Goal: Task Accomplishment & Management: Complete application form

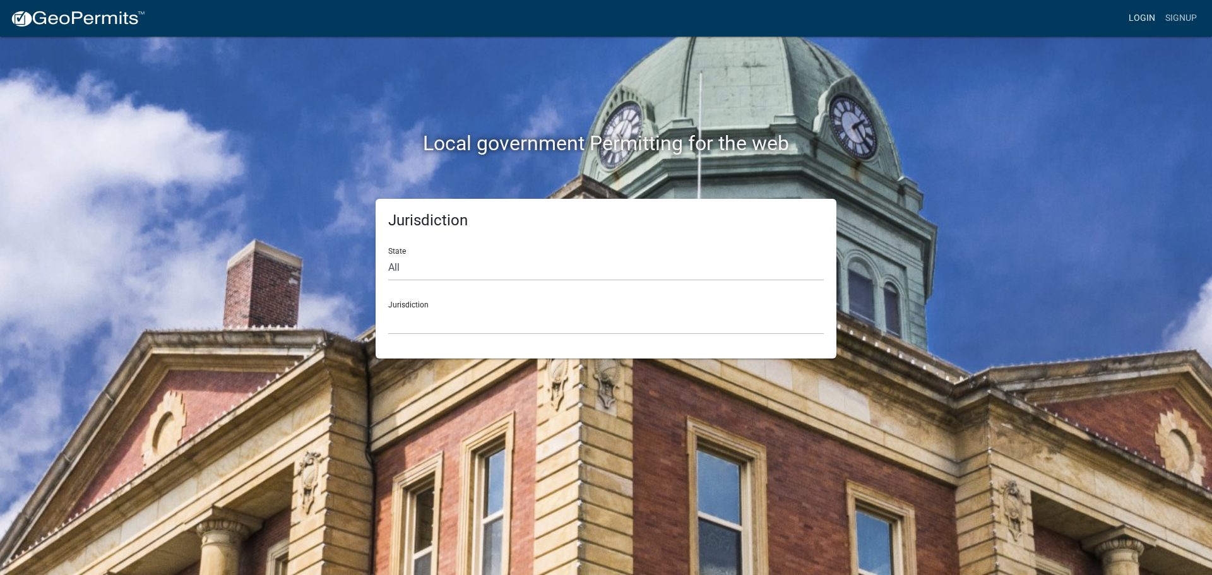
click at [1144, 17] on link "Login" at bounding box center [1142, 18] width 37 height 24
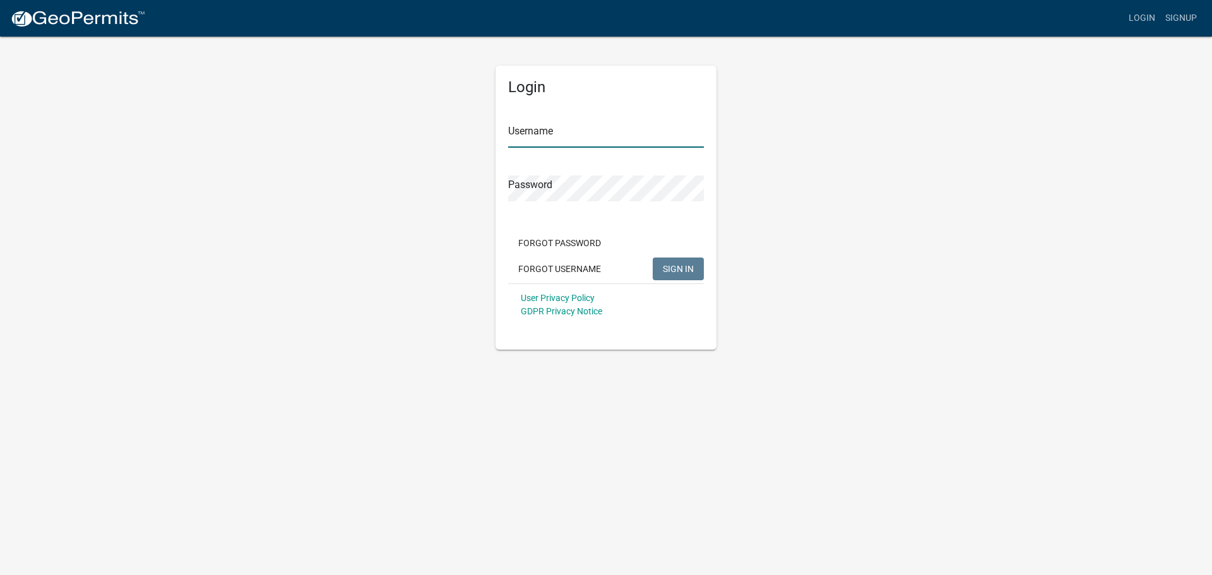
click at [613, 136] on input "Username" at bounding box center [606, 135] width 196 height 26
type input "Teck"
click at [653, 258] on button "SIGN IN" at bounding box center [678, 269] width 51 height 23
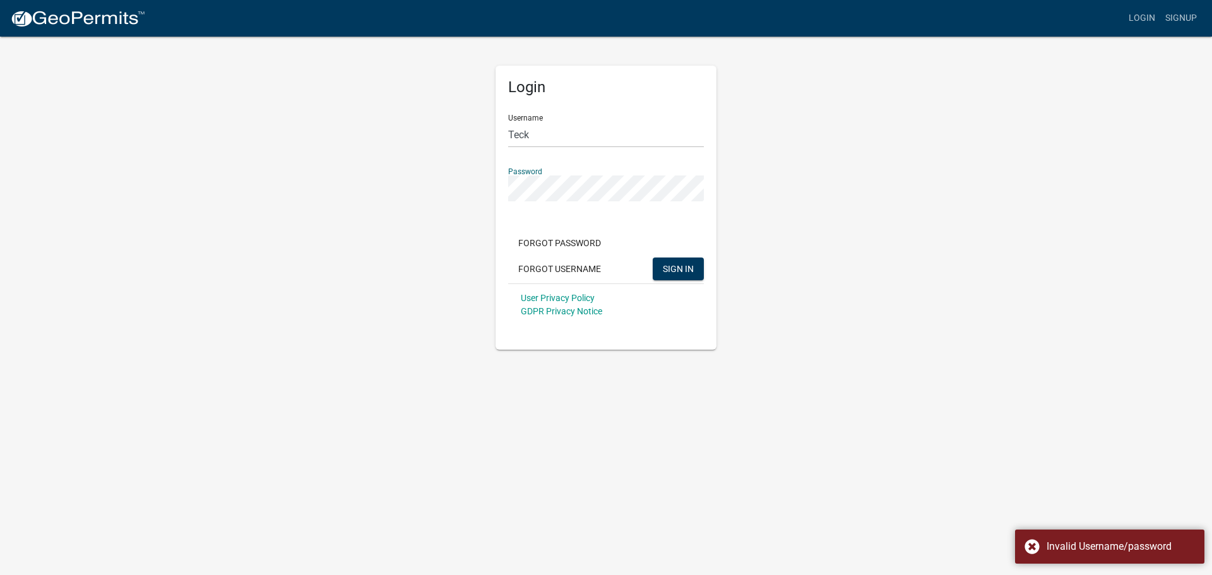
click at [457, 210] on div "Login Username Teck Password Forgot Password Forgot Username SIGN IN User Priva…" at bounding box center [606, 192] width 720 height 314
click at [653, 258] on button "SIGN IN" at bounding box center [678, 269] width 51 height 23
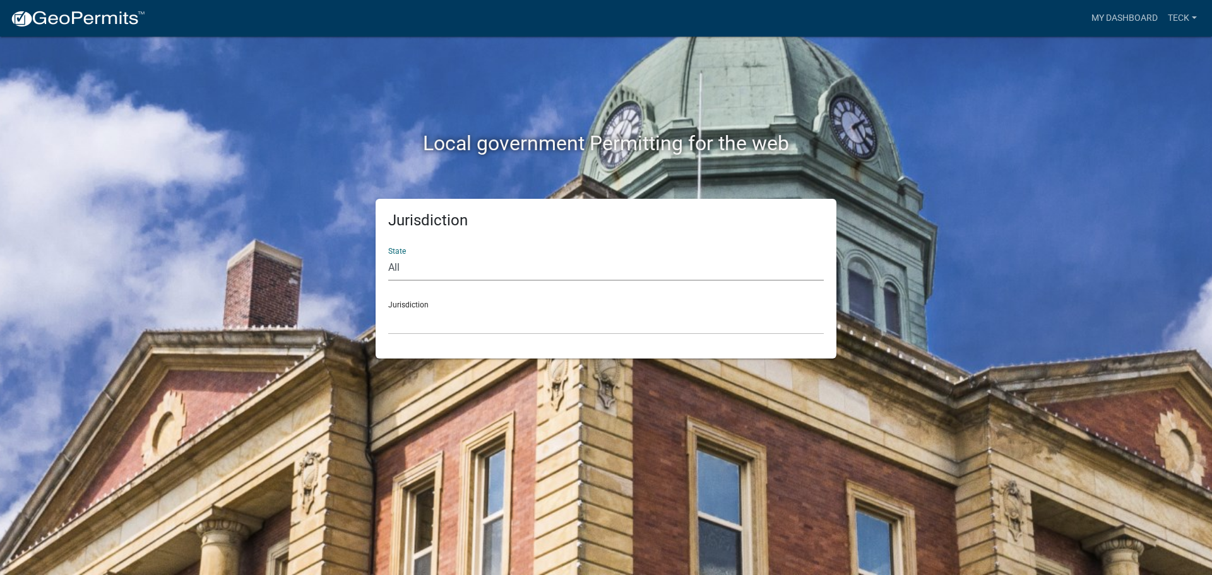
click at [483, 263] on select "All [US_STATE] [US_STATE] [US_STATE] [US_STATE] [US_STATE] [US_STATE] [US_STATE…" at bounding box center [606, 268] width 436 height 26
select select "[US_STATE]"
click at [388, 255] on select "All [US_STATE] [US_STATE] [US_STATE] [US_STATE] [US_STATE] [US_STATE] [US_STATE…" at bounding box center [606, 268] width 436 height 26
click at [468, 322] on select "City of [GEOGRAPHIC_DATA], [US_STATE] City of [GEOGRAPHIC_DATA], [US_STATE] Cit…" at bounding box center [606, 322] width 436 height 26
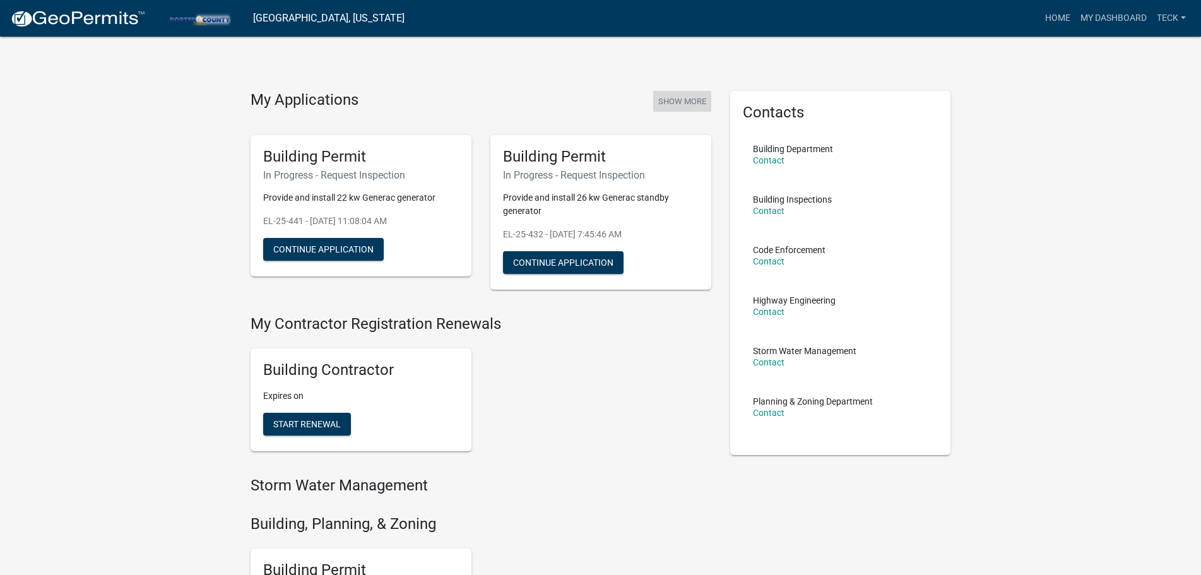
click at [669, 104] on button "Show More" at bounding box center [682, 101] width 58 height 21
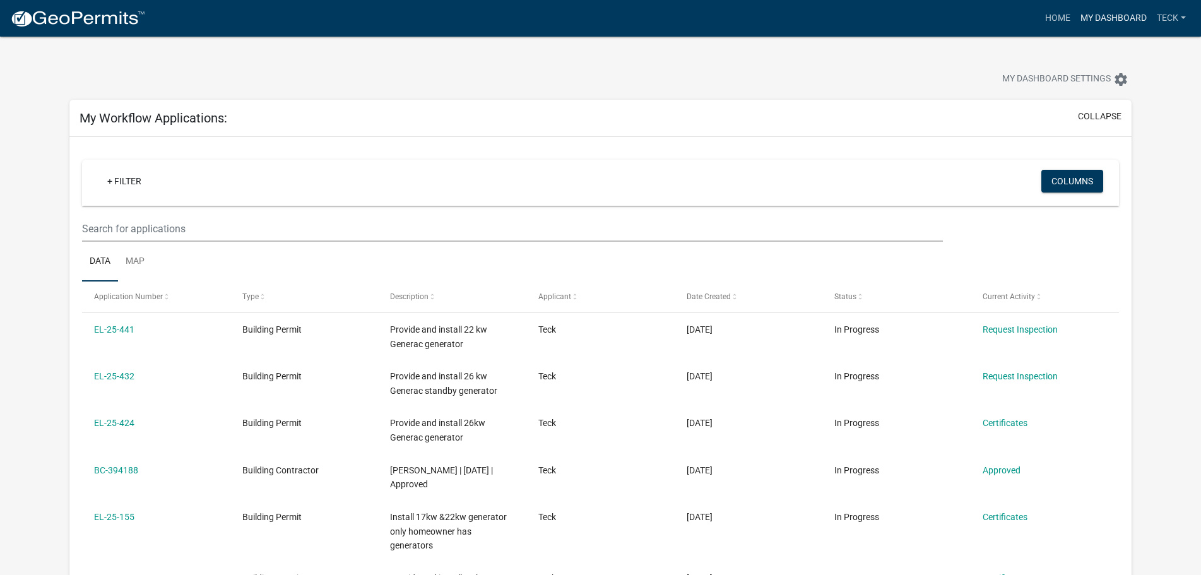
click at [1100, 23] on link "My Dashboard" at bounding box center [1114, 18] width 76 height 24
click at [1051, 16] on link "Home" at bounding box center [1057, 18] width 35 height 24
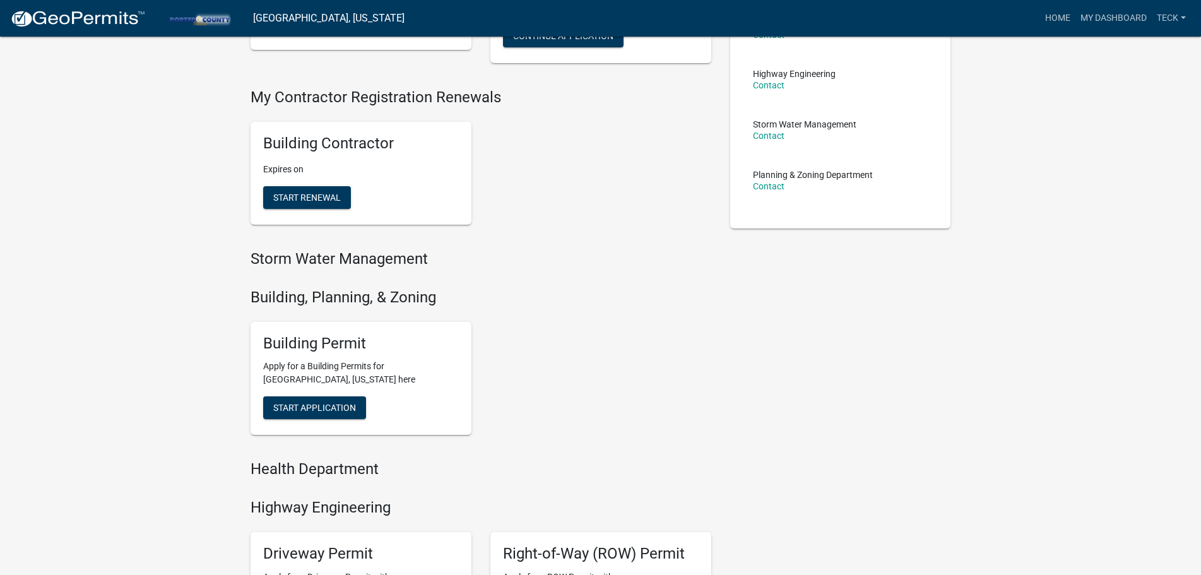
scroll to position [217, 0]
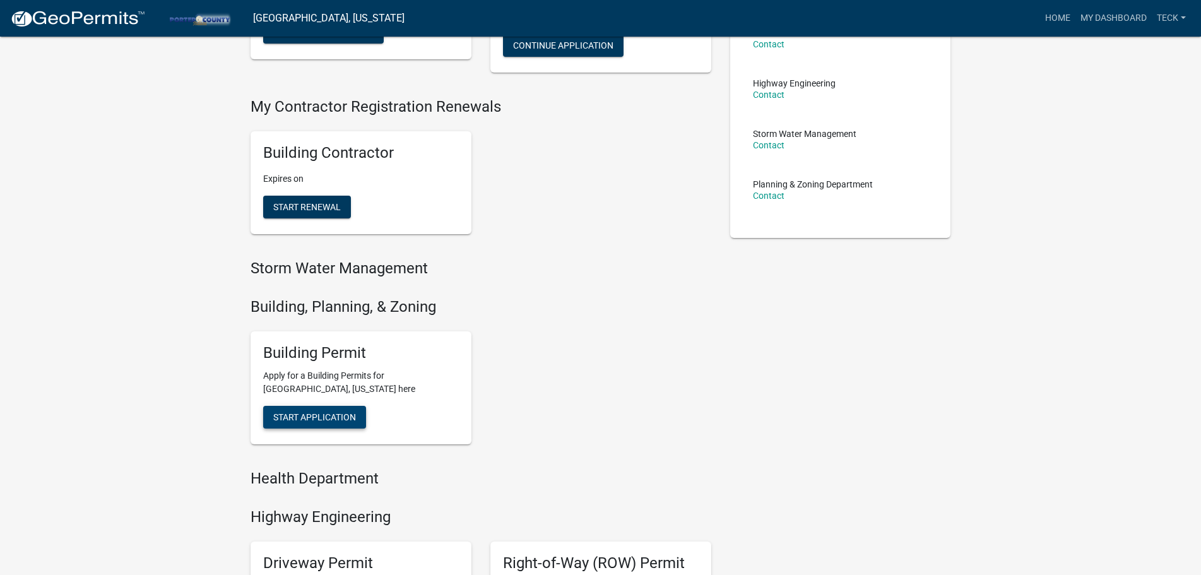
click at [359, 421] on button "Start Application" at bounding box center [314, 417] width 103 height 23
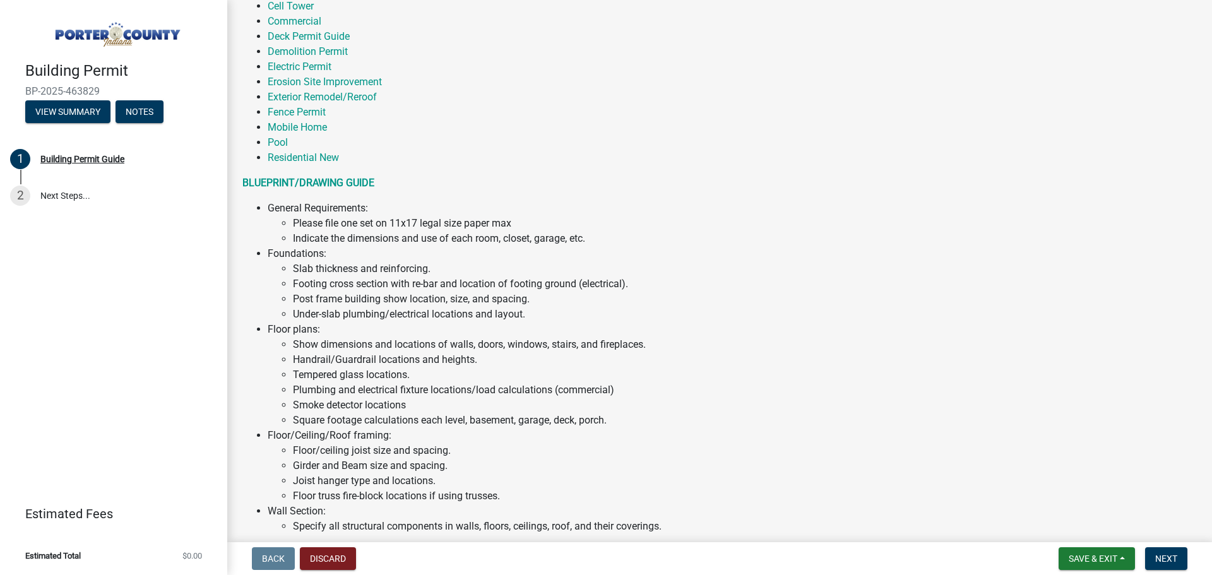
scroll to position [252, 0]
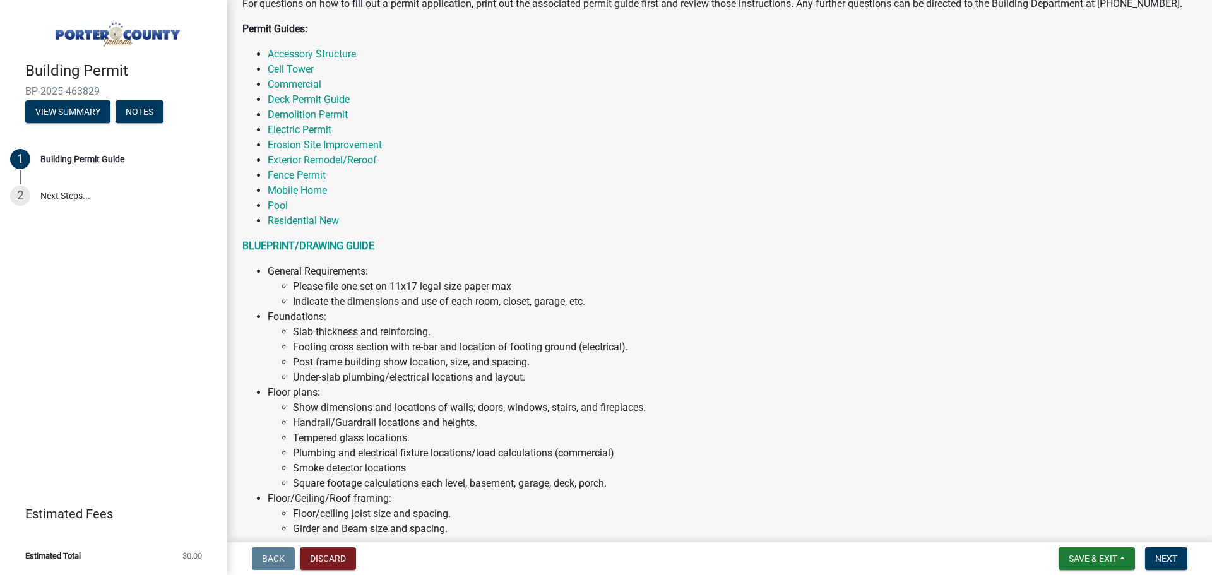
click at [320, 122] on li "Electric Permit" at bounding box center [732, 129] width 929 height 15
click at [319, 129] on link "Electric Permit" at bounding box center [300, 130] width 64 height 12
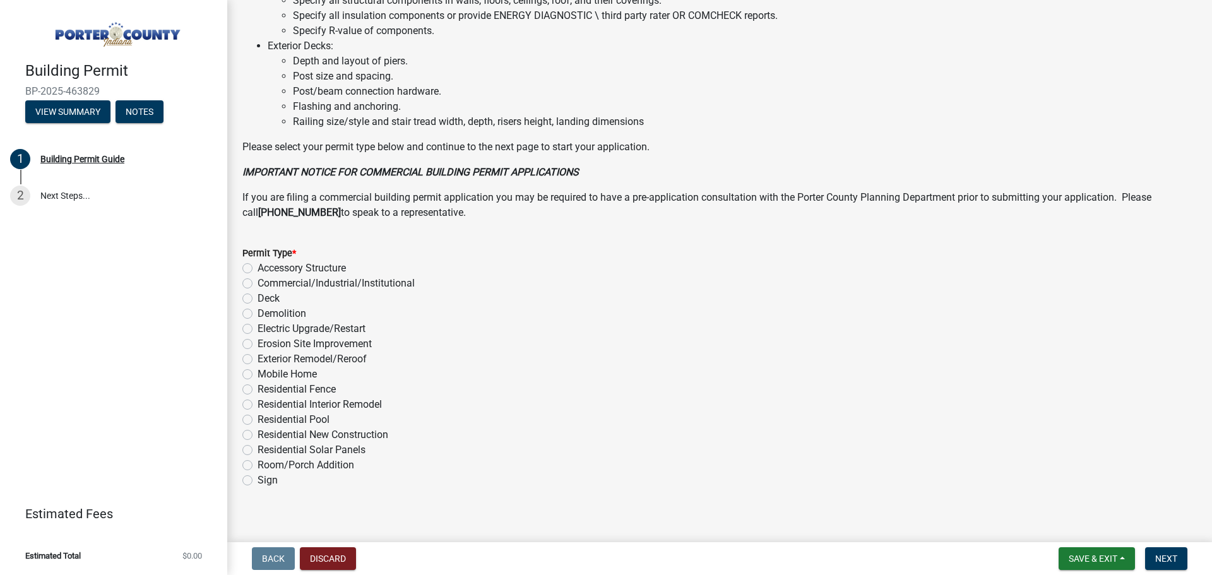
scroll to position [853, 0]
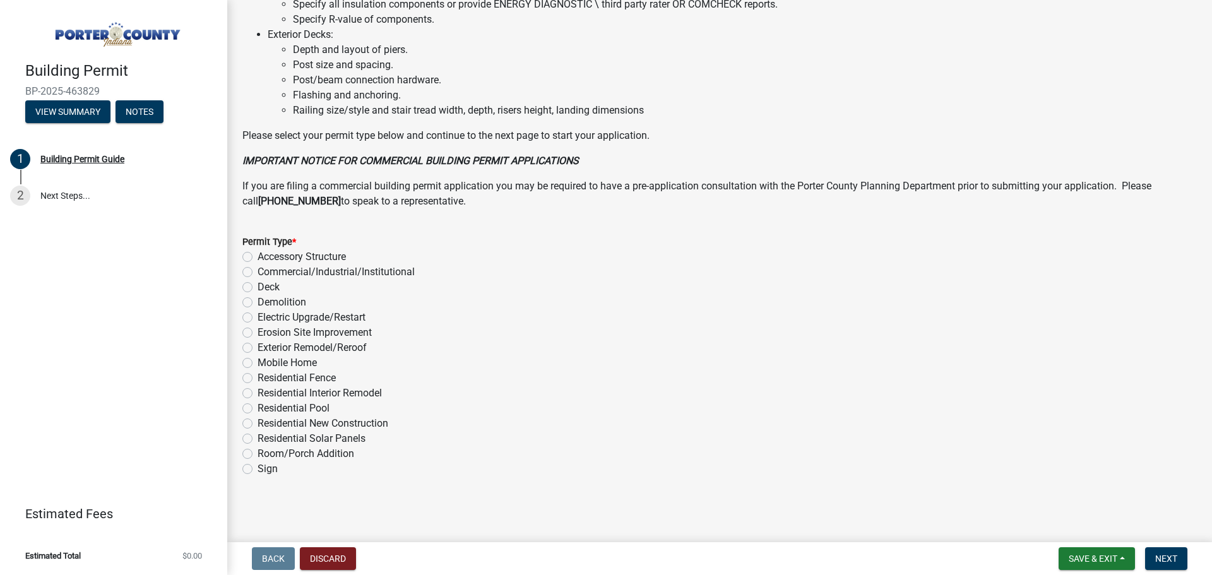
click at [314, 318] on label "Electric Upgrade/Restart" at bounding box center [312, 317] width 108 height 15
click at [266, 318] on input "Electric Upgrade/Restart" at bounding box center [262, 314] width 8 height 8
radio input "true"
click at [1166, 555] on span "Next" at bounding box center [1166, 559] width 22 height 10
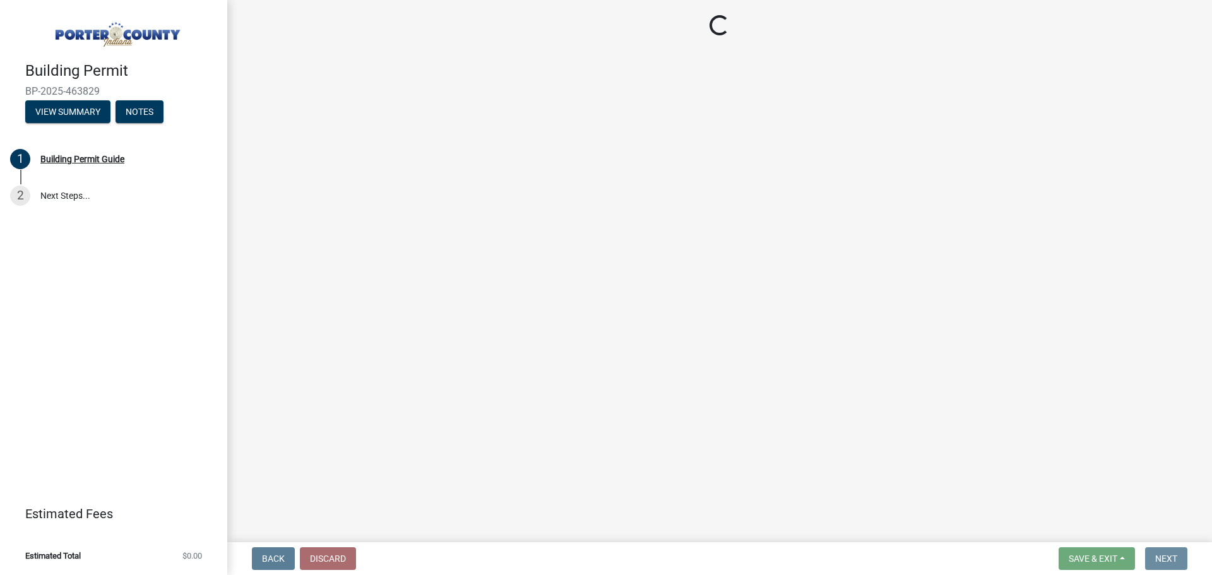
scroll to position [0, 0]
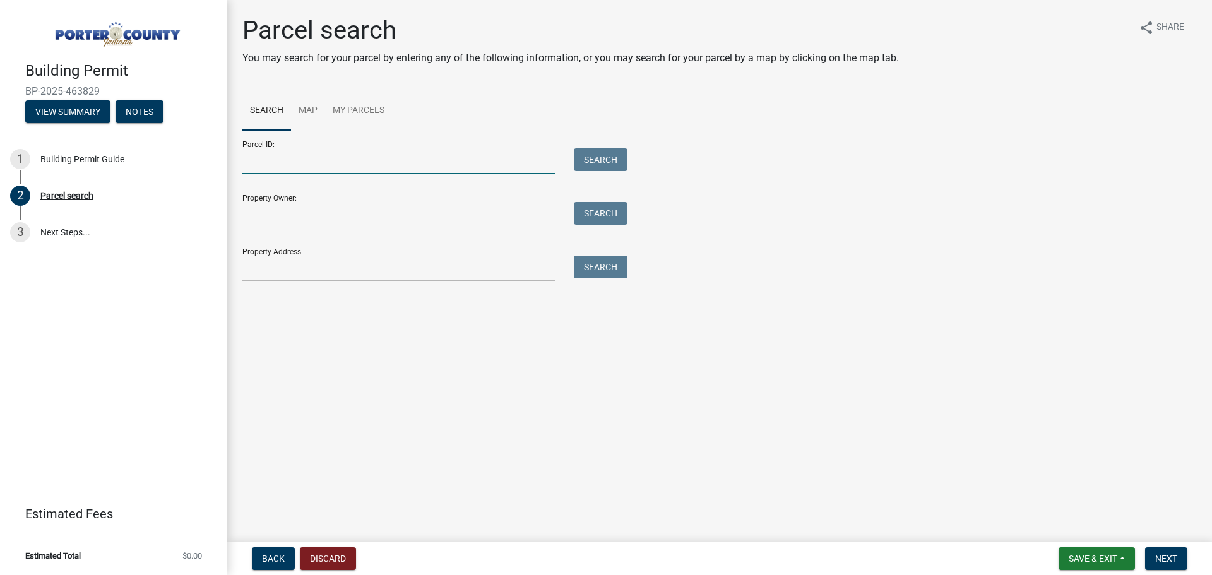
click at [400, 160] on input "Parcel ID:" at bounding box center [398, 161] width 312 height 26
type input "64-11-01-130-005.000-018"
click at [613, 156] on button "Search" at bounding box center [601, 159] width 54 height 23
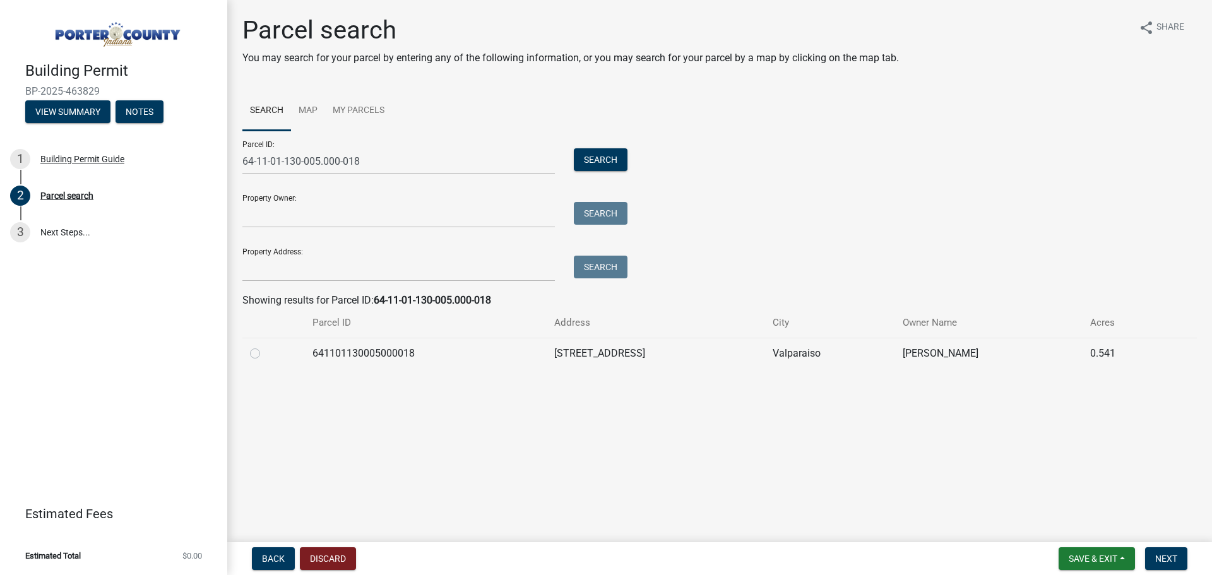
click at [265, 346] on label at bounding box center [265, 346] width 0 height 0
click at [265, 351] on input "radio" at bounding box center [269, 350] width 8 height 8
radio input "true"
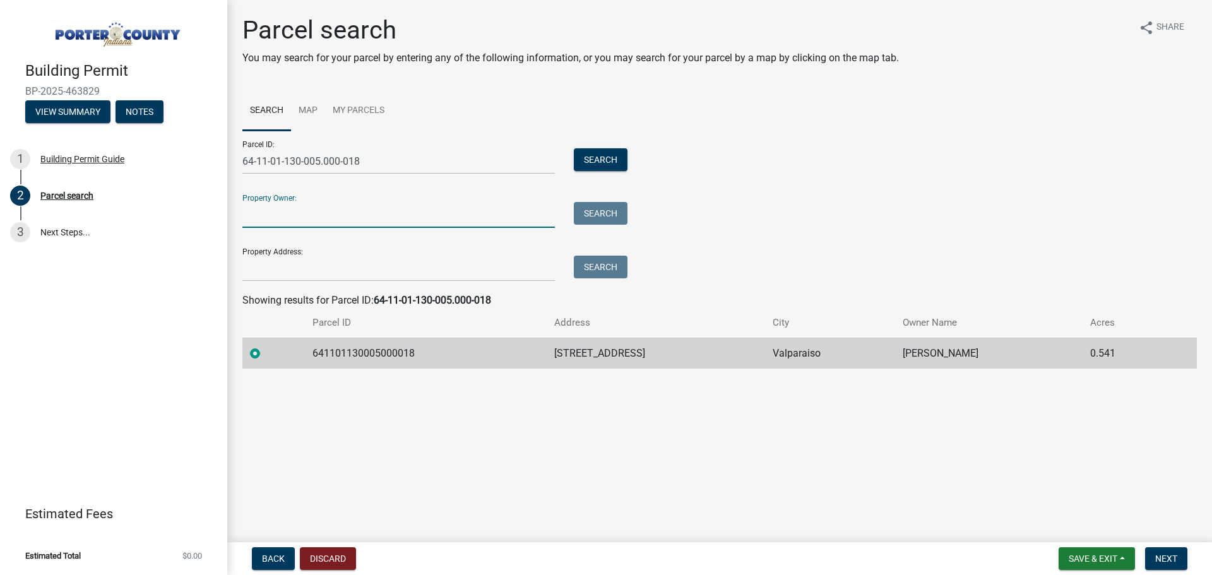
click at [507, 220] on input "Property Owner:" at bounding box center [398, 215] width 312 height 26
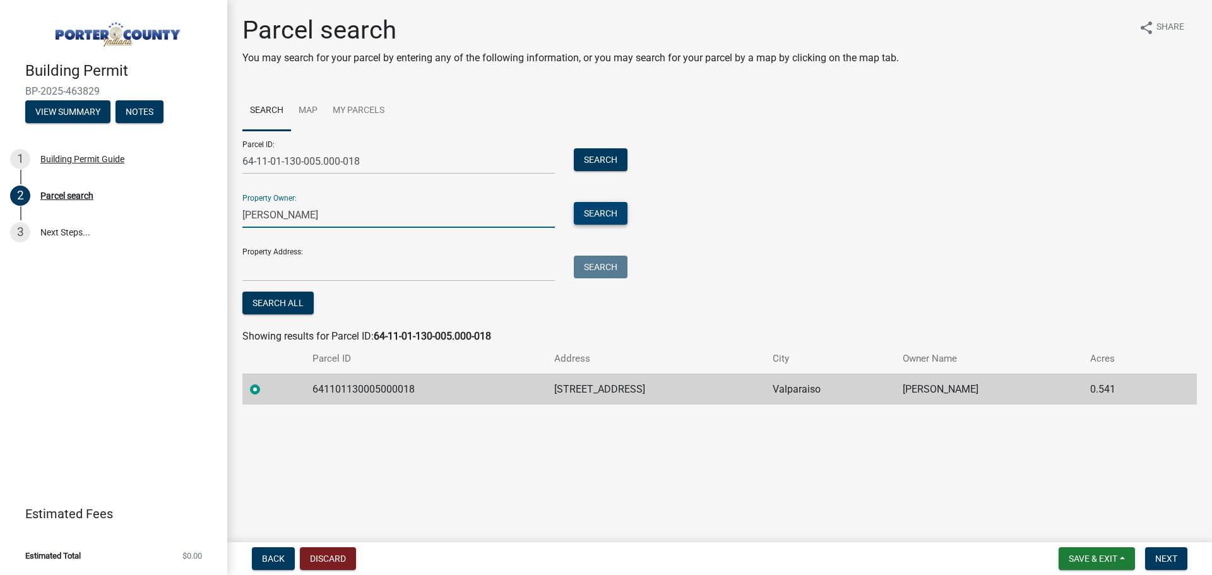
type input "[PERSON_NAME]"
click at [603, 213] on button "Search" at bounding box center [601, 213] width 54 height 23
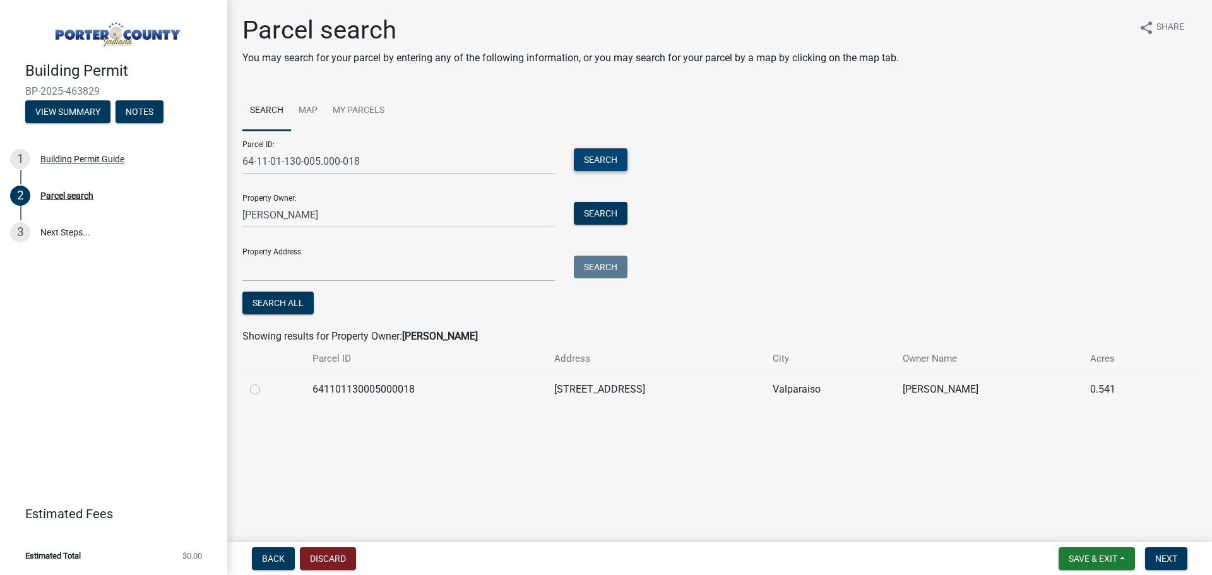
click at [610, 160] on button "Search" at bounding box center [601, 159] width 54 height 23
click at [265, 382] on label at bounding box center [265, 382] width 0 height 0
click at [265, 390] on input "radio" at bounding box center [269, 386] width 8 height 8
radio input "true"
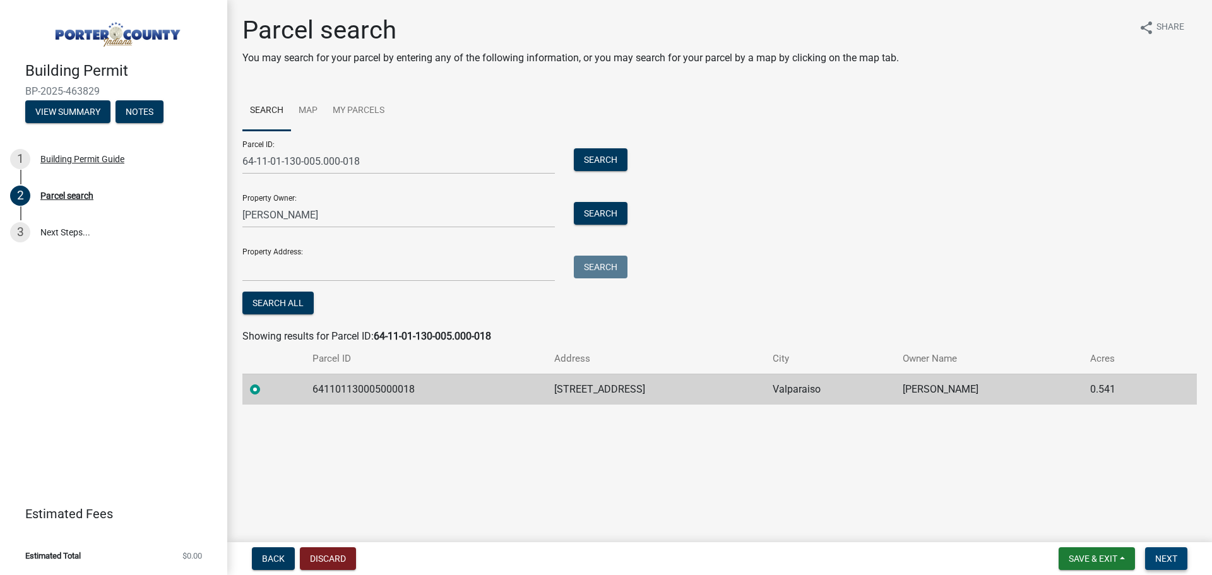
click at [1159, 560] on span "Next" at bounding box center [1166, 559] width 22 height 10
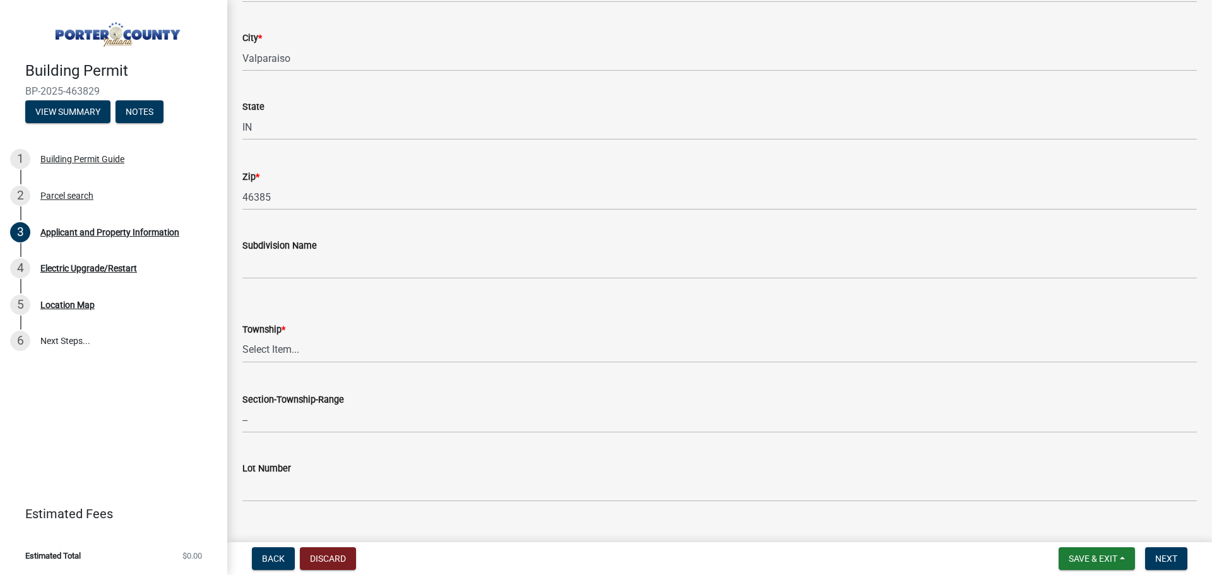
scroll to position [316, 0]
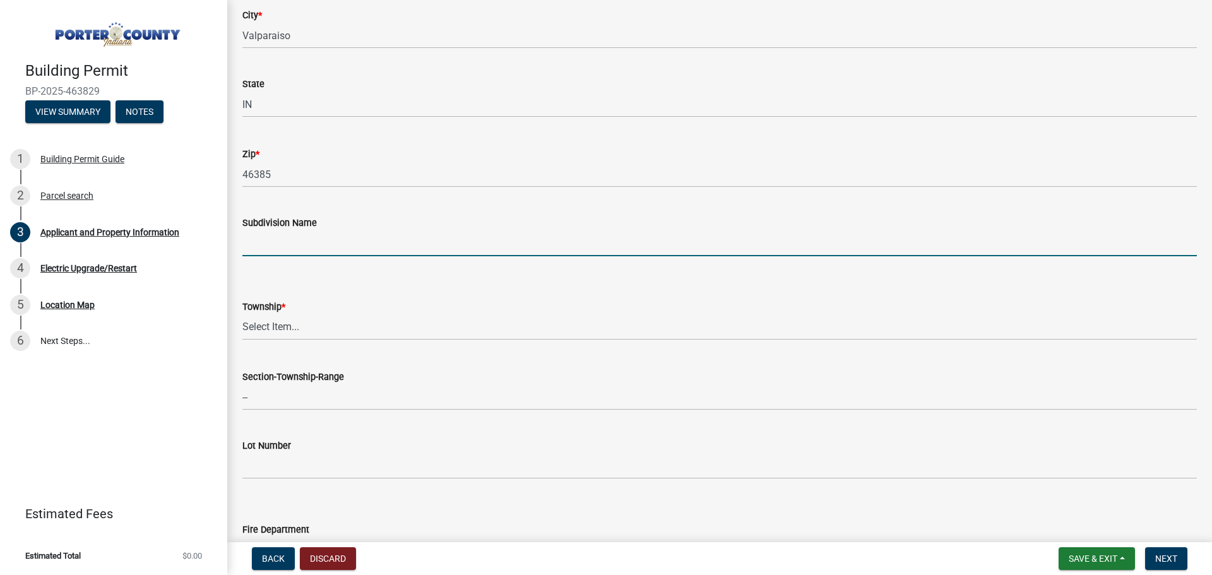
click at [430, 240] on input "Subdivision Name" at bounding box center [719, 243] width 954 height 26
type input "Pleasant Hill Unit 1"
click at [398, 330] on select "Select Item... [PERSON_NAME][GEOGRAPHIC_DATA] [PERSON_NAME][GEOGRAPHIC_DATA] [G…" at bounding box center [719, 327] width 954 height 26
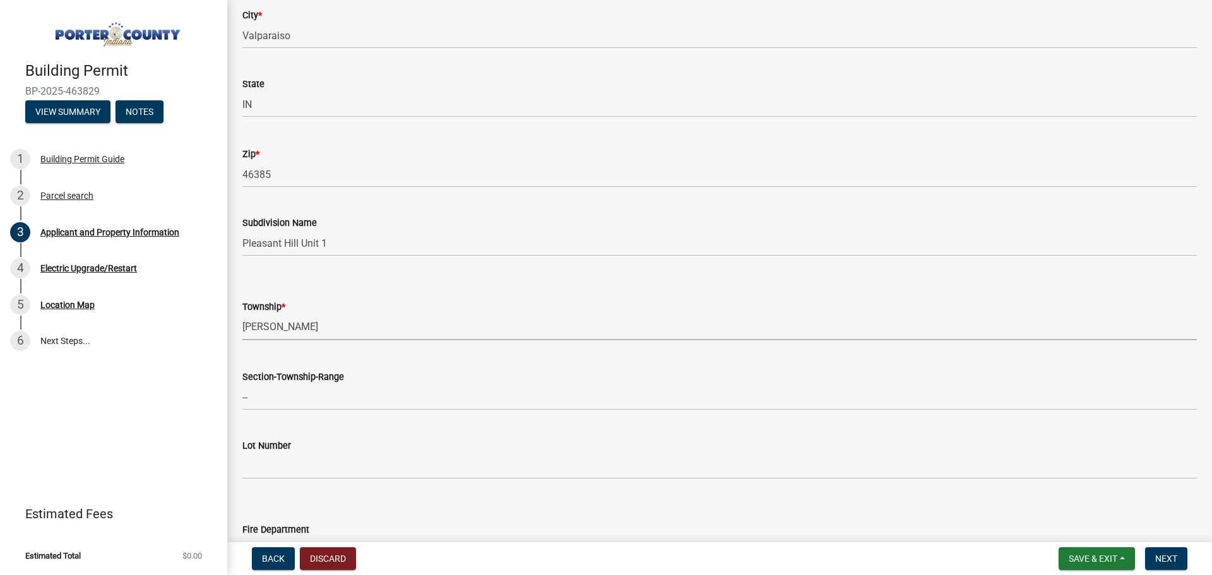
click at [242, 314] on select "Select Item... [PERSON_NAME][GEOGRAPHIC_DATA] [PERSON_NAME][GEOGRAPHIC_DATA] [G…" at bounding box center [719, 327] width 954 height 26
select select "eebc071e-620a-4db8-83e9-cb6b194c67e9"
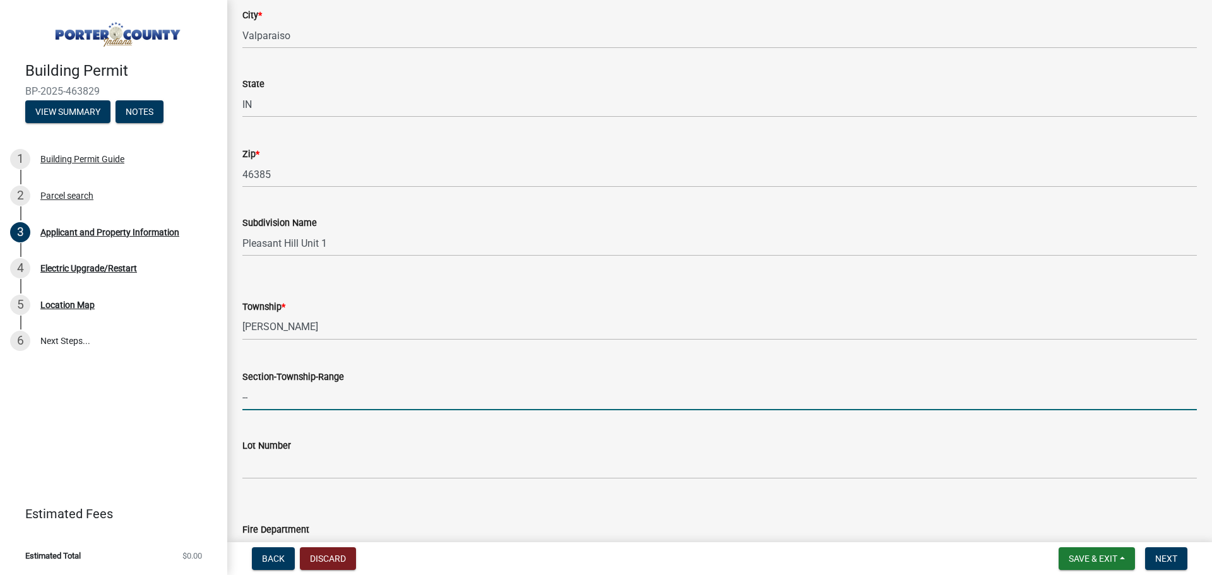
click at [393, 401] on input "--" at bounding box center [719, 397] width 954 height 26
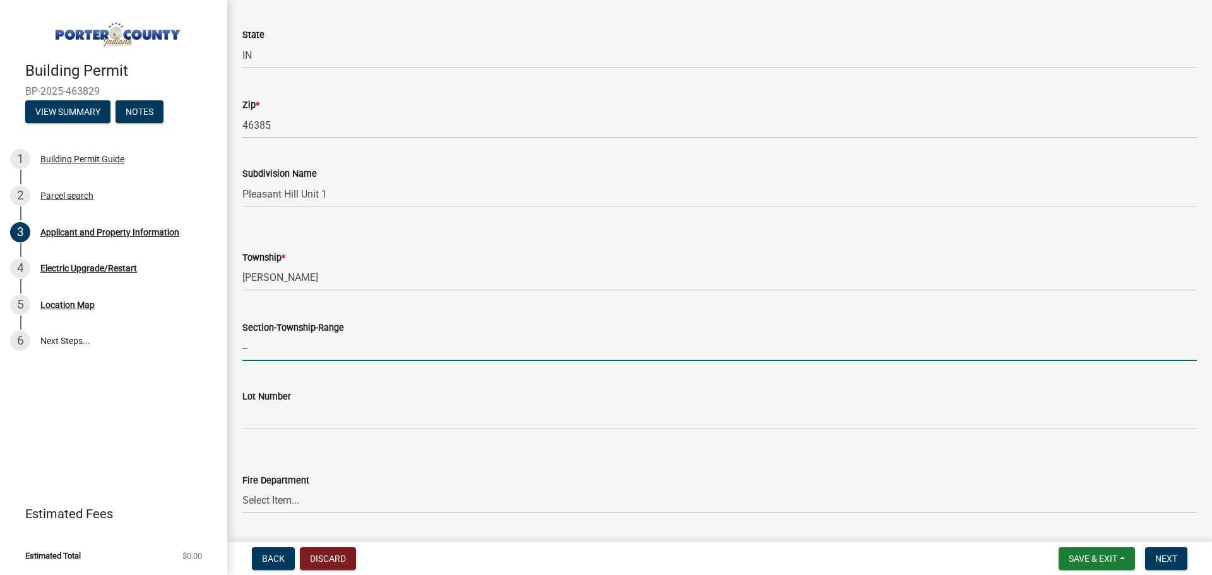
scroll to position [442, 0]
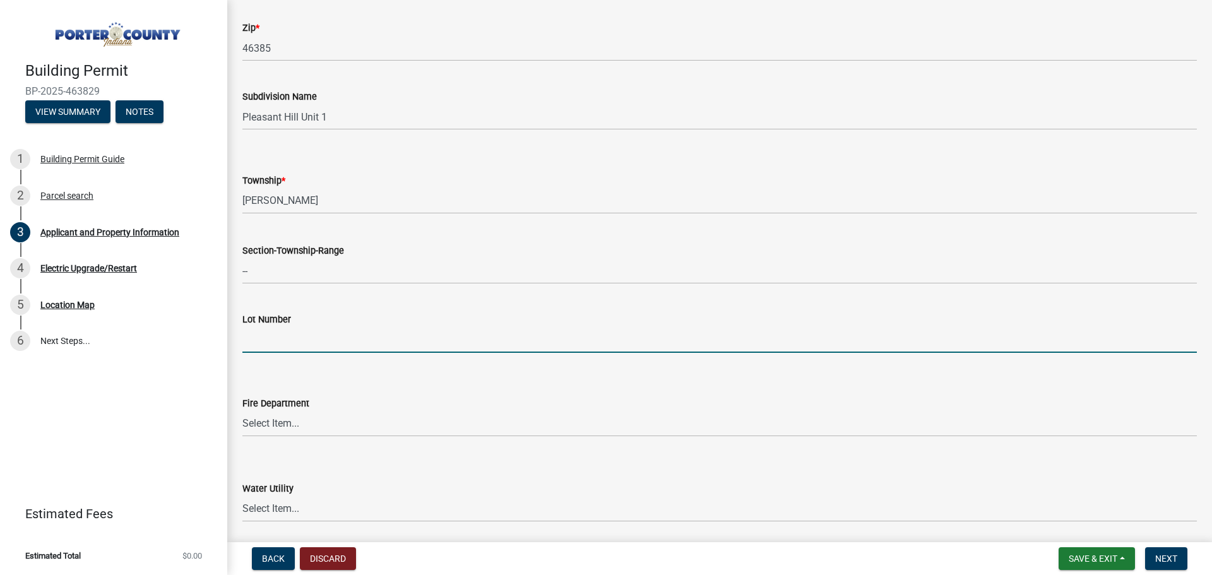
click at [484, 341] on input "Lot Number" at bounding box center [719, 340] width 954 height 26
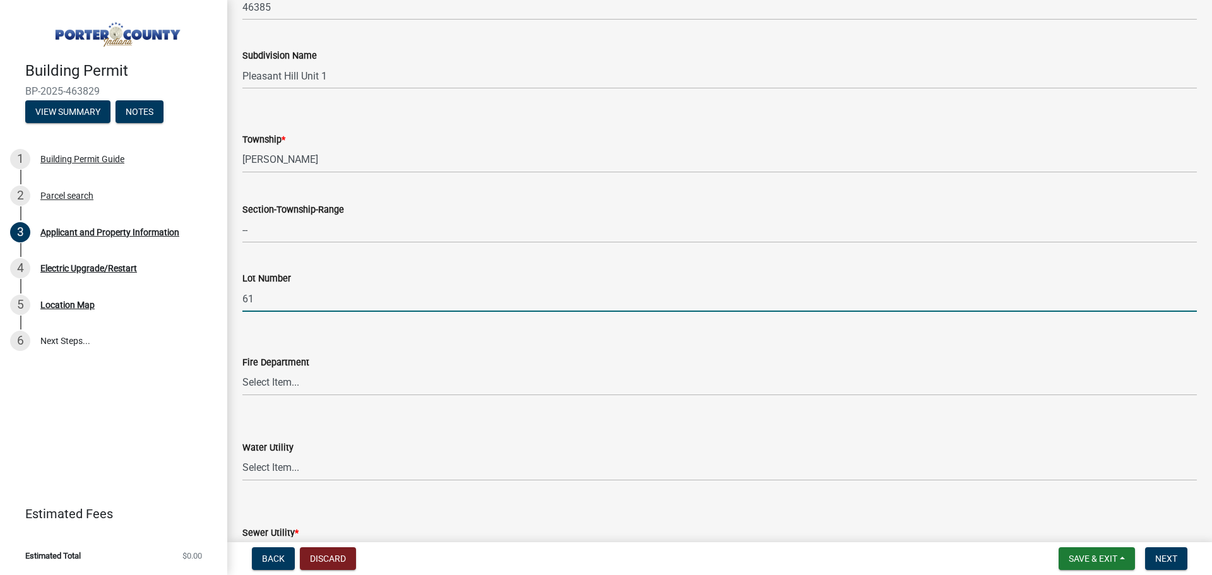
scroll to position [505, 0]
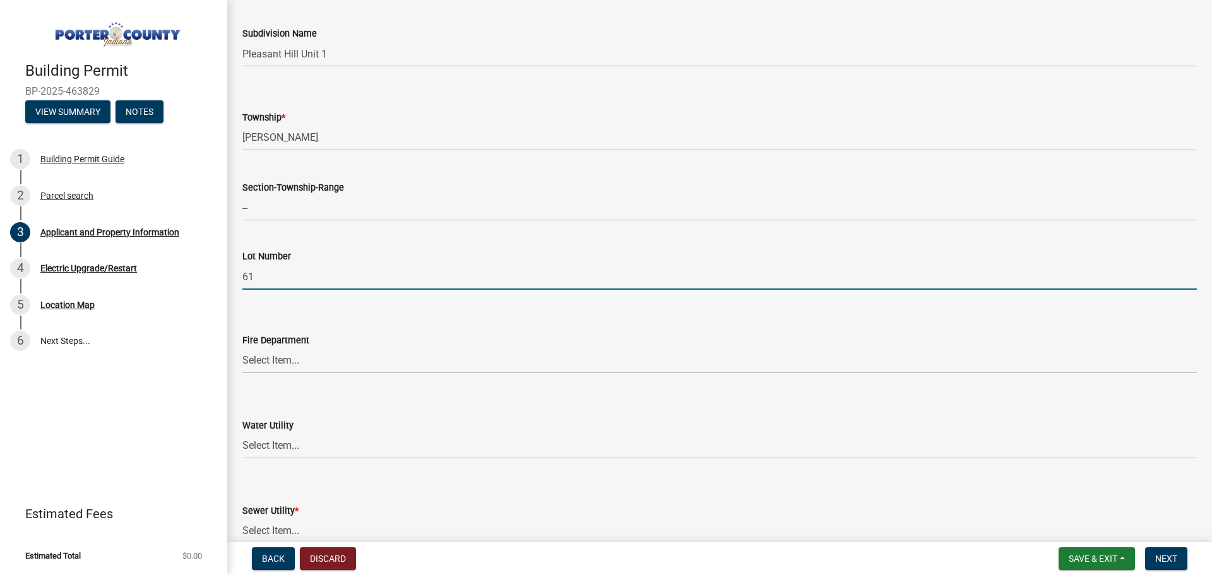
type input "61"
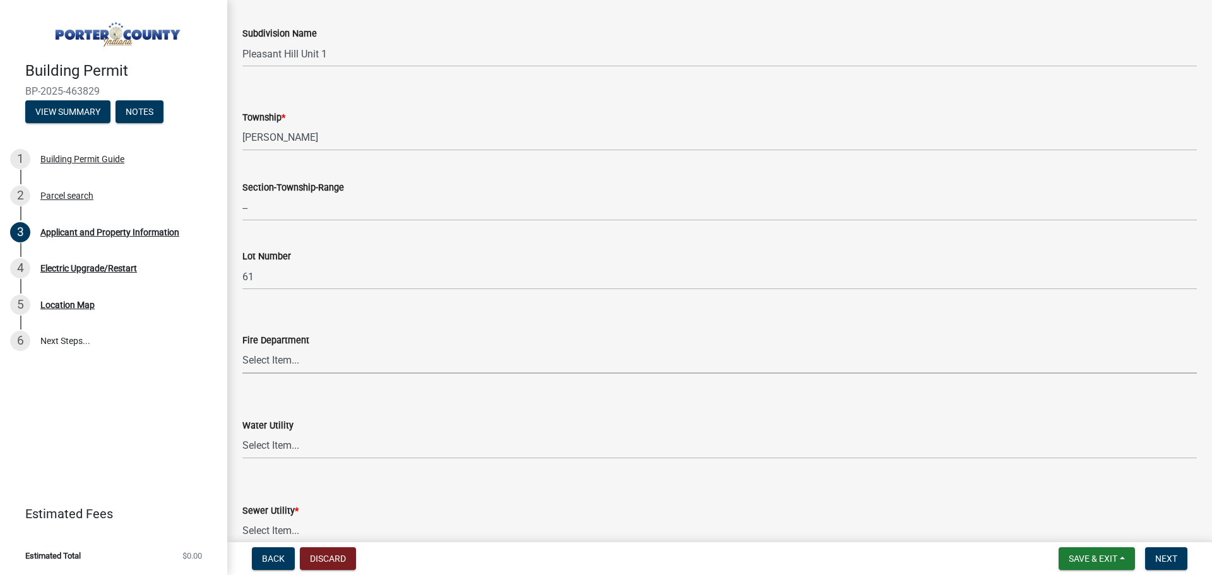
click at [473, 366] on select "Select Item... [PERSON_NAME] [PERSON_NAME] Harbor [PERSON_NAME] Grove [PERSON_N…" at bounding box center [719, 361] width 954 height 26
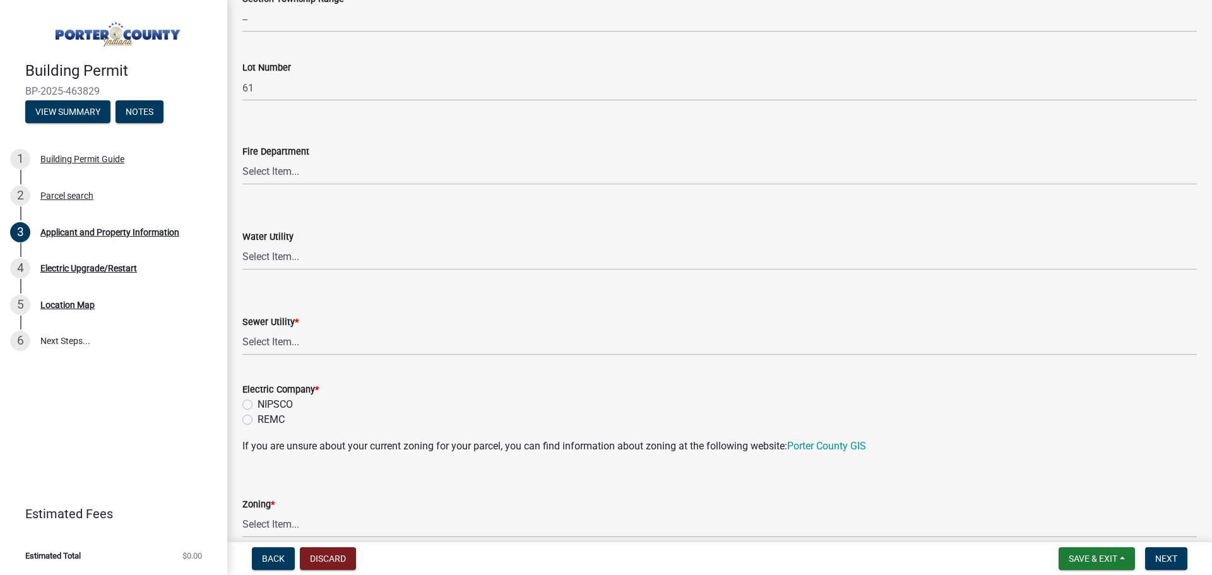
scroll to position [694, 0]
click at [471, 341] on select "Select Item... Aqua [US_STATE] Inc Damon Run Falling Waters Lake Eliza - LEACD …" at bounding box center [719, 342] width 954 height 26
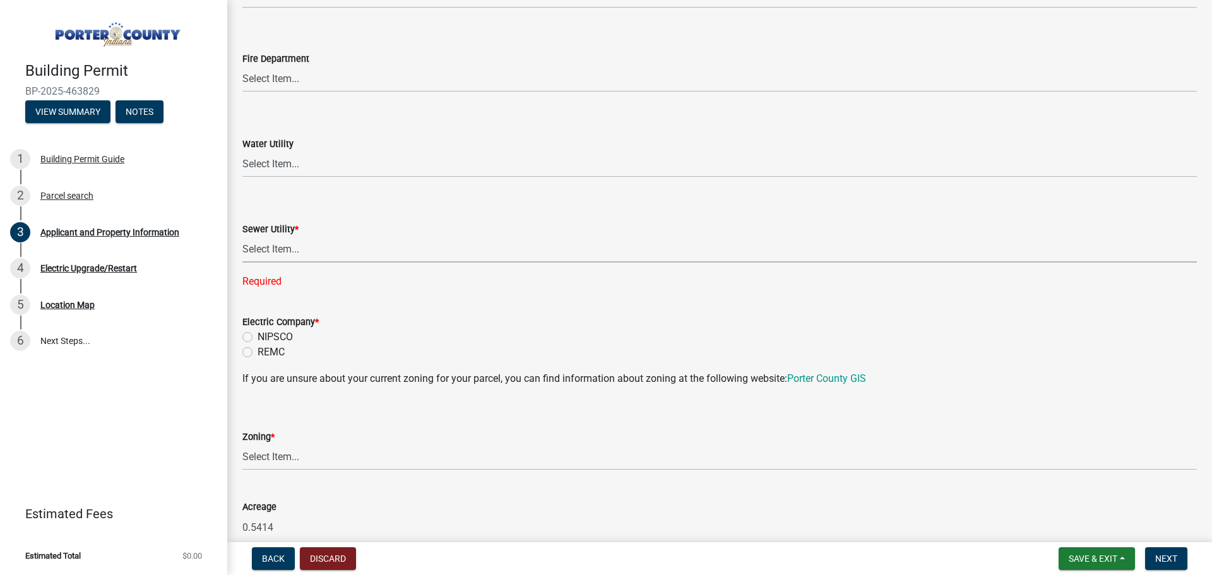
scroll to position [821, 0]
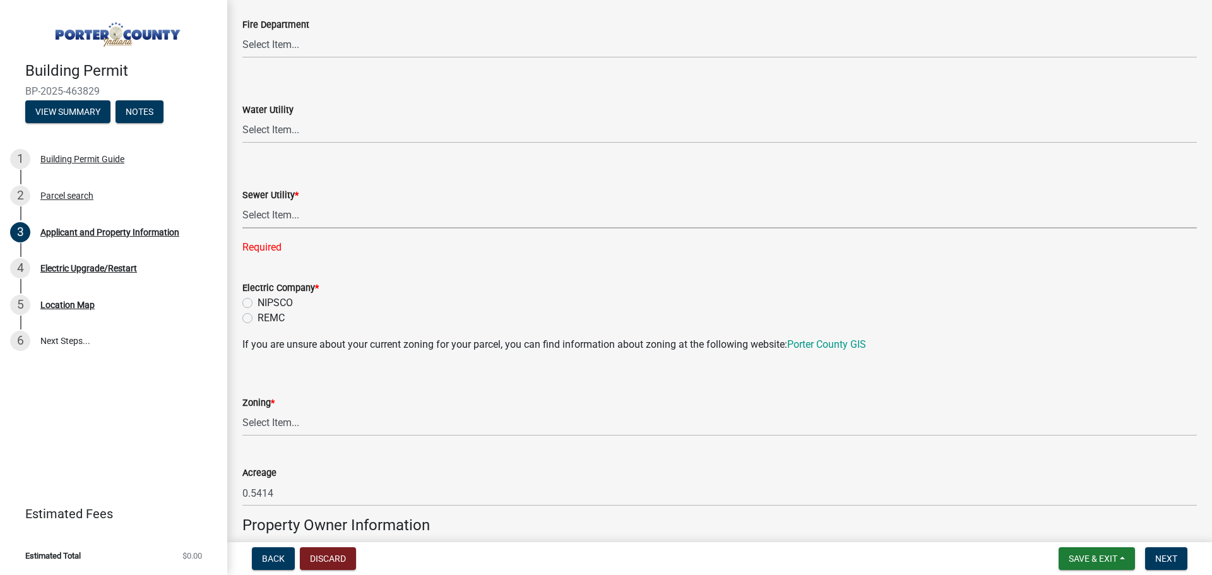
click at [258, 300] on label "NIPSCO" at bounding box center [275, 302] width 35 height 15
click at [258, 300] on input "NIPSCO" at bounding box center [262, 299] width 8 height 8
radio input "true"
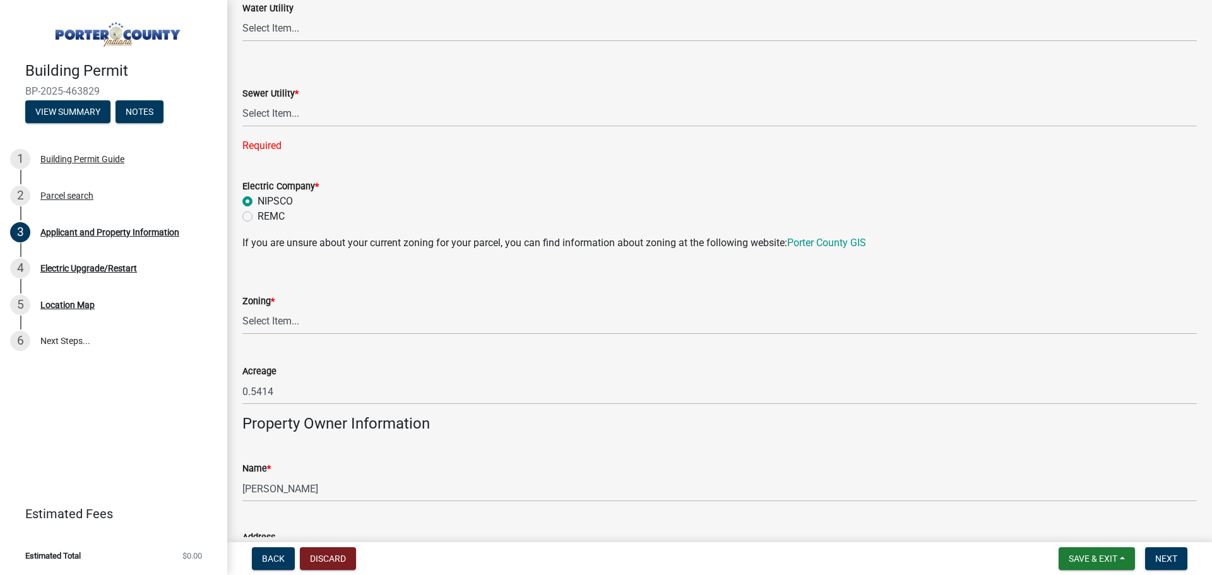
scroll to position [947, 0]
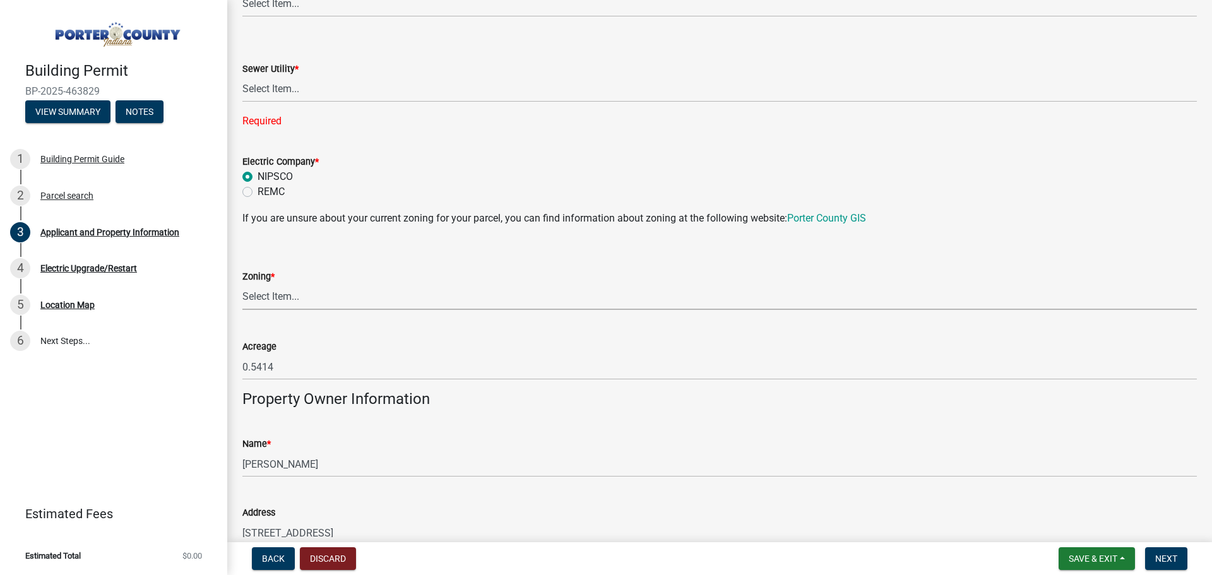
click at [453, 302] on select "Select Item... A1 A2 CH CM CN I1 I2 I3 IN MP OT P1 P2 PUD R1 R2 R3 R4 RL RR" at bounding box center [719, 297] width 954 height 26
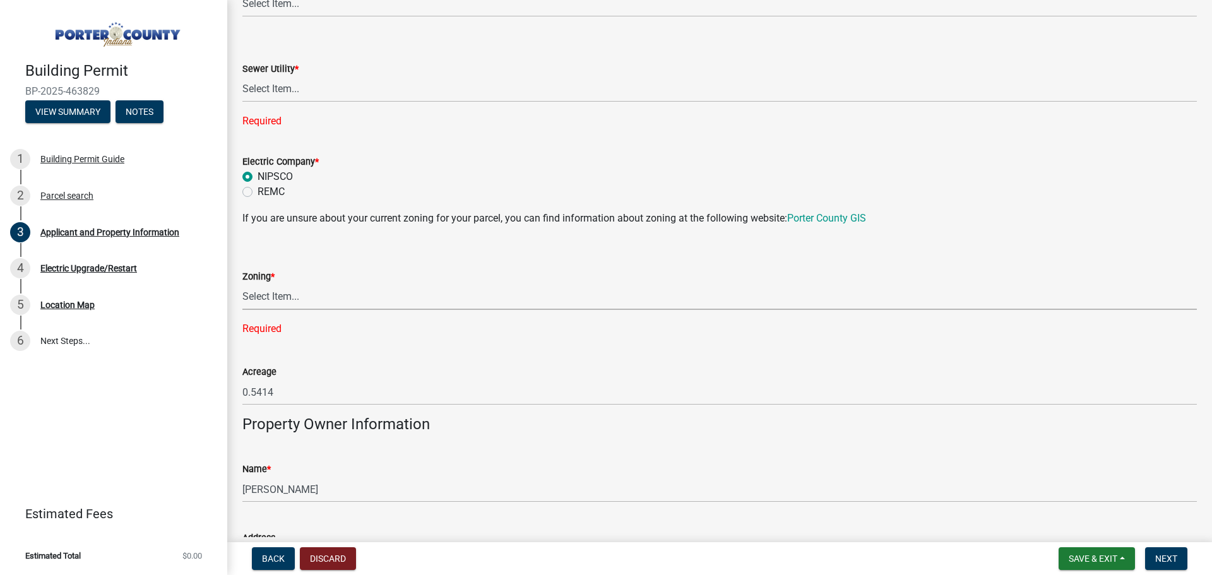
click at [401, 300] on select "Select Item... A1 A2 CH CM CN I1 I2 I3 IN MP OT P1 P2 PUD R1 R2 R3 R4 RL RR" at bounding box center [719, 297] width 954 height 26
click at [366, 295] on select "Select Item... A1 A2 CH CM CN I1 I2 I3 IN MP OT P1 P2 PUD R1 R2 R3 R4 RL RR" at bounding box center [719, 297] width 954 height 26
click at [242, 284] on select "Select Item... A1 A2 CH CM CN I1 I2 I3 IN MP OT P1 P2 PUD R1 R2 R3 R4 RL RR" at bounding box center [719, 297] width 954 height 26
select select "c8d9bed4-fb8e-49e4-81c1-b9d22bb8efef"
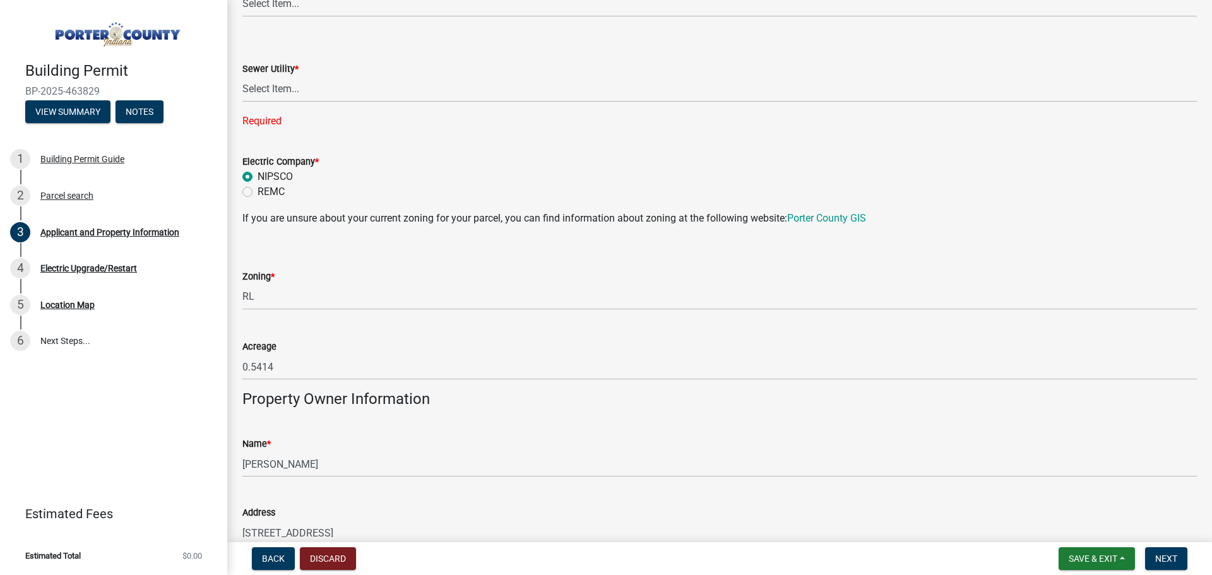
scroll to position [884, 0]
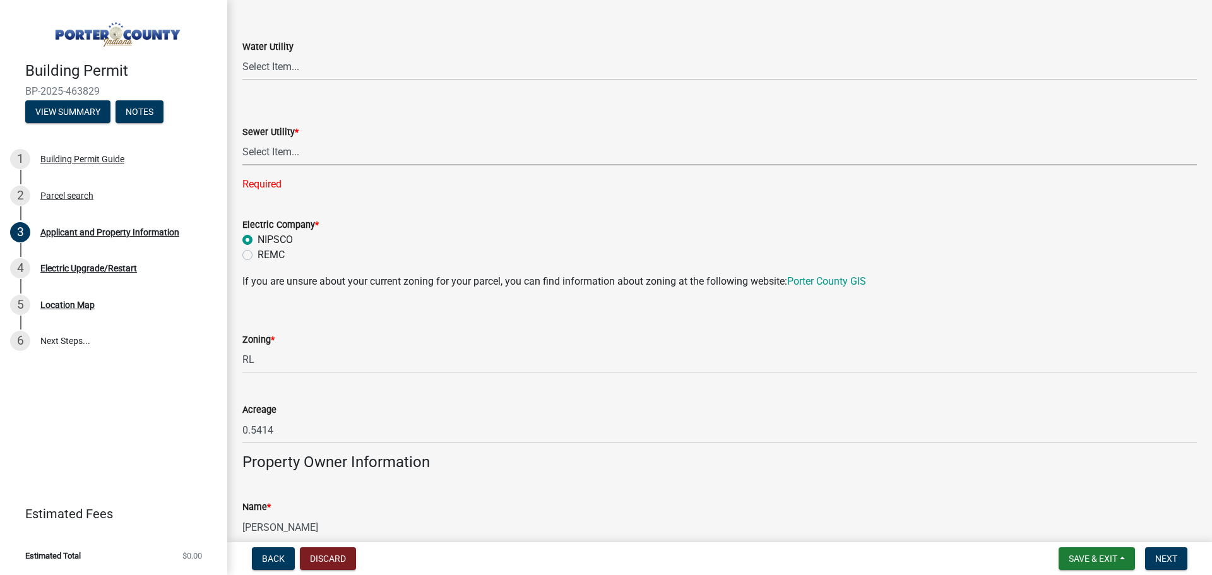
click at [353, 153] on select "Select Item... Aqua [US_STATE] Inc Damon Run Falling Waters Lake Eliza - LEACD …" at bounding box center [719, 152] width 954 height 26
click at [396, 146] on select "Select Item... Aqua [US_STATE] Inc Damon Run Falling Waters Lake Eliza - LEACD …" at bounding box center [719, 152] width 954 height 26
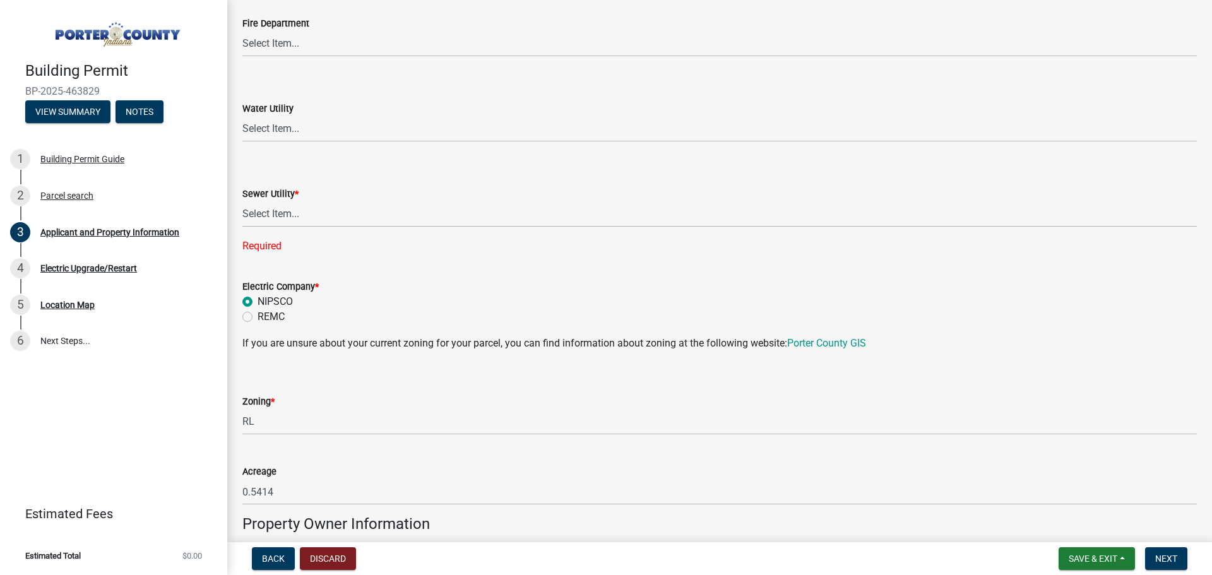
scroll to position [821, 0]
click at [511, 222] on select "Select Item... Aqua [US_STATE] Inc Damon Run Falling Waters Lake Eliza - LEACD …" at bounding box center [719, 216] width 954 height 26
click at [242, 203] on select "Select Item... Aqua [US_STATE] Inc Damon Run Falling Waters Lake Eliza - LEACD …" at bounding box center [719, 216] width 954 height 26
select select "ea6751d4-6bf7-4a16-89ee-f7801ab82aa1"
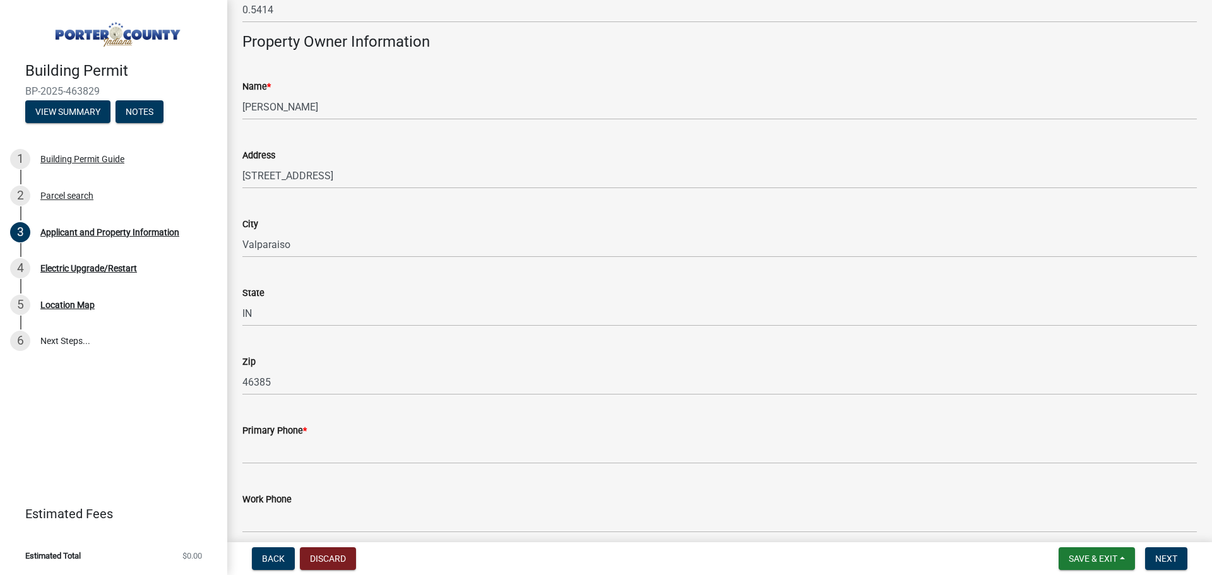
scroll to position [1326, 0]
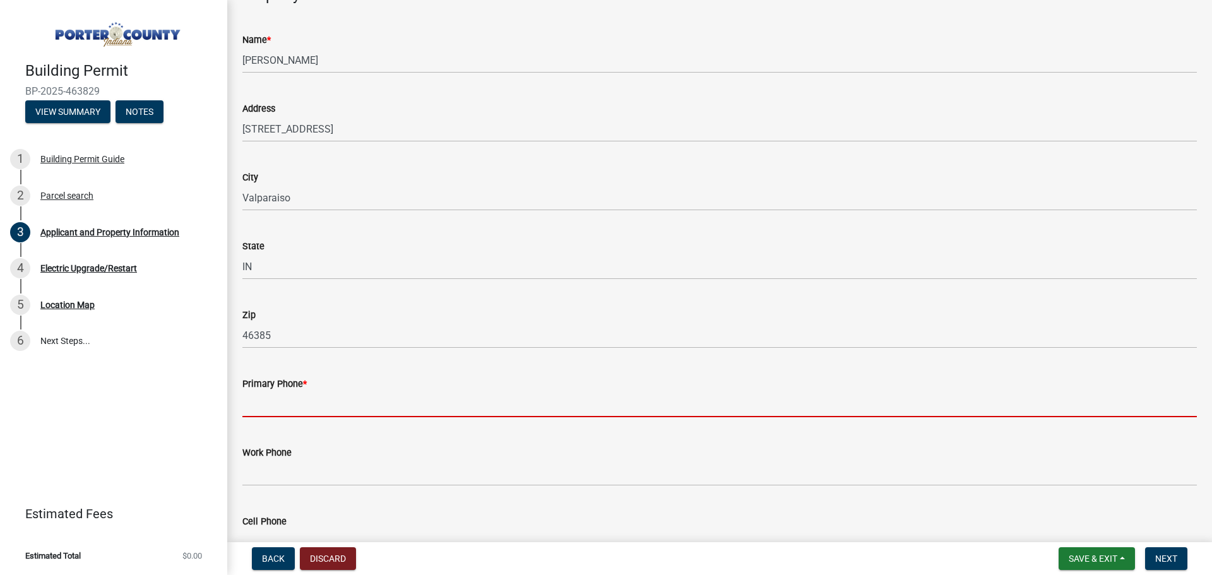
click at [500, 405] on input "Primary Phone *" at bounding box center [719, 404] width 954 height 26
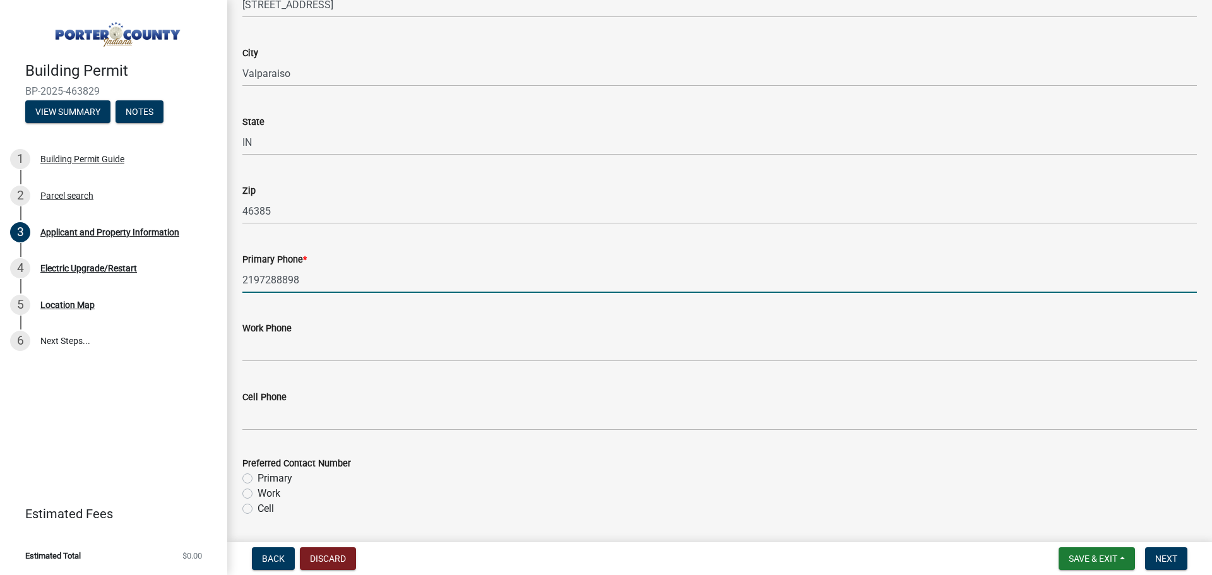
scroll to position [1452, 0]
type input "2197288898"
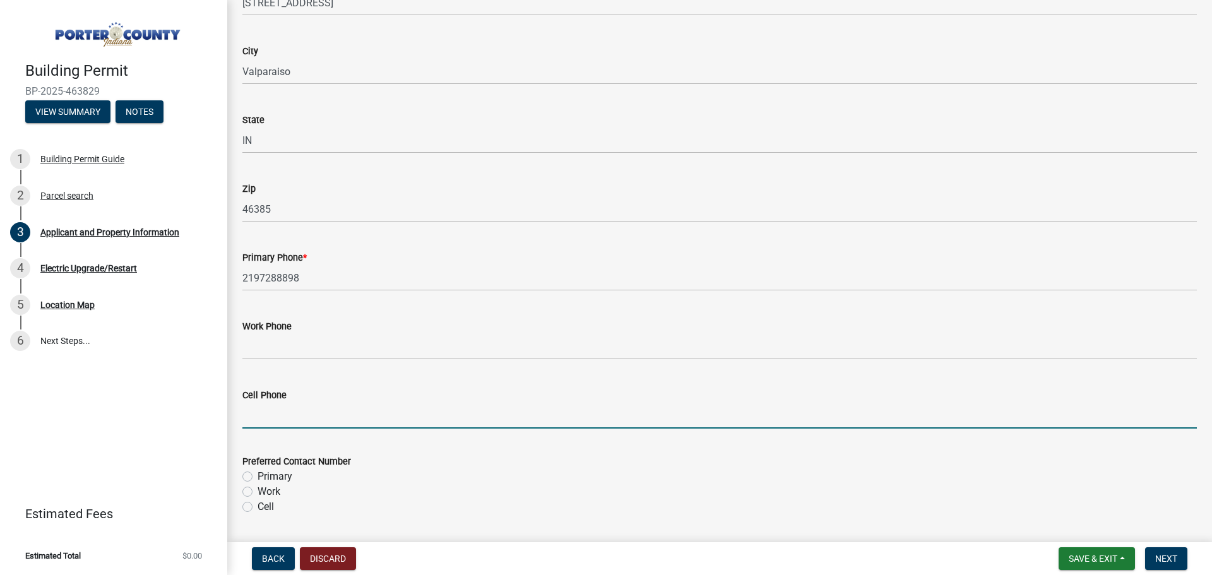
click at [496, 418] on input "Cell Phone" at bounding box center [719, 416] width 954 height 26
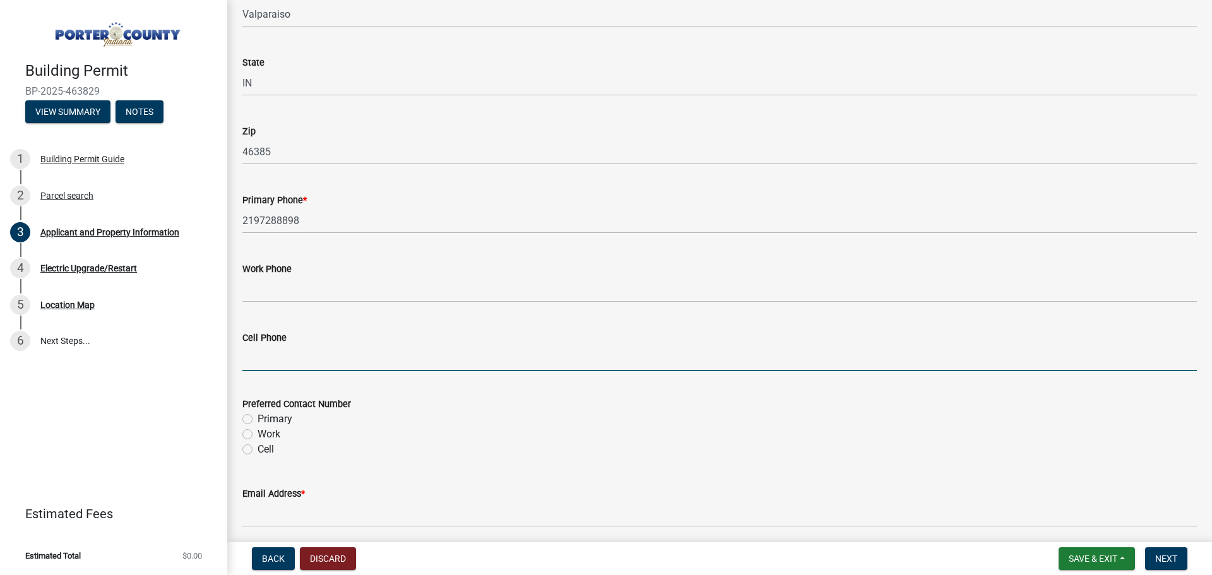
scroll to position [1578, 0]
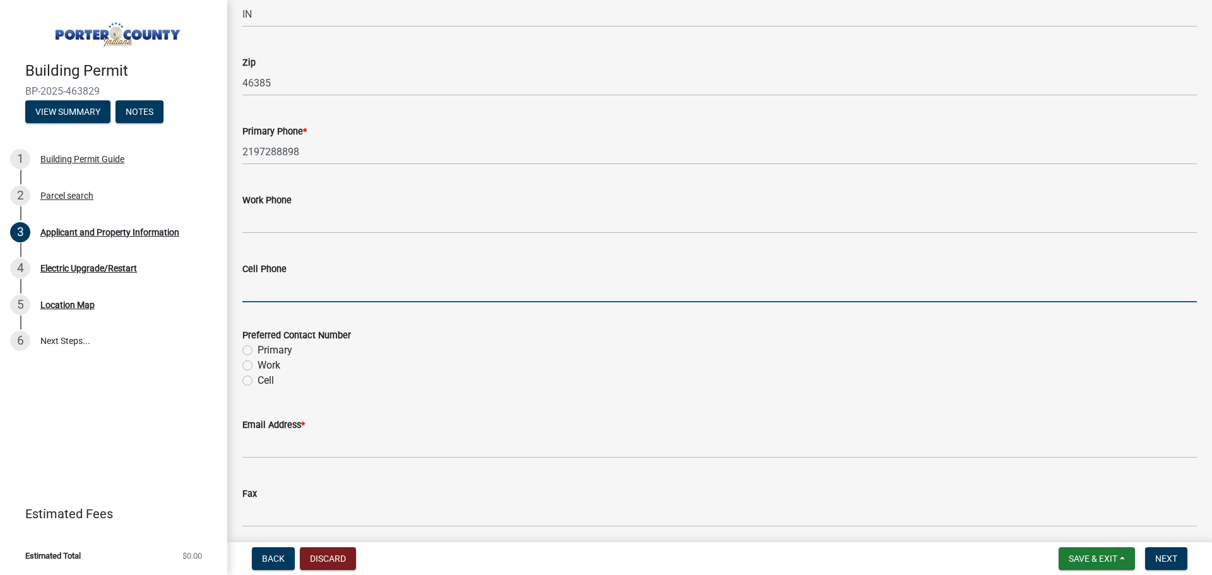
click at [281, 350] on label "Primary" at bounding box center [275, 350] width 35 height 15
click at [266, 350] on input "Primary" at bounding box center [262, 347] width 8 height 8
radio input "true"
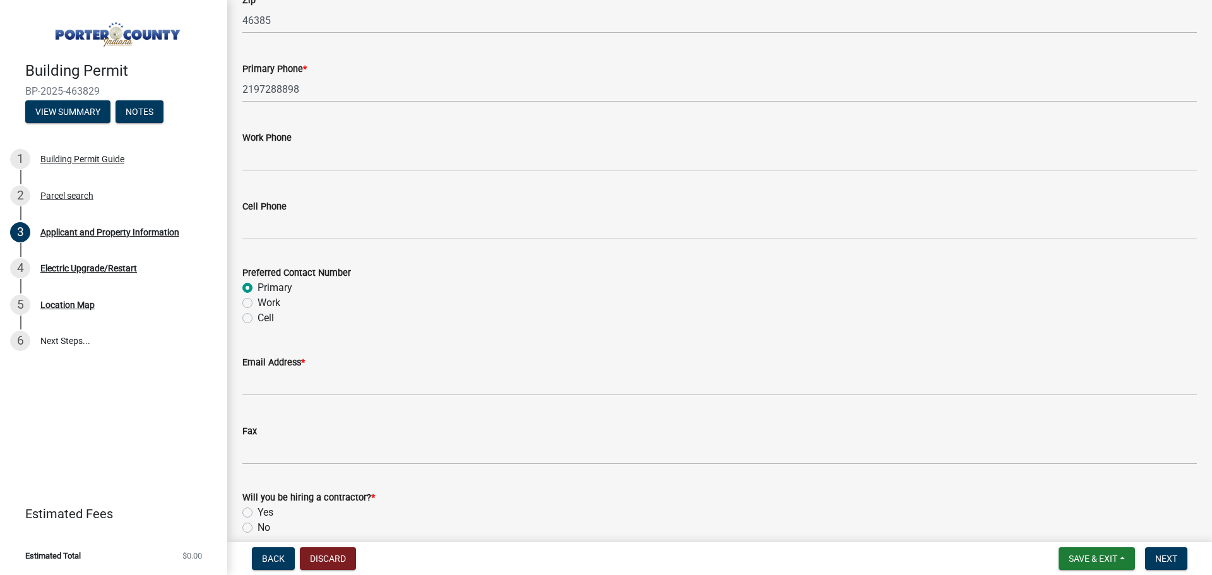
scroll to position [1641, 0]
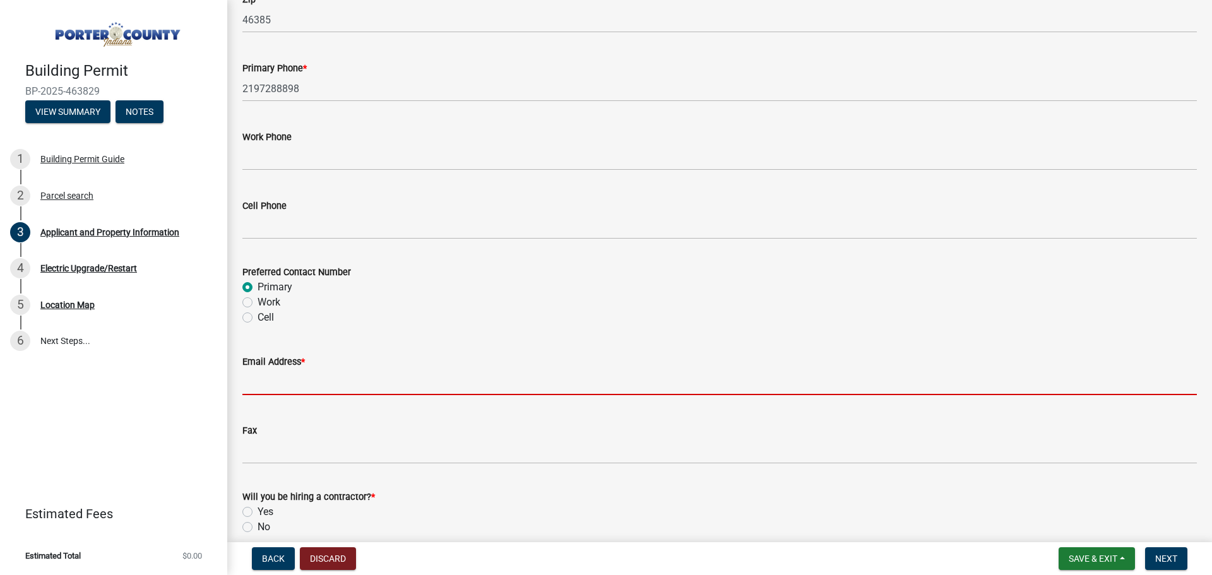
click at [452, 375] on input "Email Address *" at bounding box center [719, 382] width 954 height 26
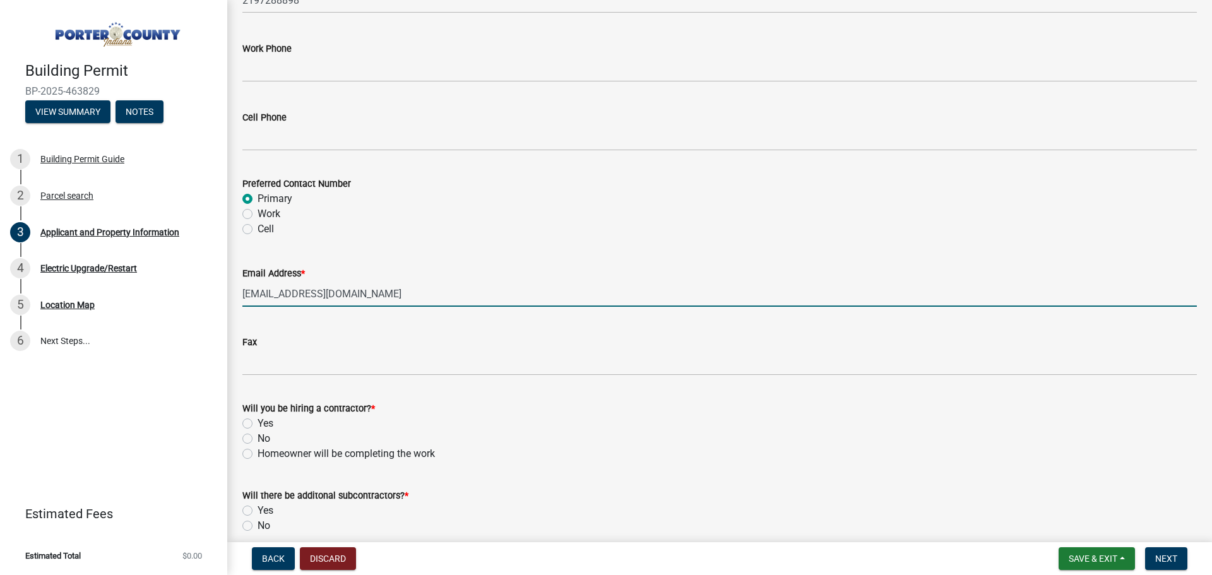
scroll to position [1767, 0]
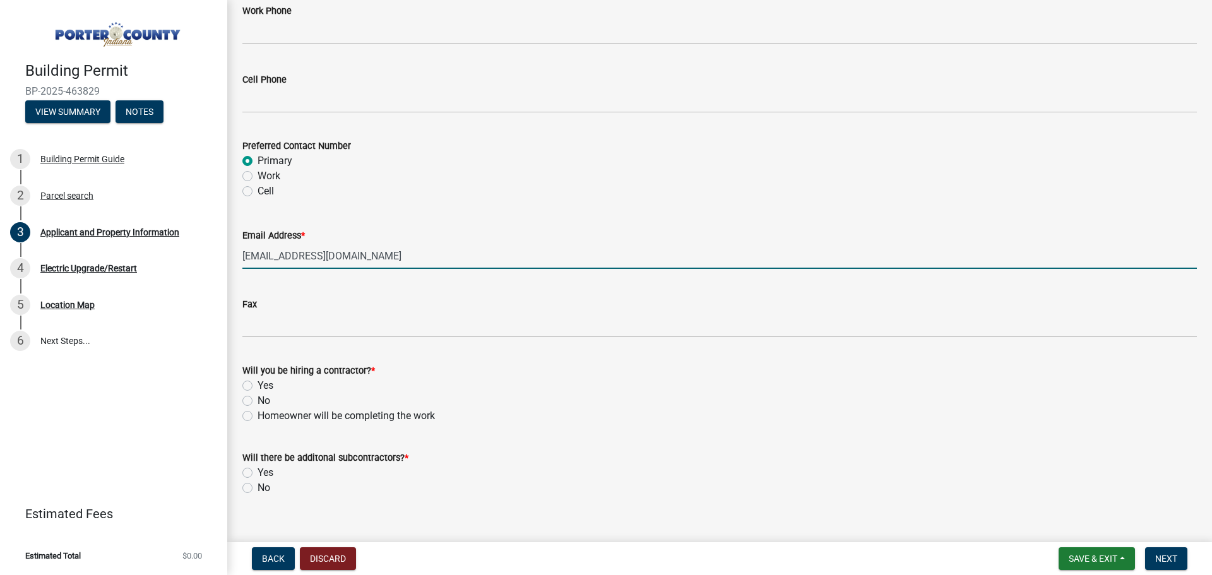
type input "[EMAIL_ADDRESS][DOMAIN_NAME]"
click at [261, 384] on label "Yes" at bounding box center [266, 385] width 16 height 15
click at [261, 384] on input "Yes" at bounding box center [262, 382] width 8 height 8
radio input "true"
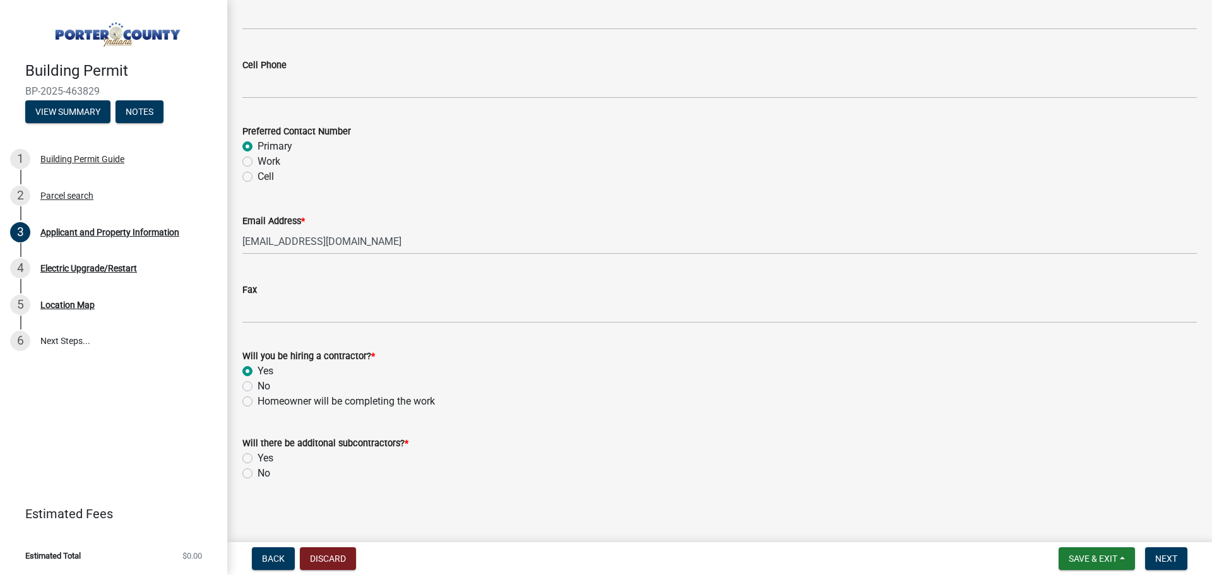
scroll to position [1786, 0]
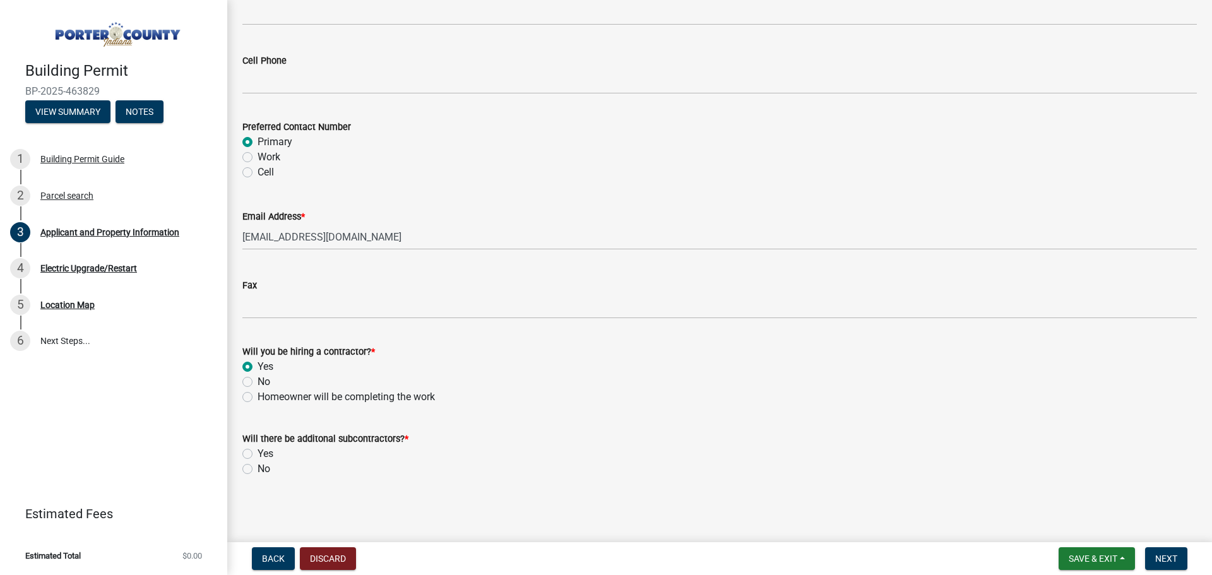
click at [258, 464] on label "No" at bounding box center [264, 468] width 13 height 15
click at [258, 464] on input "No" at bounding box center [262, 465] width 8 height 8
radio input "true"
click at [1177, 557] on span "Next" at bounding box center [1166, 559] width 22 height 10
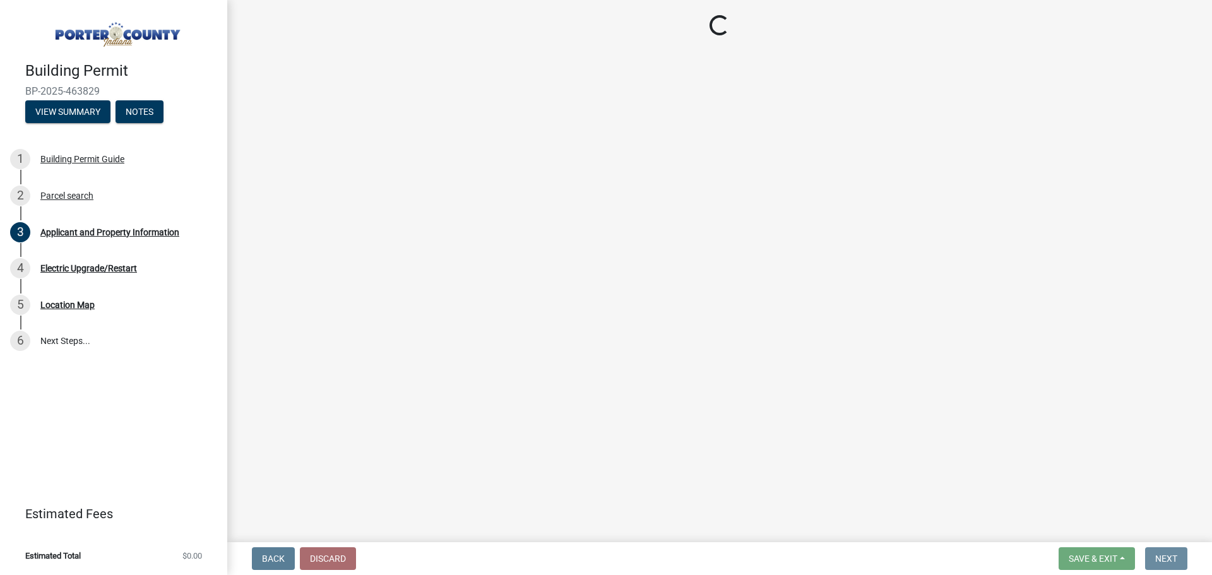
scroll to position [0, 0]
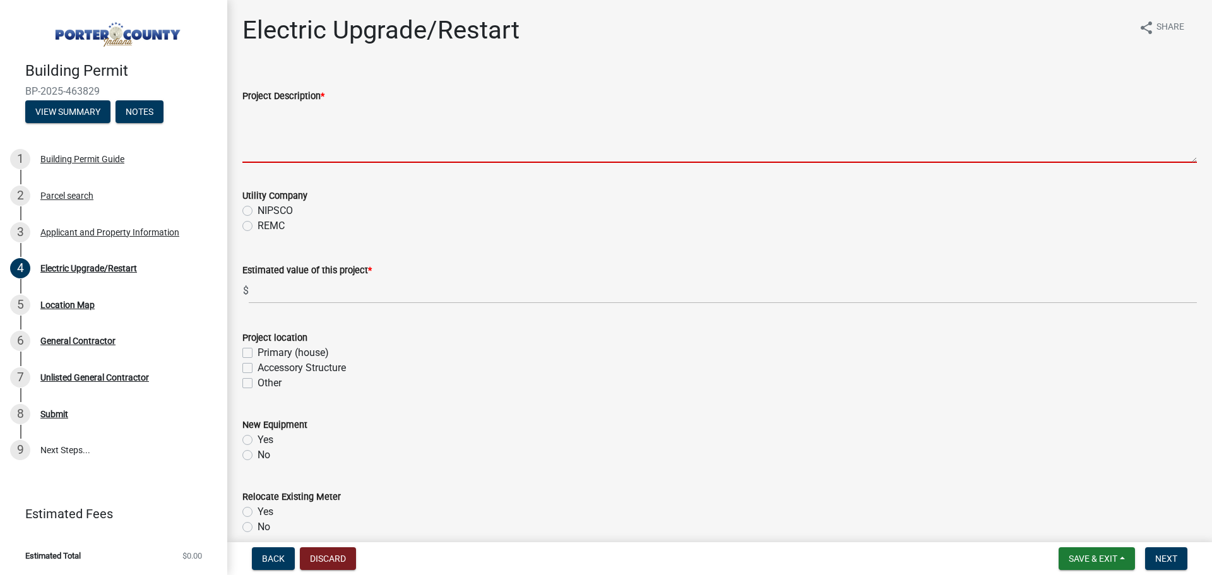
click at [501, 150] on textarea "Project Description *" at bounding box center [719, 133] width 954 height 59
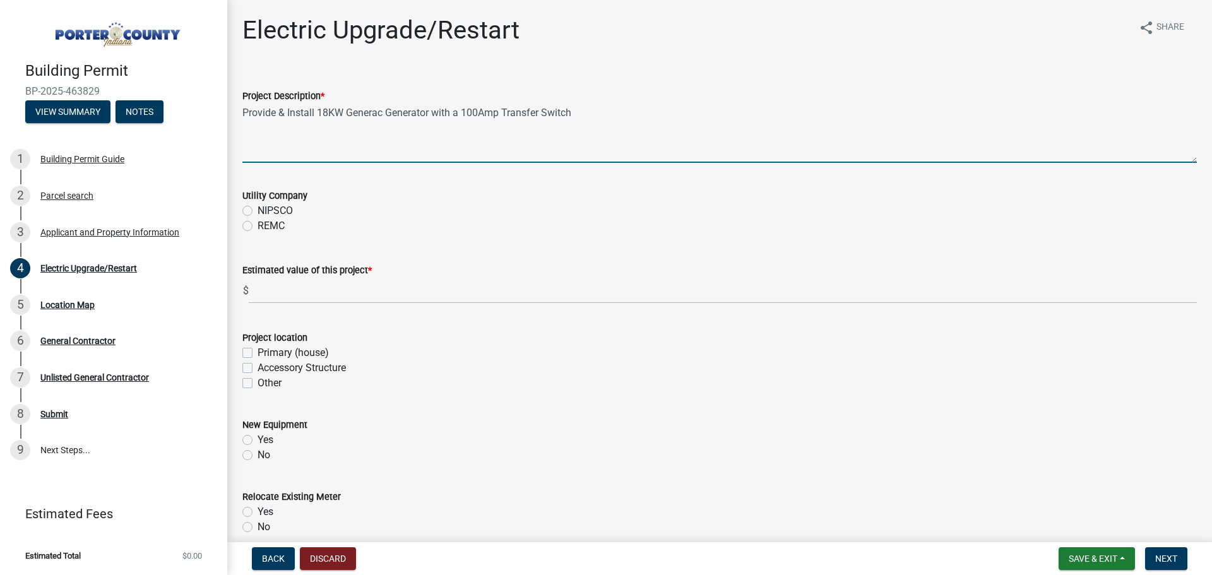
type textarea "Provide & Install 18KW Generac Generator with a 100Amp Transfer Switch"
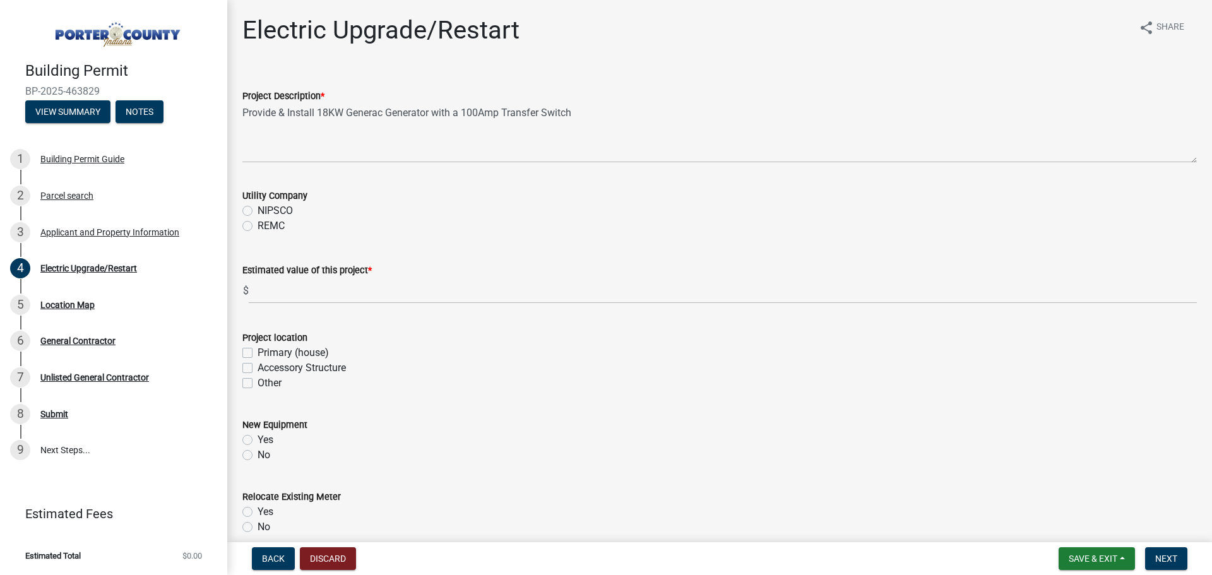
click at [276, 210] on label "NIPSCO" at bounding box center [275, 210] width 35 height 15
click at [266, 210] on input "NIPSCO" at bounding box center [262, 207] width 8 height 8
radio input "true"
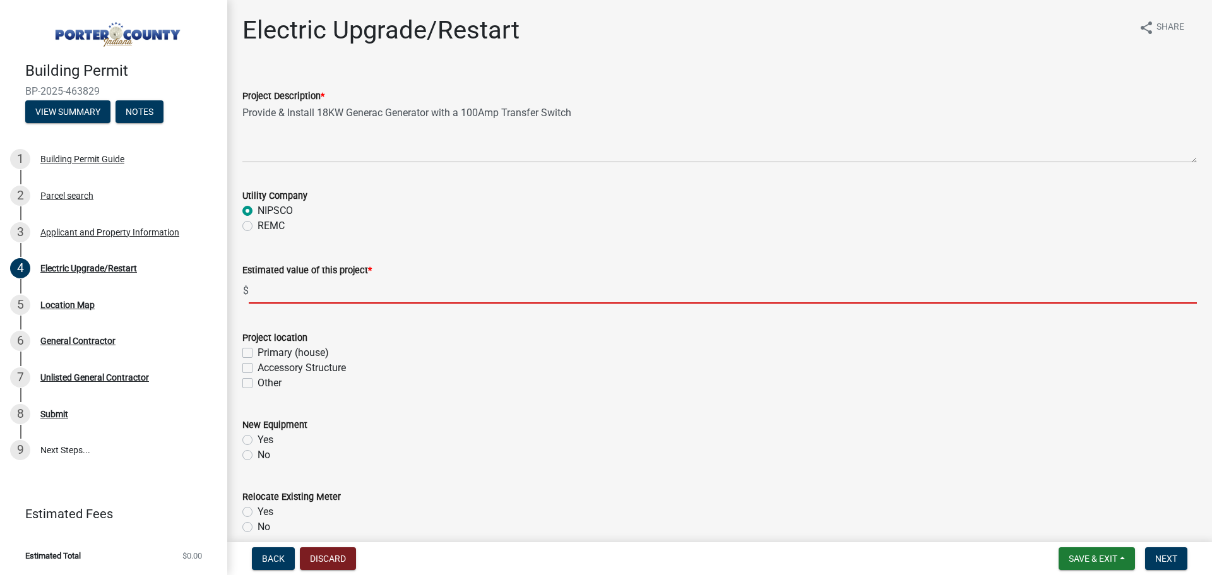
click at [349, 290] on input "text" at bounding box center [723, 291] width 948 height 26
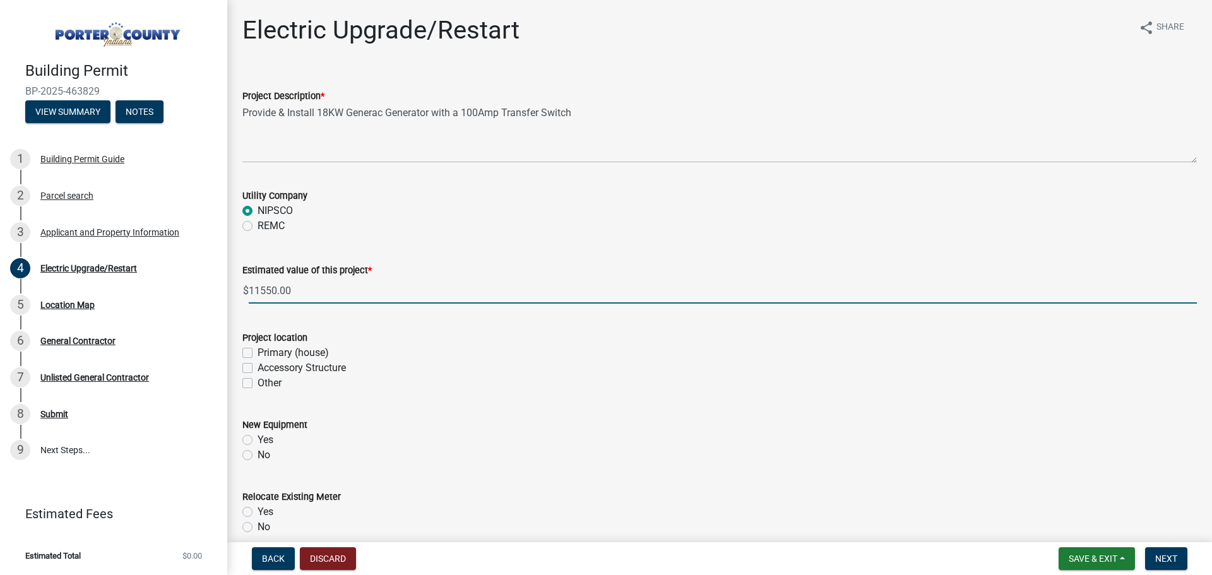
type input "11550"
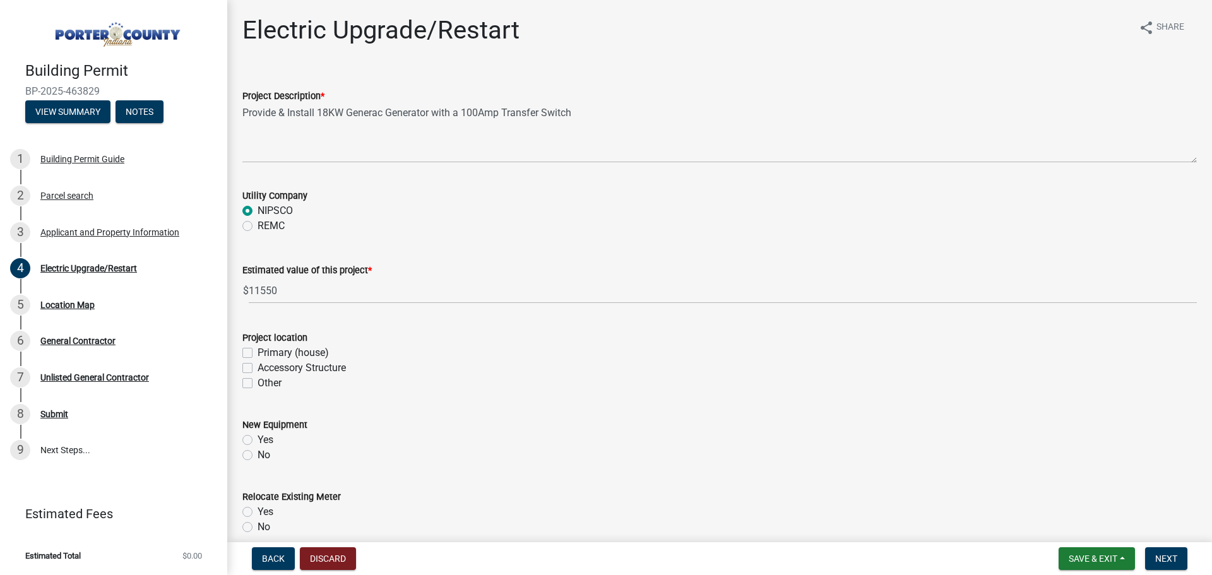
click at [435, 316] on form "Project location Primary (house) Accessory Structure Other" at bounding box center [719, 353] width 954 height 76
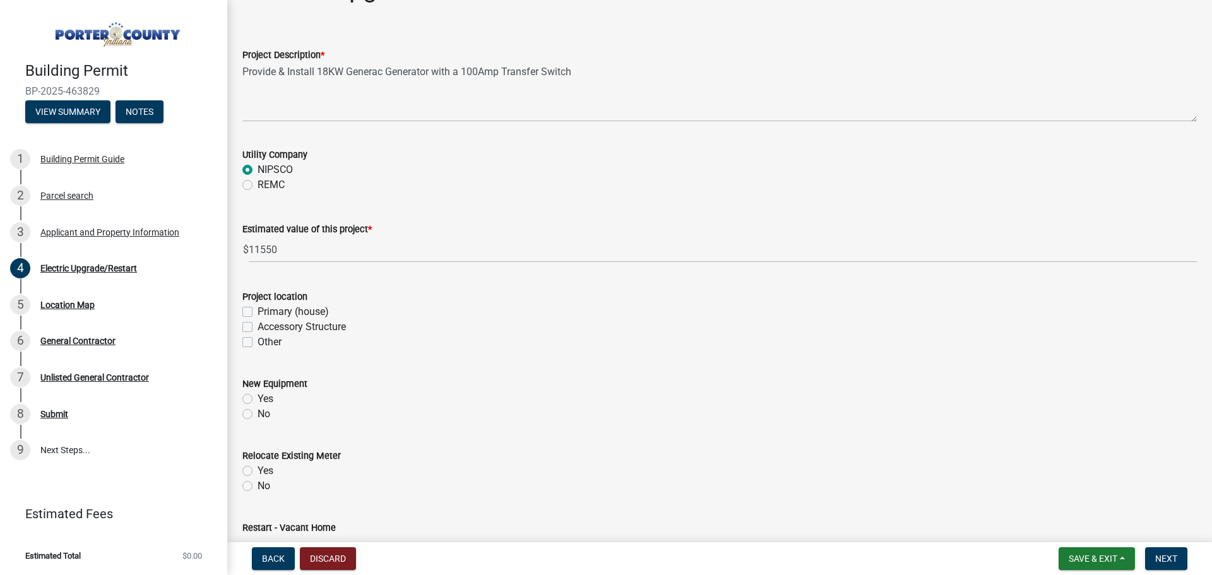
scroll to position [63, 0]
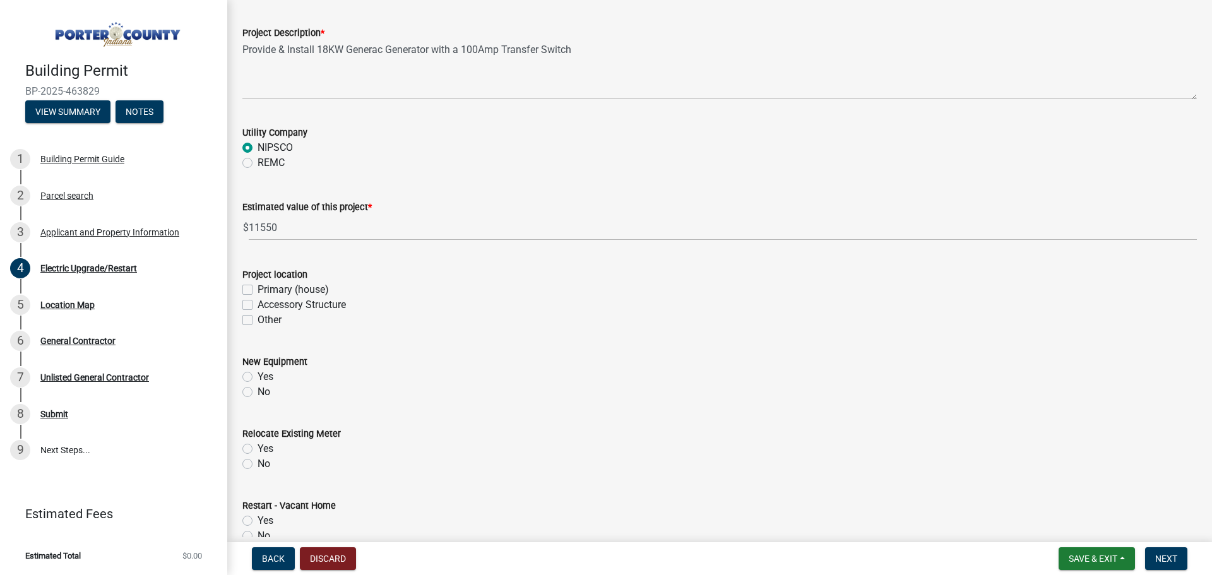
click at [270, 290] on label "Primary (house)" at bounding box center [293, 289] width 71 height 15
click at [266, 290] on input "Primary (house)" at bounding box center [262, 286] width 8 height 8
checkbox input "true"
checkbox input "false"
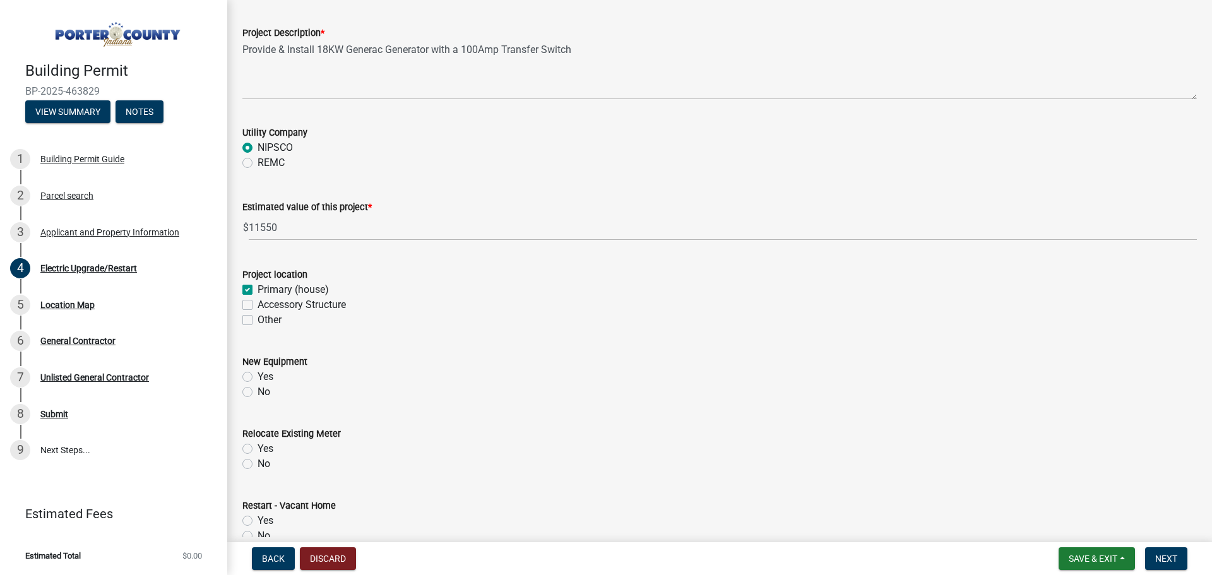
scroll to position [126, 0]
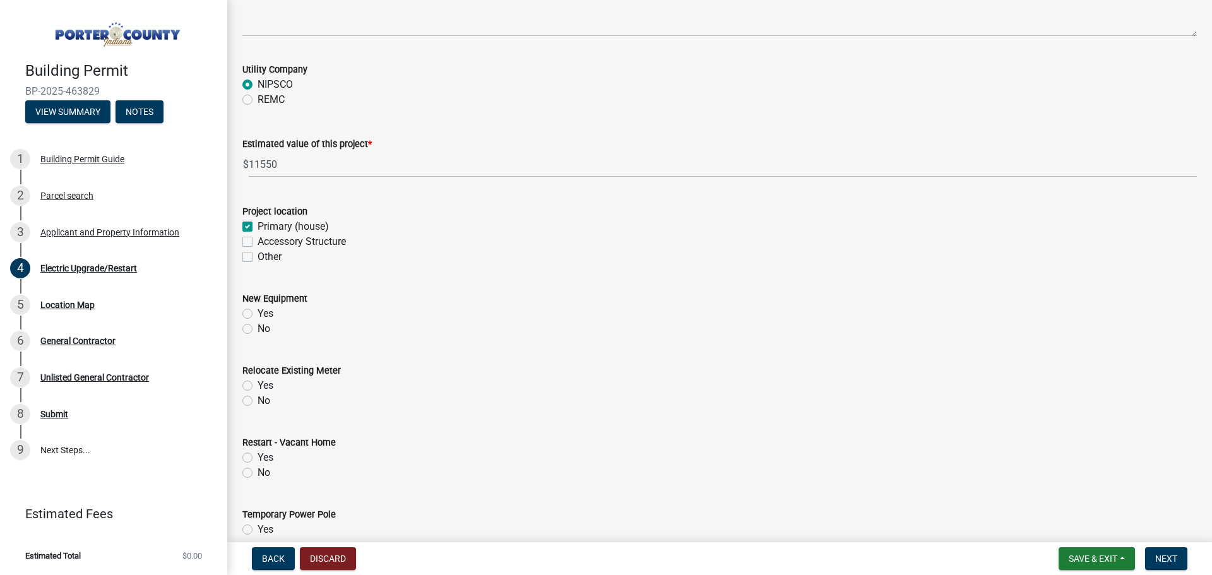
click at [268, 314] on label "Yes" at bounding box center [266, 313] width 16 height 15
click at [266, 314] on input "Yes" at bounding box center [262, 310] width 8 height 8
radio input "true"
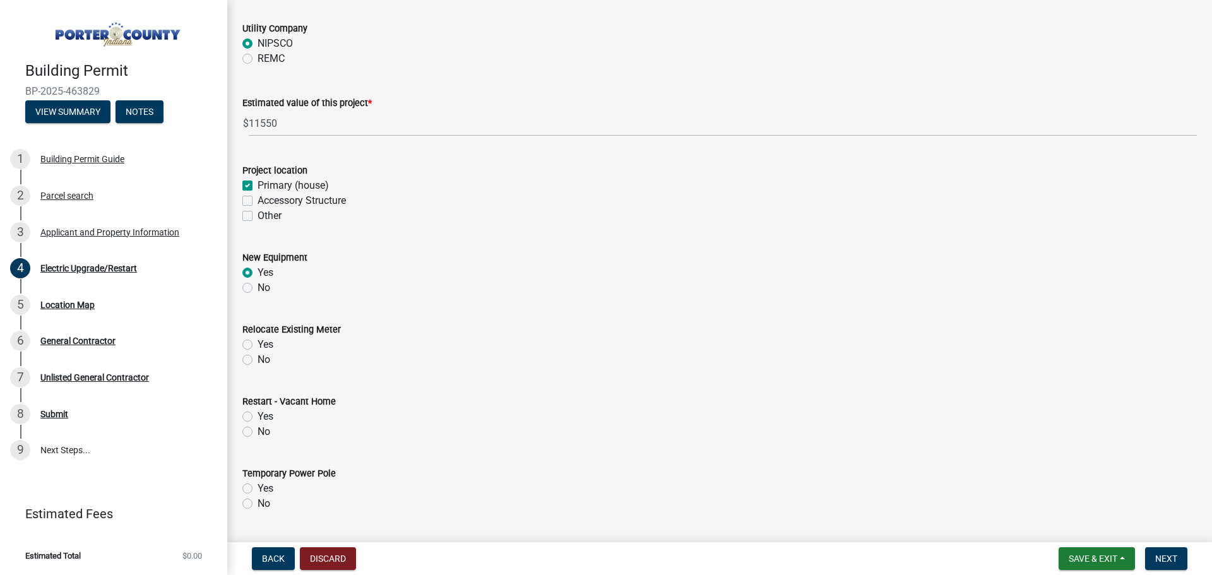
scroll to position [189, 0]
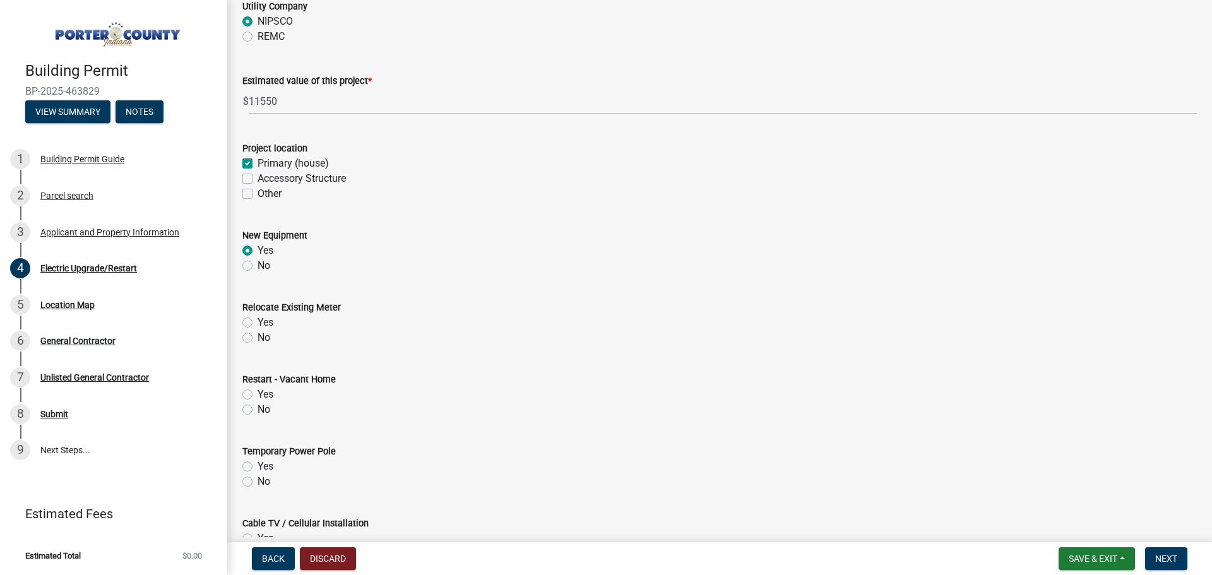
click at [255, 336] on div "No" at bounding box center [719, 337] width 954 height 15
click at [259, 335] on label "No" at bounding box center [264, 337] width 13 height 15
click at [259, 335] on input "No" at bounding box center [262, 334] width 8 height 8
radio input "true"
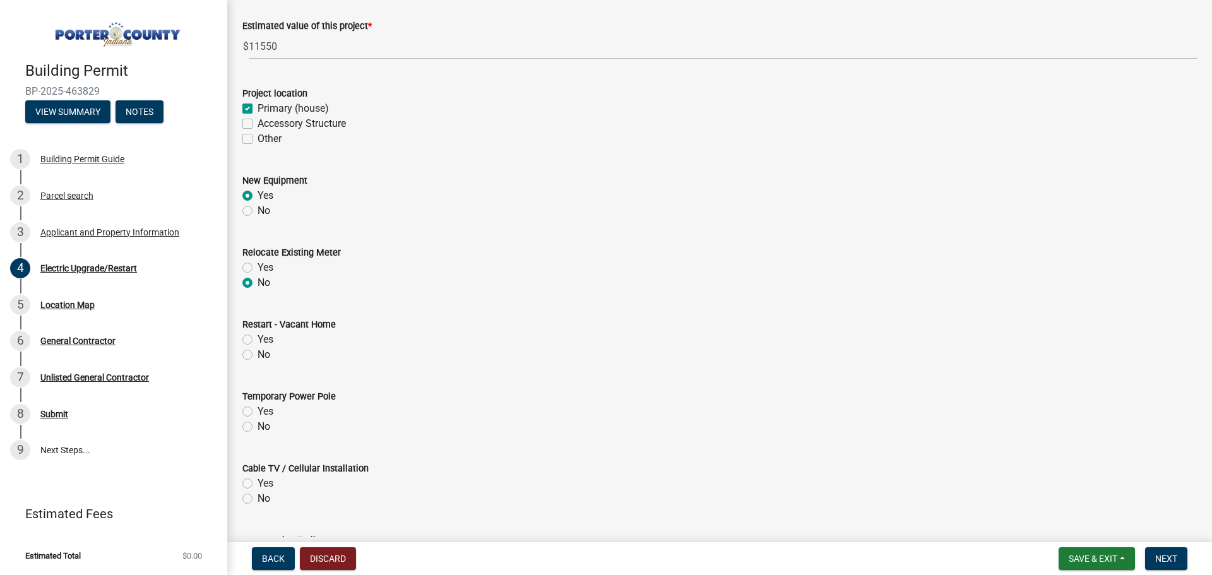
scroll to position [316, 0]
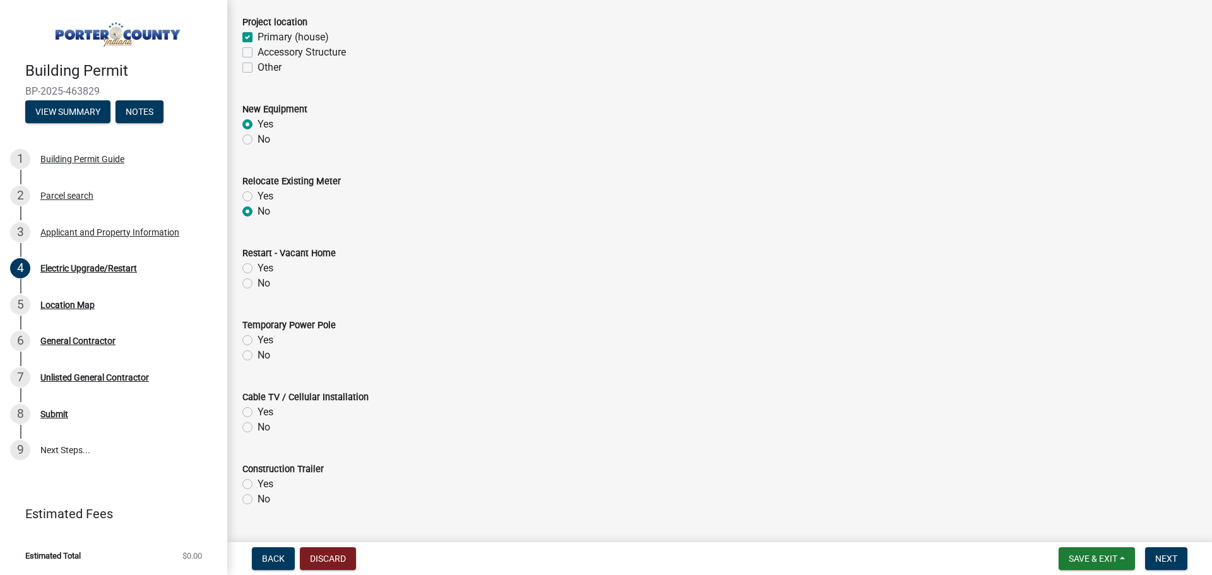
click at [258, 282] on label "No" at bounding box center [264, 283] width 13 height 15
click at [258, 282] on input "No" at bounding box center [262, 280] width 8 height 8
radio input "true"
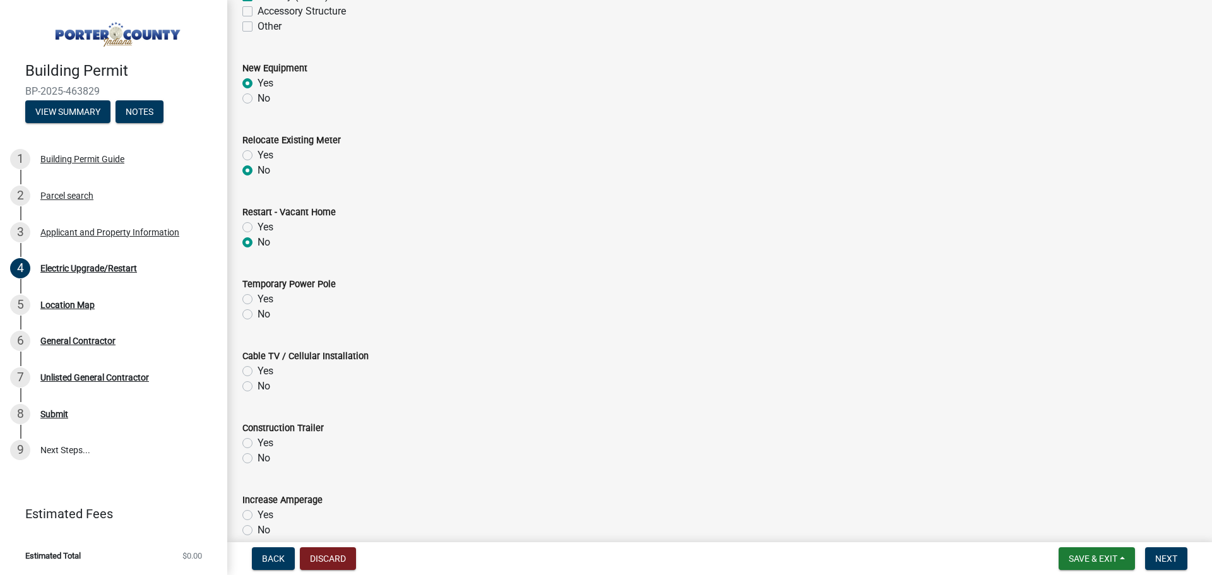
scroll to position [379, 0]
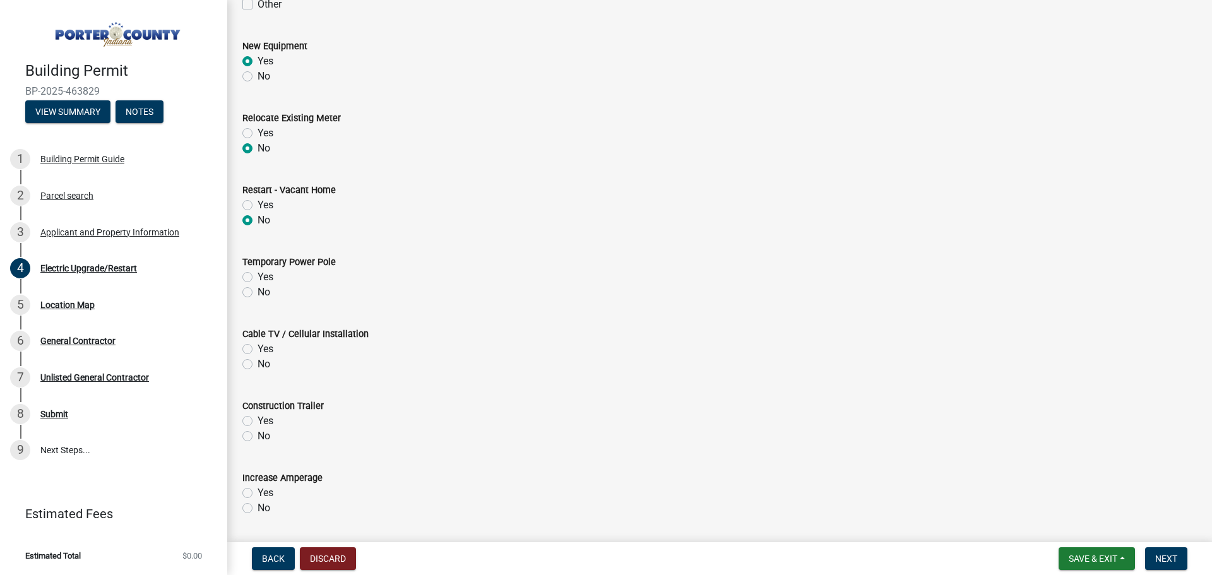
click at [259, 288] on label "No" at bounding box center [264, 292] width 13 height 15
click at [259, 288] on input "No" at bounding box center [262, 289] width 8 height 8
radio input "true"
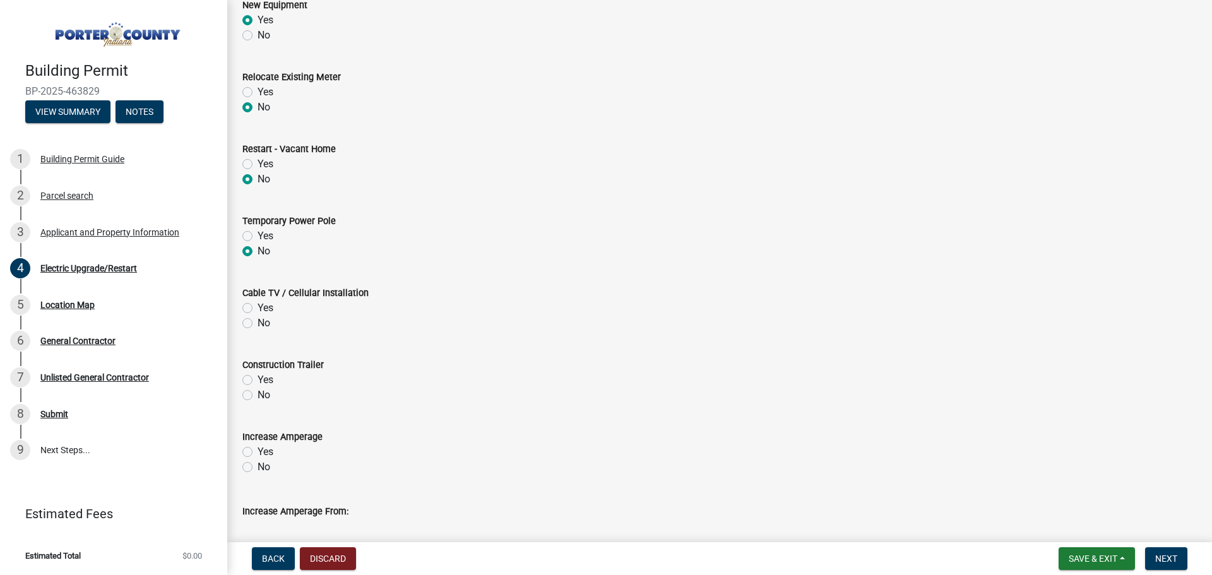
scroll to position [442, 0]
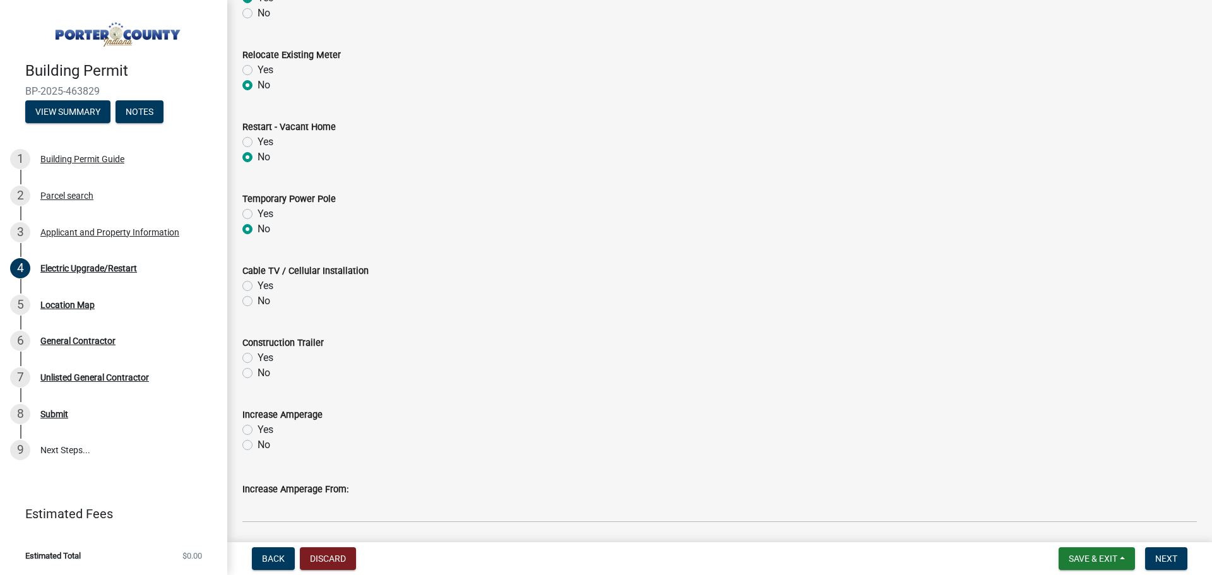
click at [265, 299] on label "No" at bounding box center [264, 301] width 13 height 15
click at [265, 299] on input "No" at bounding box center [262, 298] width 8 height 8
radio input "true"
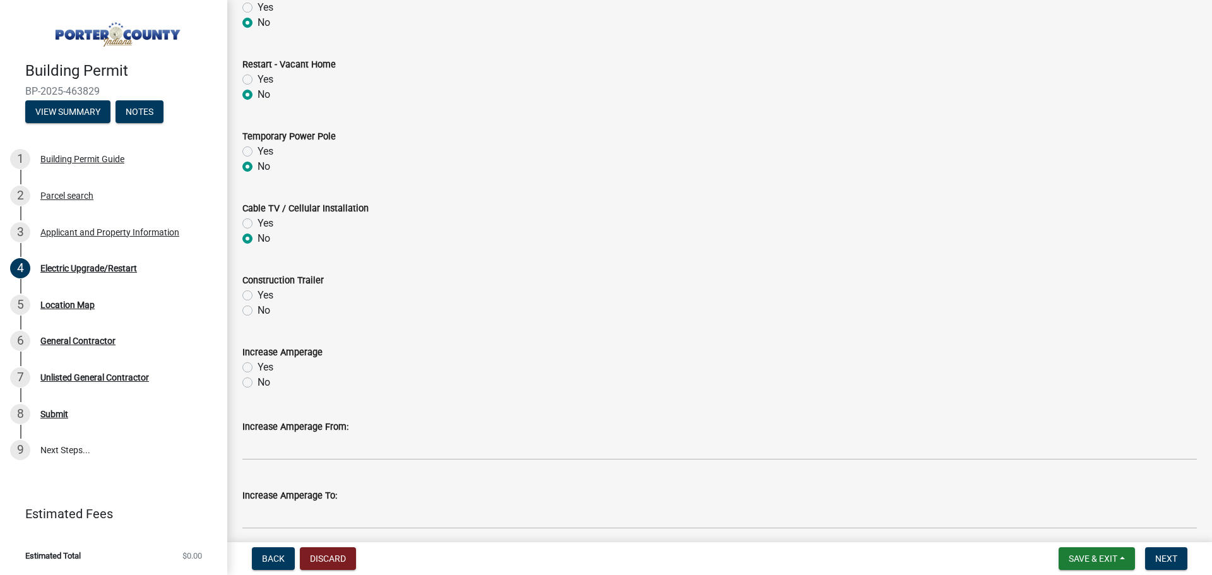
scroll to position [505, 0]
click at [263, 308] on label "No" at bounding box center [264, 309] width 13 height 15
click at [263, 308] on input "No" at bounding box center [262, 306] width 8 height 8
radio input "true"
click at [264, 381] on label "No" at bounding box center [264, 381] width 13 height 15
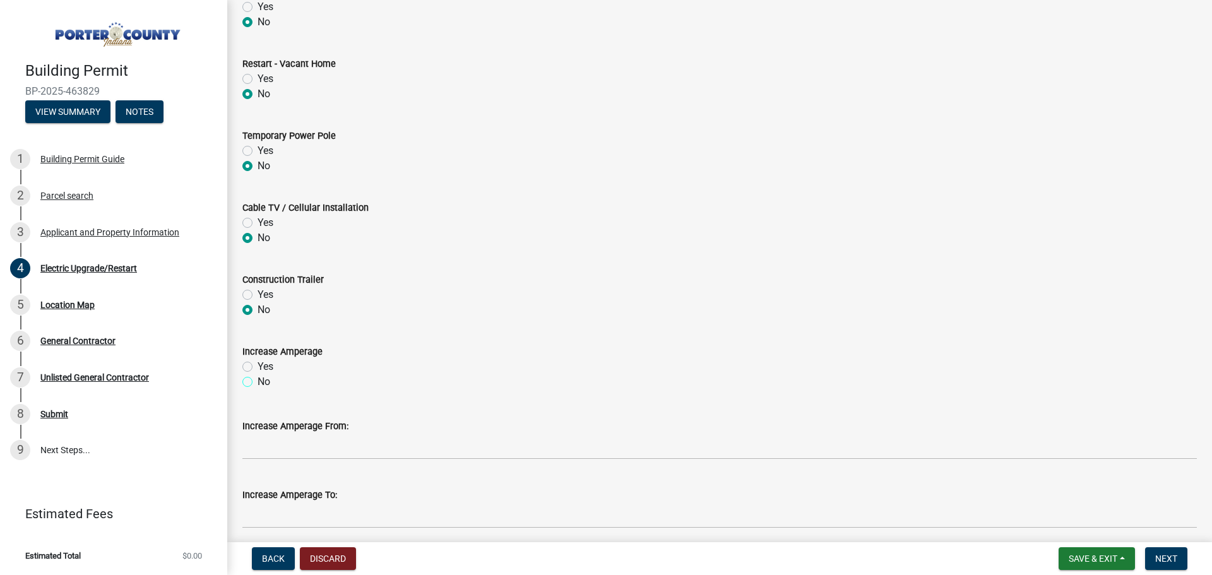
click at [264, 381] on input "No" at bounding box center [262, 378] width 8 height 8
radio input "true"
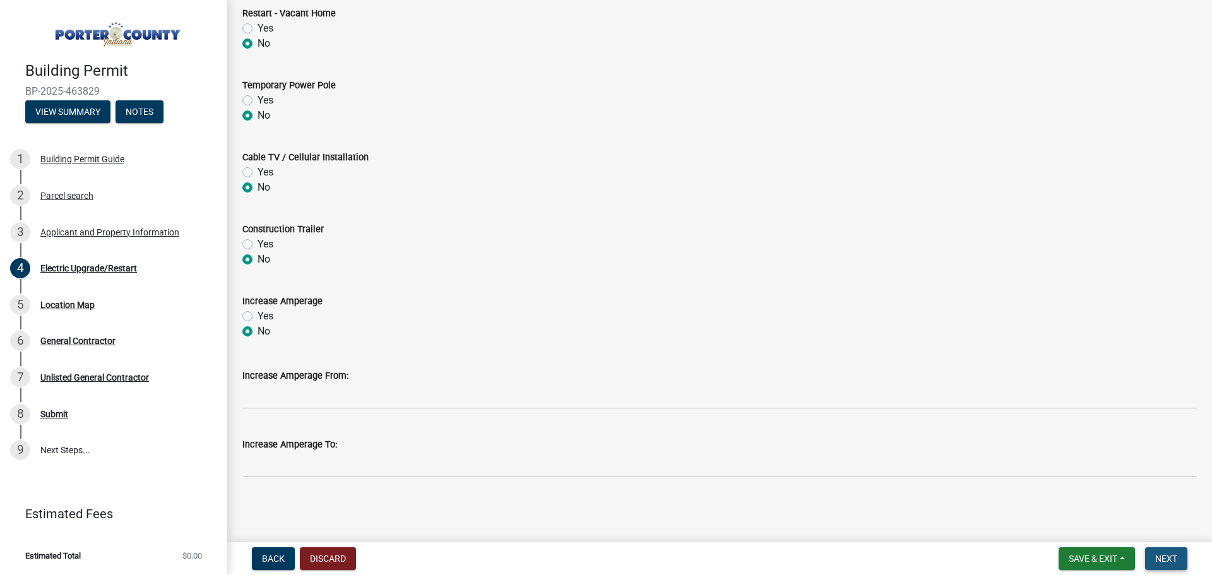
click at [1166, 550] on button "Next" at bounding box center [1166, 558] width 42 height 23
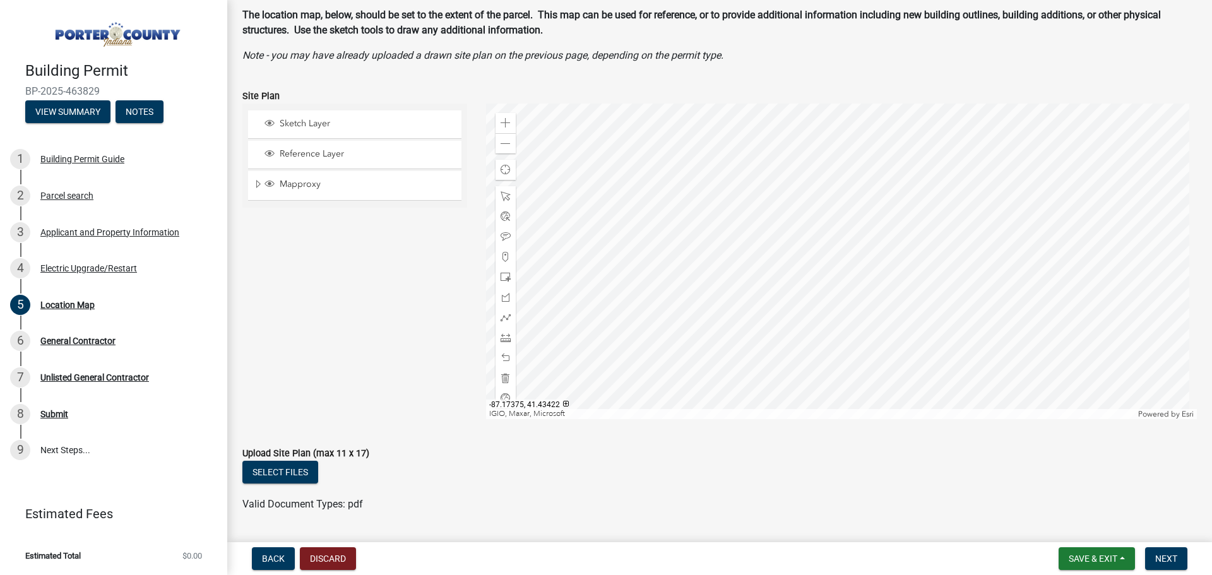
scroll to position [0, 0]
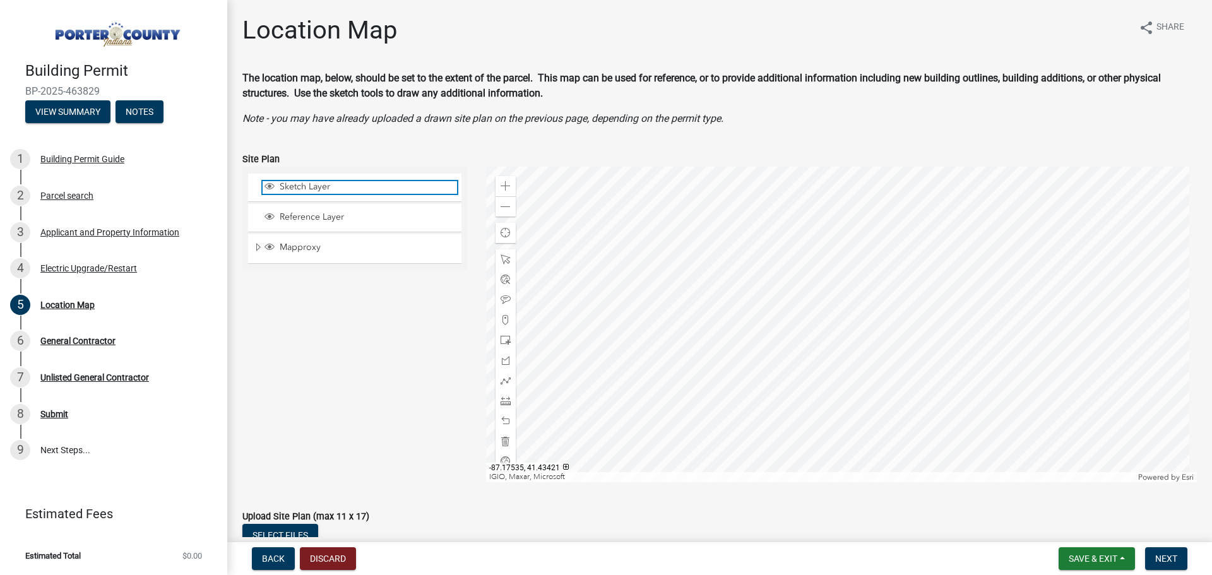
click at [347, 191] on span "Sketch Layer" at bounding box center [366, 186] width 181 height 11
click at [274, 179] on div "Sketch Layer" at bounding box center [354, 188] width 213 height 28
click at [271, 188] on span "Layer List" at bounding box center [269, 186] width 10 height 10
click at [271, 213] on span "Layer List" at bounding box center [269, 216] width 10 height 10
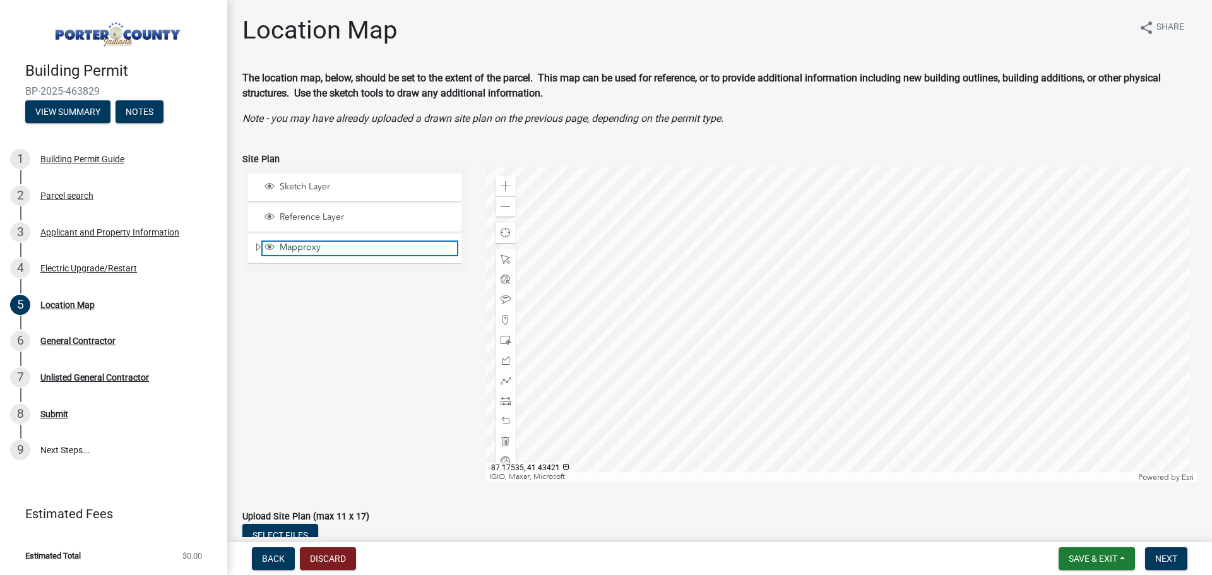
click at [270, 244] on span "Layer List" at bounding box center [269, 247] width 10 height 10
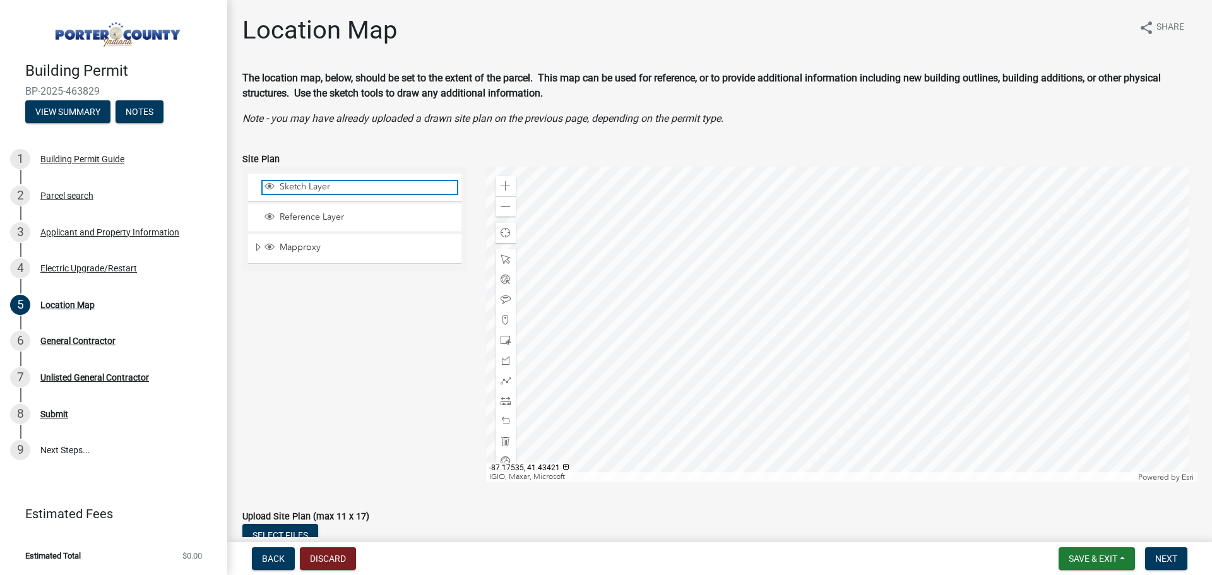
click at [266, 188] on span "Layer List" at bounding box center [269, 186] width 10 height 10
click at [268, 188] on span "Layer List" at bounding box center [269, 186] width 10 height 10
click at [831, 323] on div at bounding box center [841, 325] width 711 height 316
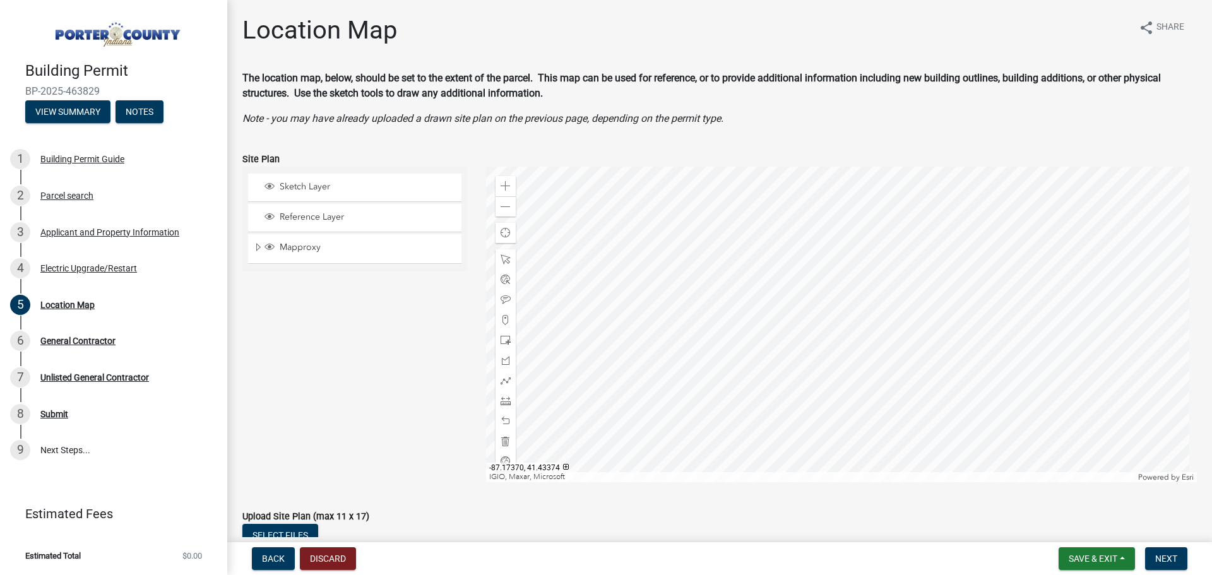
click at [817, 299] on div at bounding box center [841, 325] width 711 height 316
click at [501, 338] on span at bounding box center [506, 340] width 10 height 10
click at [723, 311] on div at bounding box center [841, 325] width 711 height 316
click at [507, 423] on span at bounding box center [506, 421] width 10 height 10
click at [672, 350] on div at bounding box center [841, 325] width 711 height 316
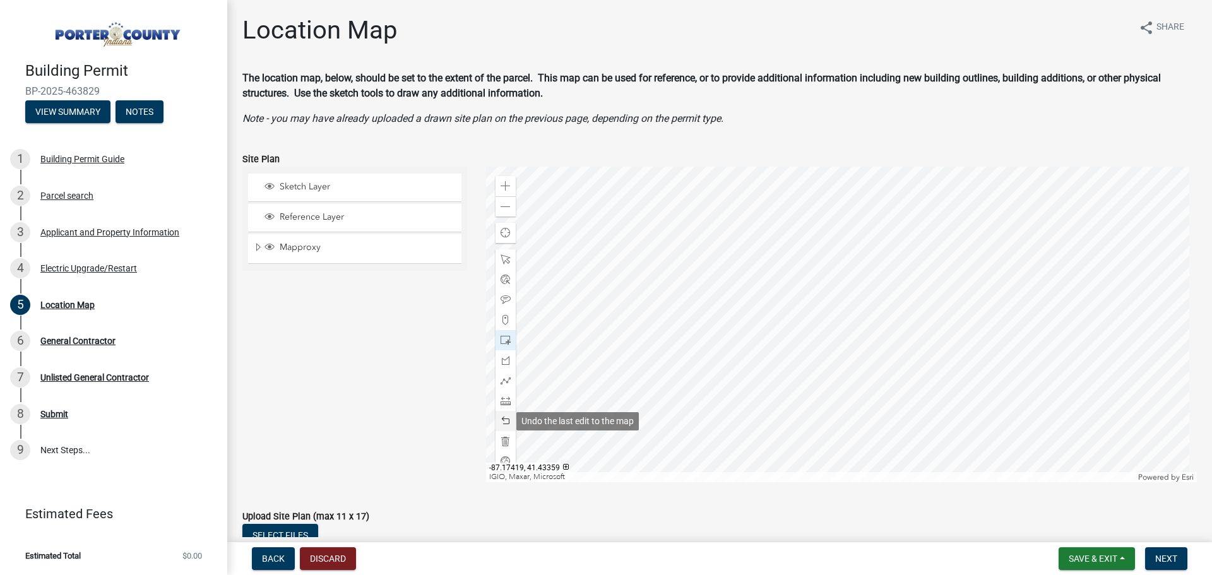
click at [505, 420] on span at bounding box center [506, 421] width 10 height 10
click at [501, 437] on span at bounding box center [506, 441] width 10 height 10
click at [497, 263] on div at bounding box center [506, 259] width 20 height 20
click at [504, 202] on span at bounding box center [506, 207] width 10 height 10
click at [870, 285] on div at bounding box center [841, 325] width 711 height 316
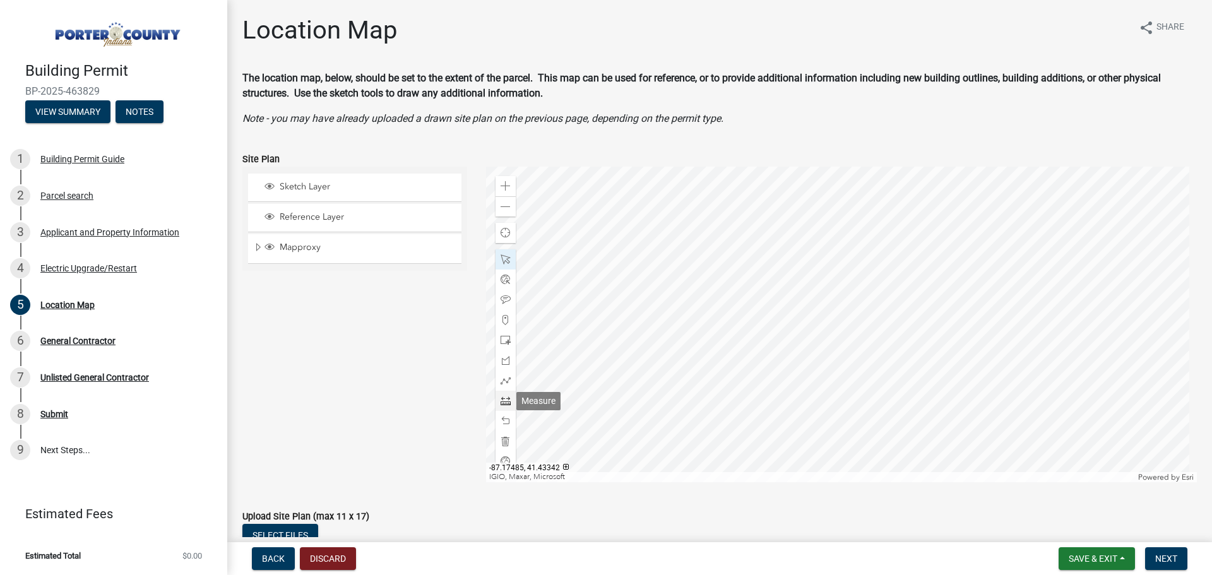
click at [496, 400] on div at bounding box center [506, 401] width 20 height 20
click at [505, 184] on span at bounding box center [506, 186] width 10 height 10
click at [752, 233] on div at bounding box center [841, 325] width 711 height 316
click at [743, 238] on div at bounding box center [841, 325] width 711 height 316
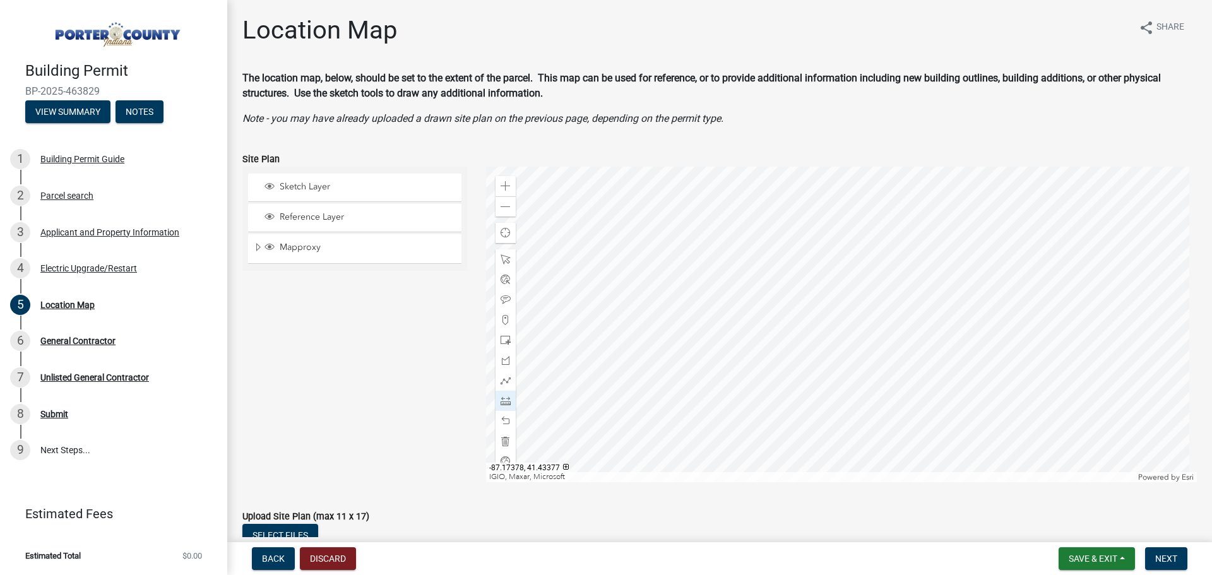
click at [700, 250] on div at bounding box center [841, 325] width 711 height 316
click at [706, 270] on div at bounding box center [841, 325] width 711 height 316
click at [505, 441] on span at bounding box center [506, 441] width 10 height 10
click at [502, 212] on div "Zoom out" at bounding box center [506, 206] width 20 height 20
click at [503, 258] on span at bounding box center [506, 259] width 10 height 10
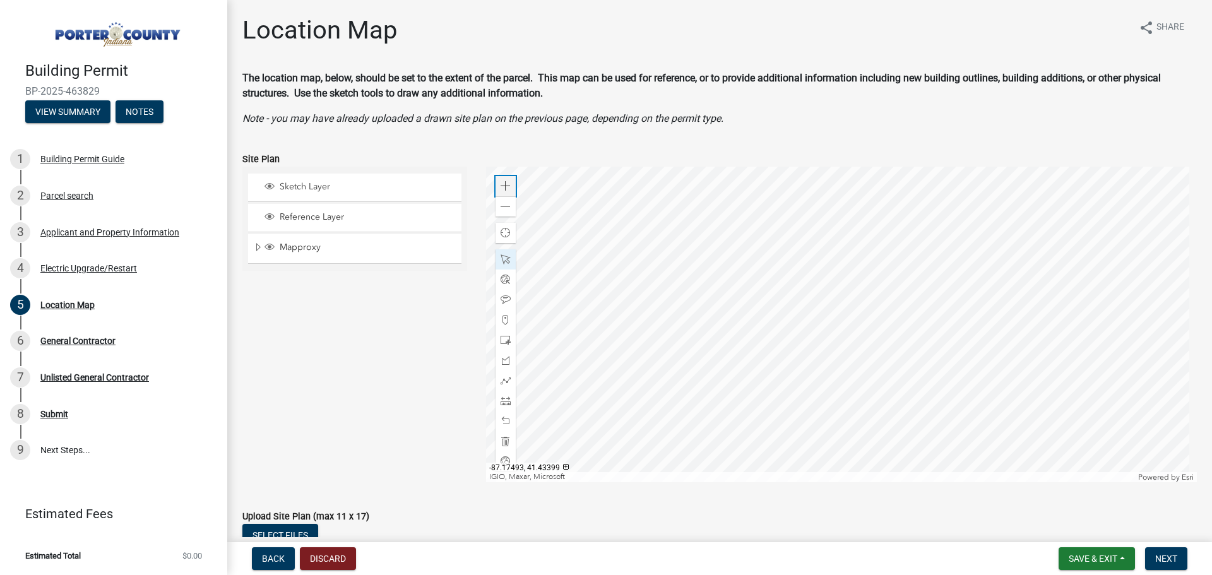
click at [501, 187] on span at bounding box center [506, 186] width 10 height 10
click at [873, 333] on div at bounding box center [841, 325] width 711 height 316
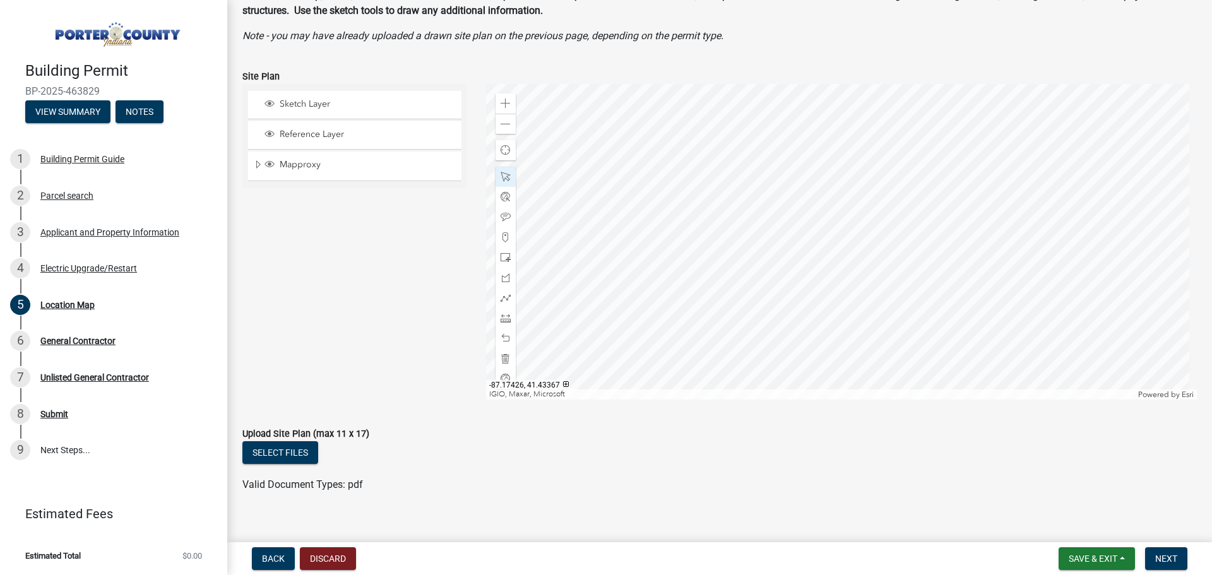
scroll to position [98, 0]
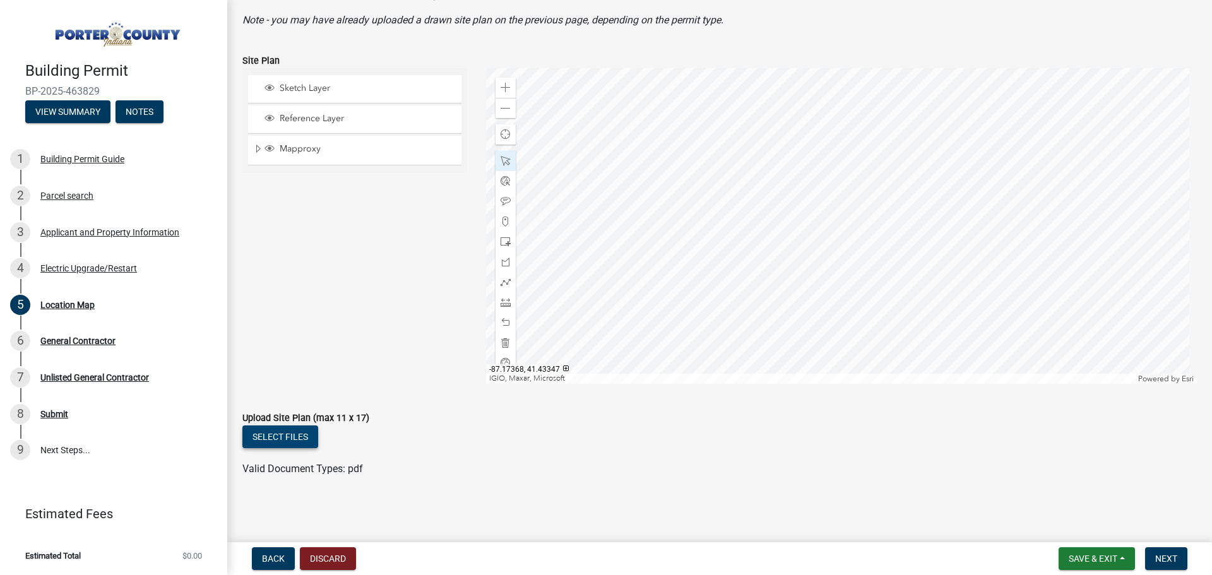
click at [283, 435] on button "Select files" at bounding box center [280, 436] width 76 height 23
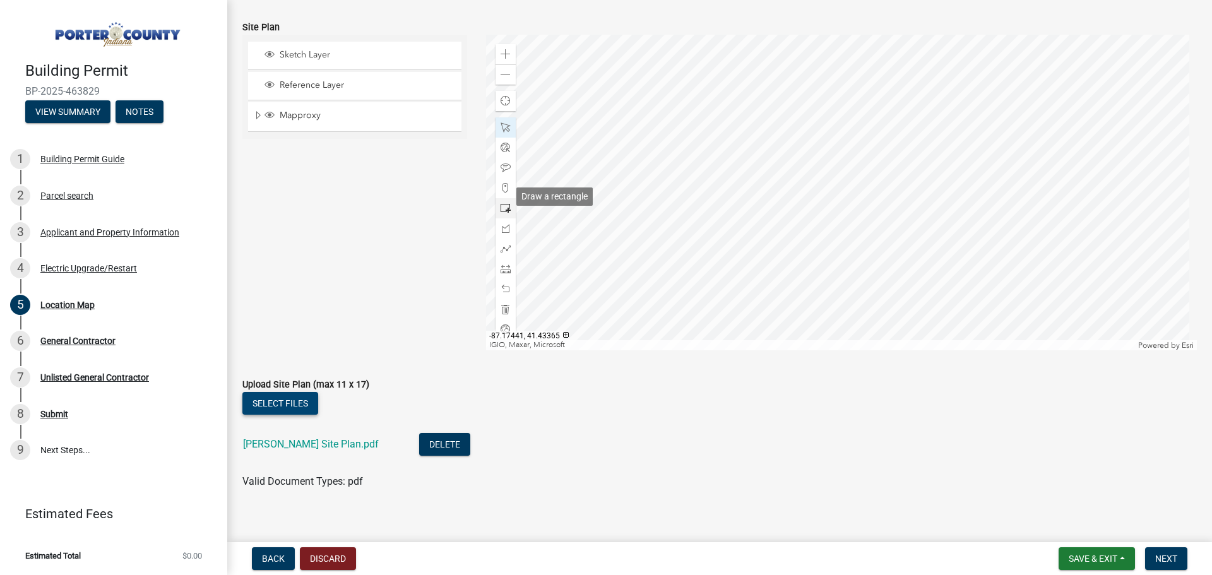
scroll to position [145, 0]
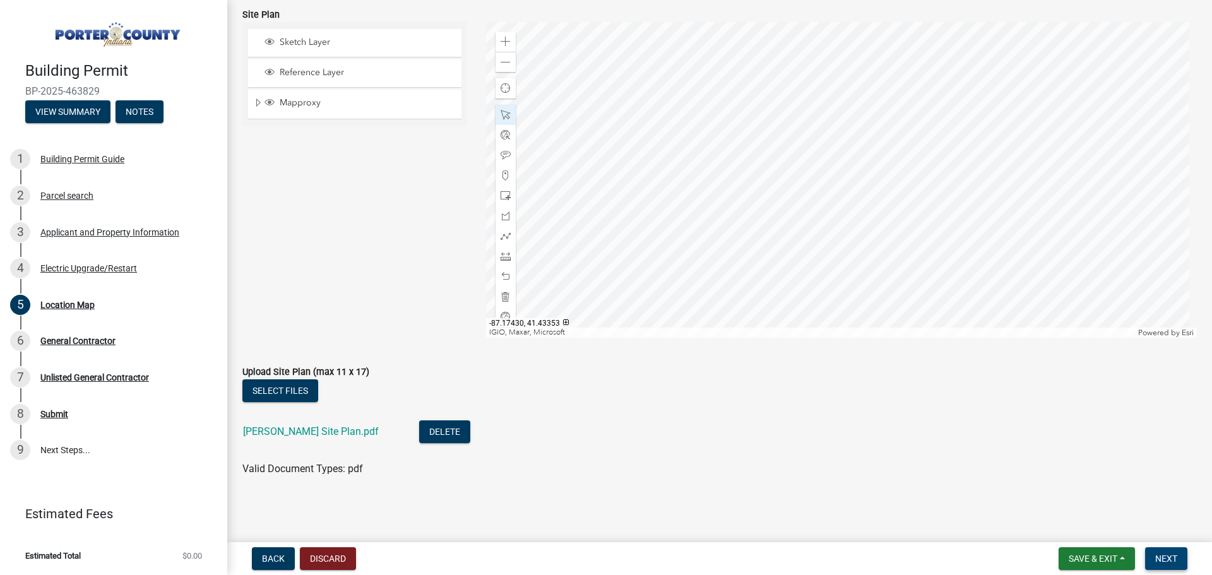
click at [1162, 551] on button "Next" at bounding box center [1166, 558] width 42 height 23
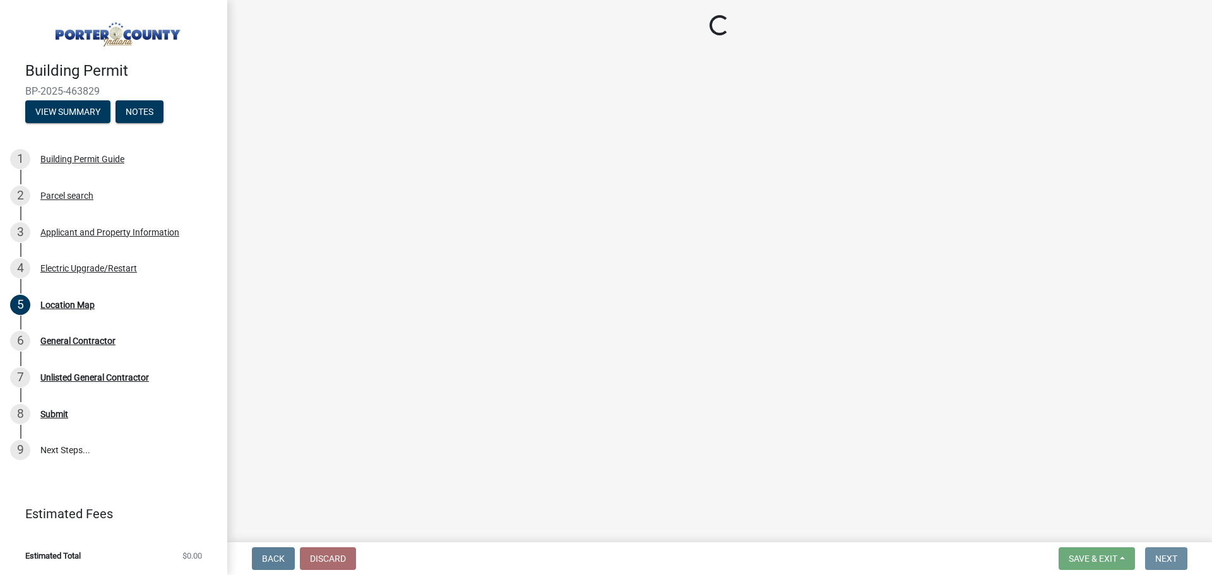
scroll to position [0, 0]
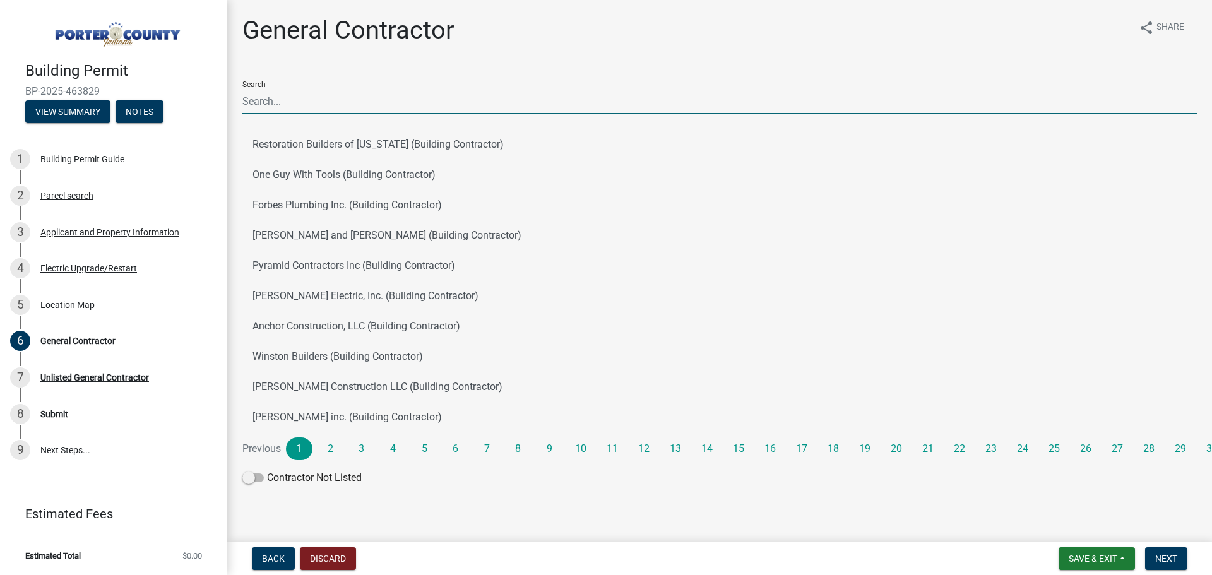
click at [526, 110] on input "Search" at bounding box center [719, 101] width 954 height 26
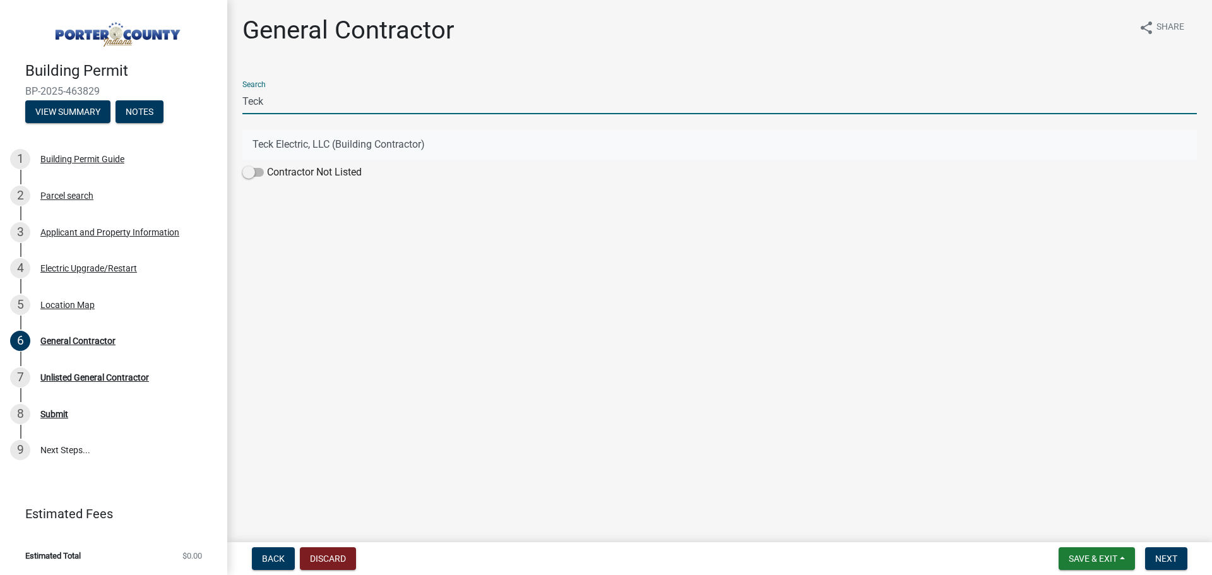
type input "Teck"
click at [434, 143] on button "Teck Electric, LLC (Building Contractor)" at bounding box center [719, 144] width 954 height 30
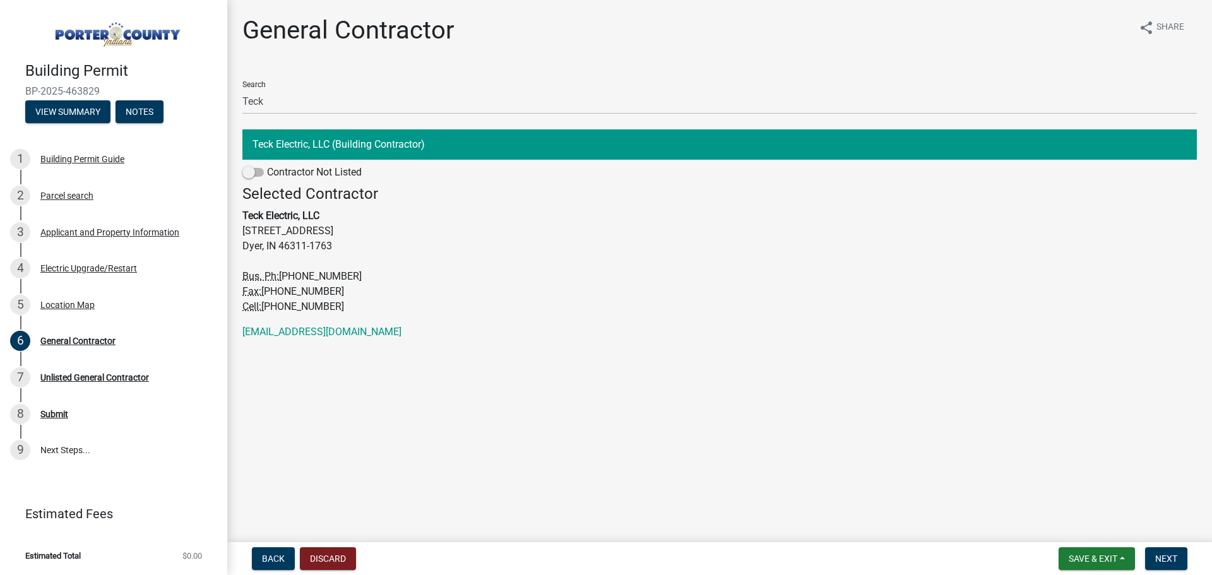
click at [435, 142] on button "Teck Electric, LLC (Building Contractor)" at bounding box center [719, 144] width 954 height 30
click at [1169, 556] on span "Next" at bounding box center [1166, 559] width 22 height 10
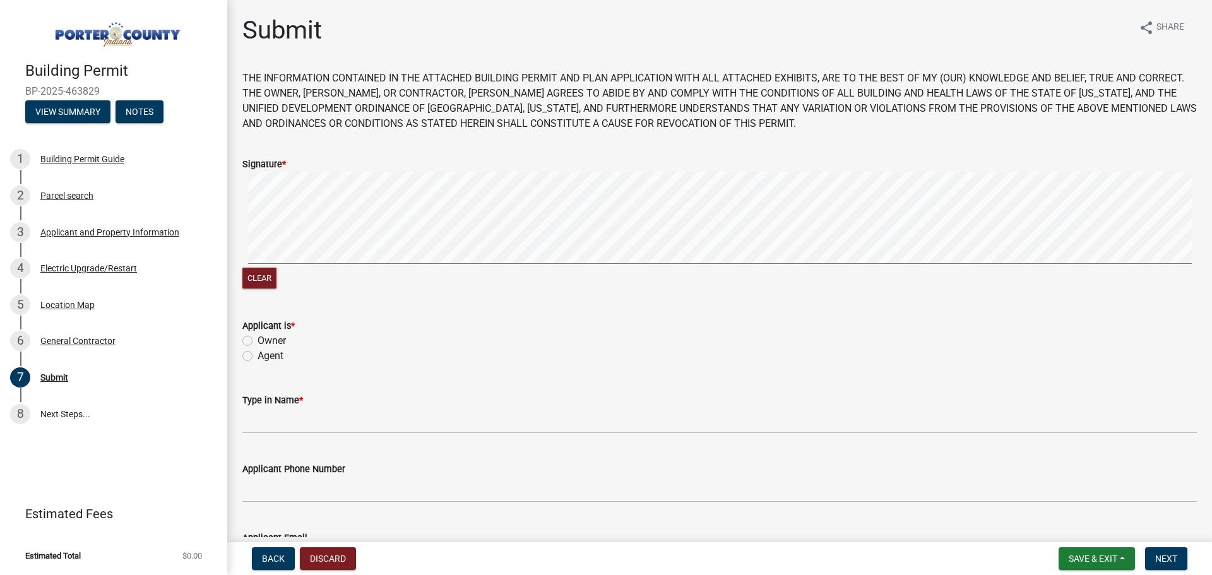
click at [258, 352] on label "Agent" at bounding box center [271, 355] width 26 height 15
click at [258, 352] on input "Agent" at bounding box center [262, 352] width 8 height 8
radio input "true"
click at [267, 276] on button "Clear" at bounding box center [259, 278] width 34 height 21
click at [280, 276] on div "Clear" at bounding box center [719, 232] width 954 height 120
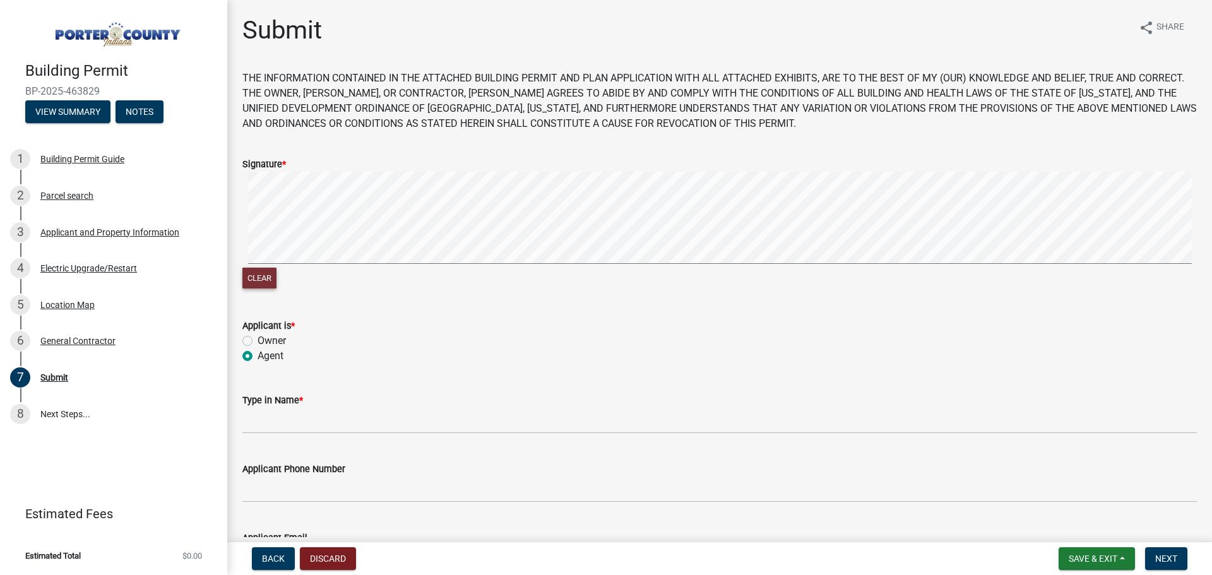
drag, startPoint x: 268, startPoint y: 281, endPoint x: 283, endPoint y: 264, distance: 23.2
click at [269, 280] on button "Clear" at bounding box center [259, 278] width 34 height 21
click at [264, 278] on button "Clear" at bounding box center [259, 278] width 34 height 21
drag, startPoint x: 265, startPoint y: 274, endPoint x: 276, endPoint y: 267, distance: 12.8
click at [265, 275] on button "Clear" at bounding box center [259, 278] width 34 height 21
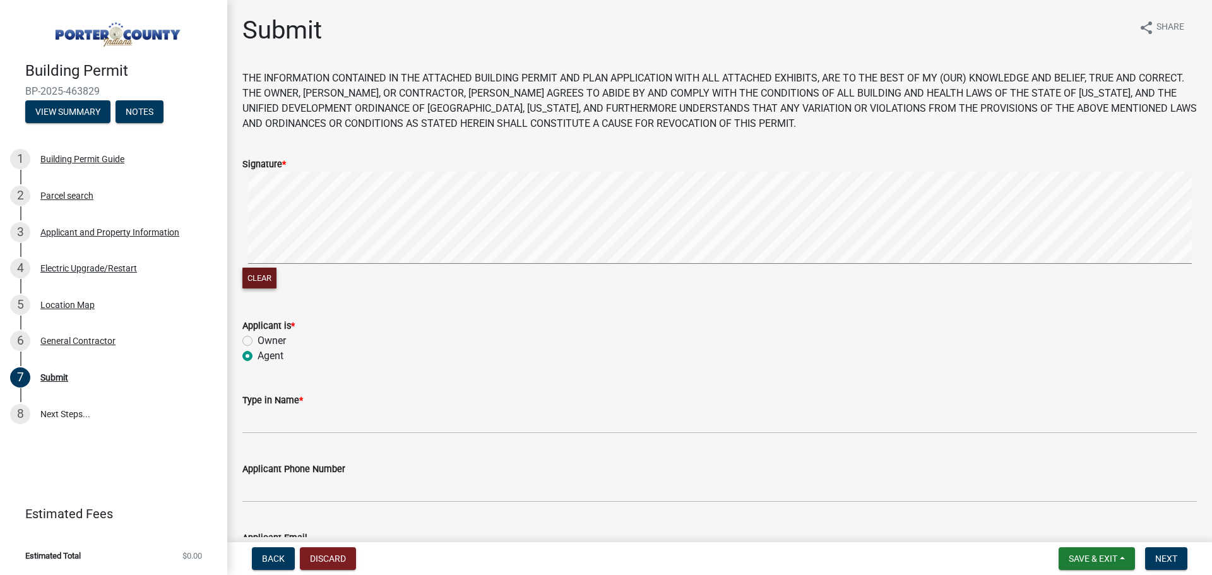
click at [285, 276] on div "Clear" at bounding box center [719, 232] width 954 height 120
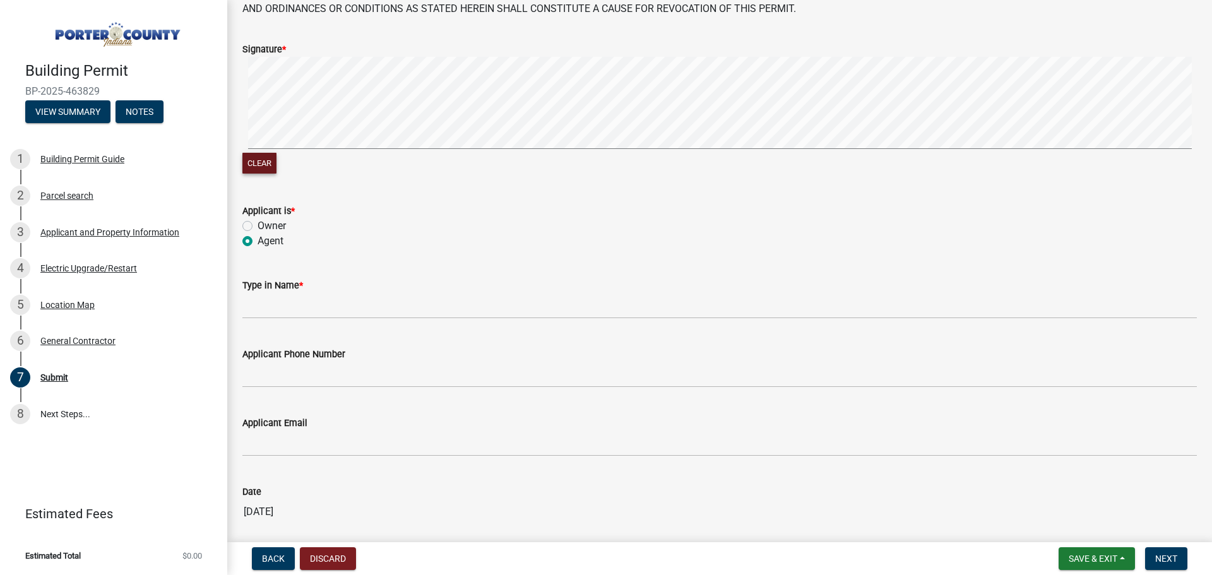
scroll to position [126, 0]
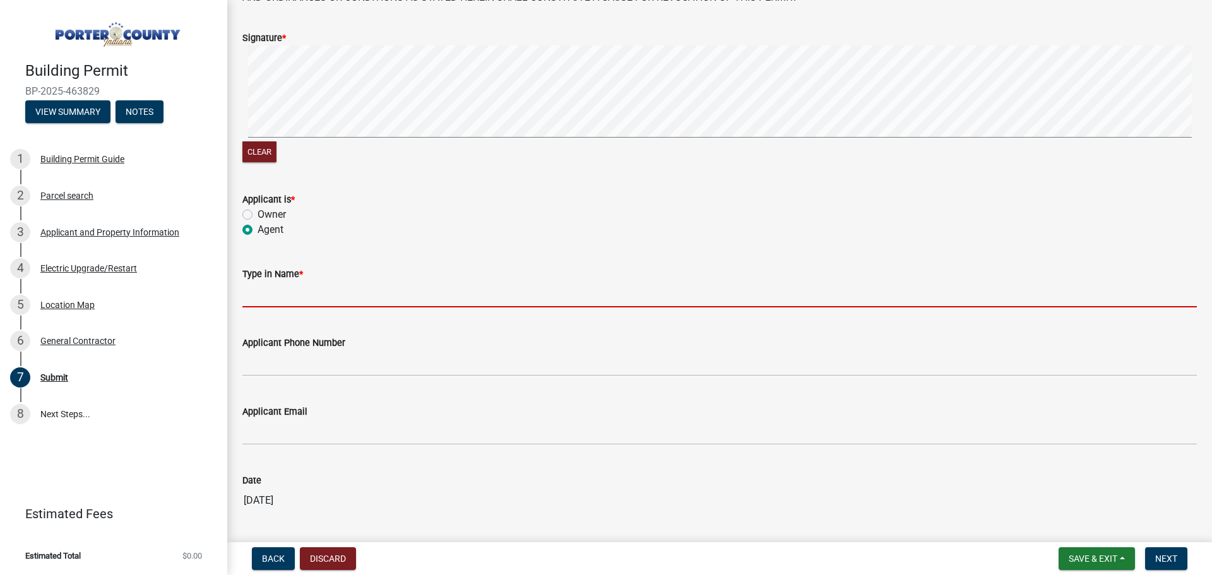
click at [373, 287] on input "Type in Name *" at bounding box center [719, 295] width 954 height 26
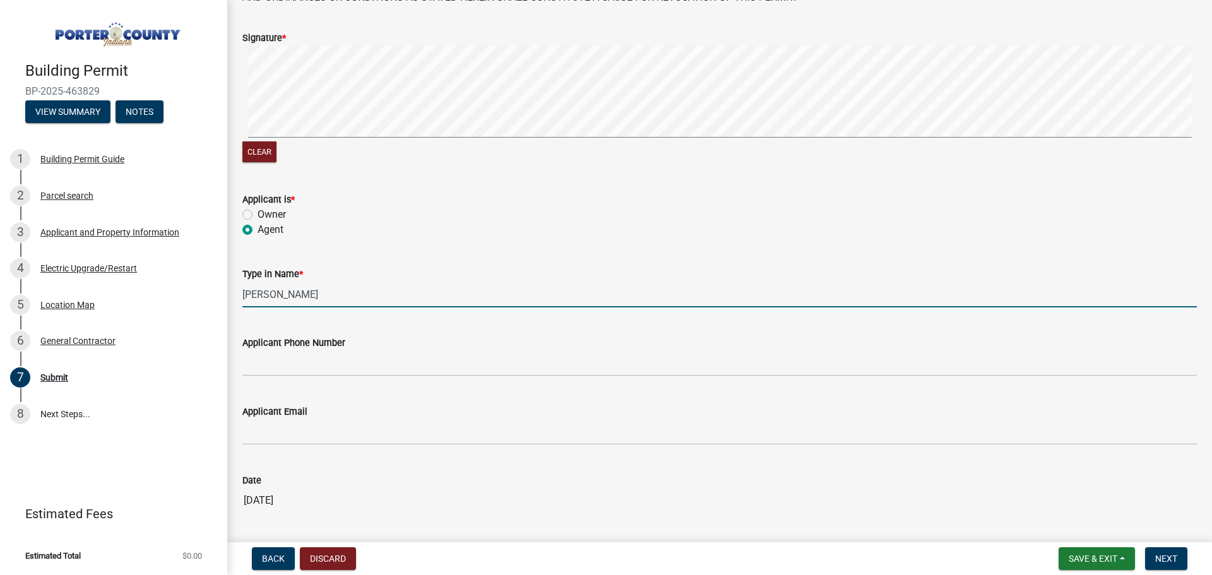
type input "[PERSON_NAME]"
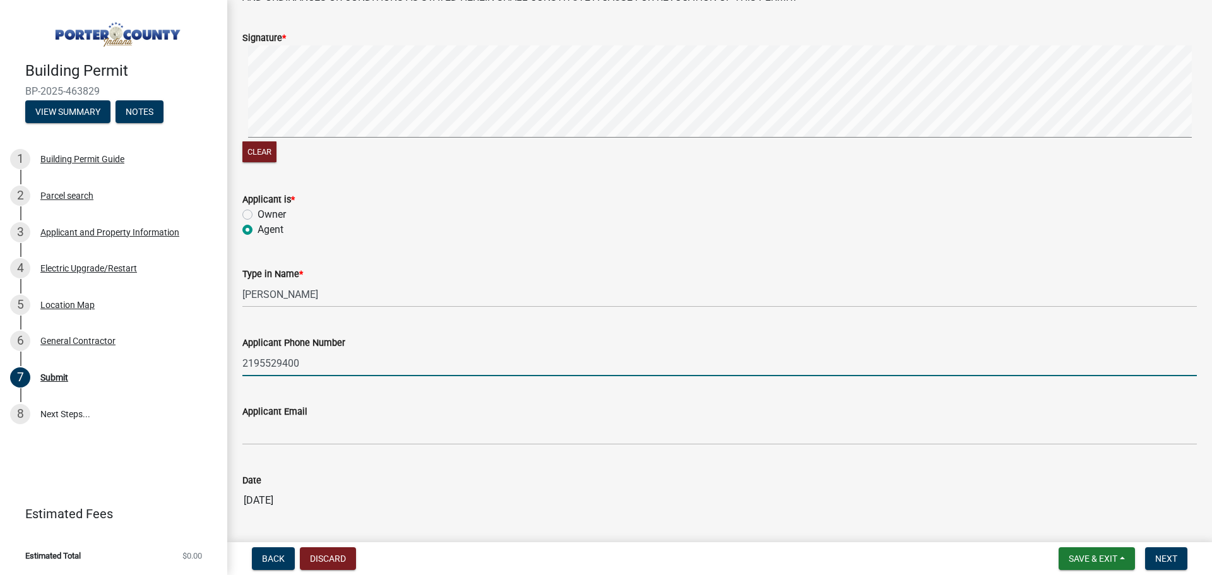
type input "2195529400"
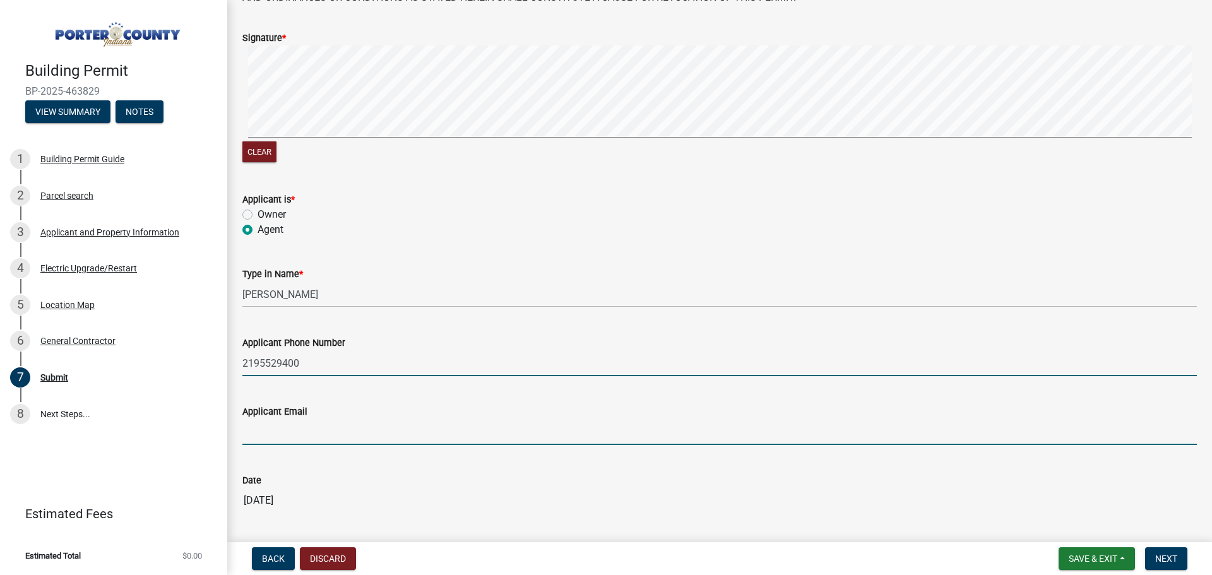
click at [378, 429] on input "Applicant Email" at bounding box center [719, 432] width 954 height 26
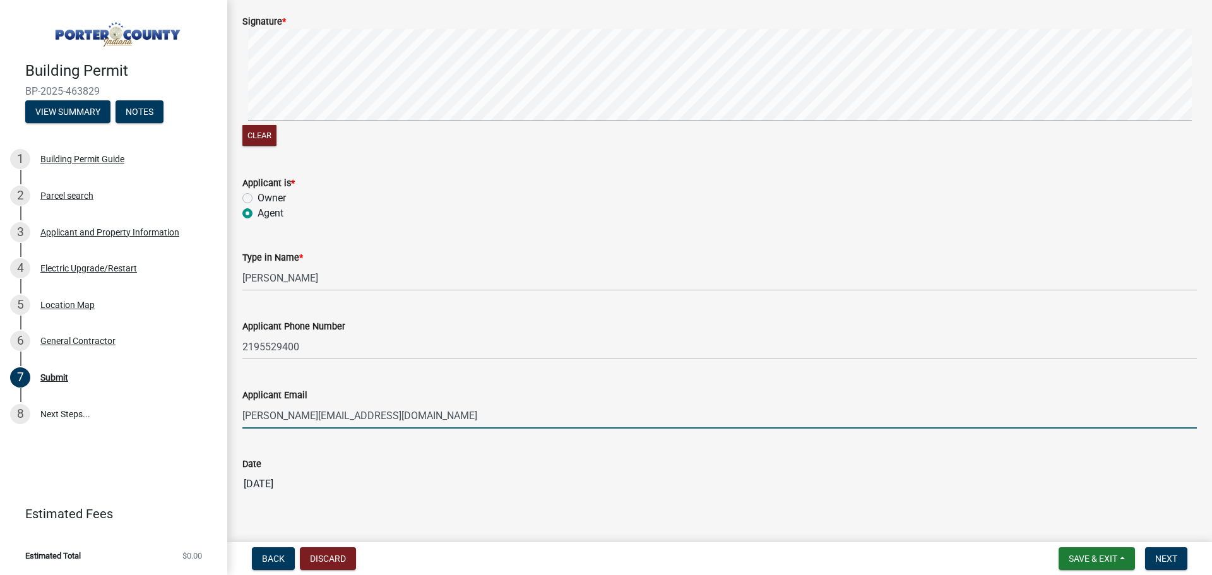
scroll to position [172, 0]
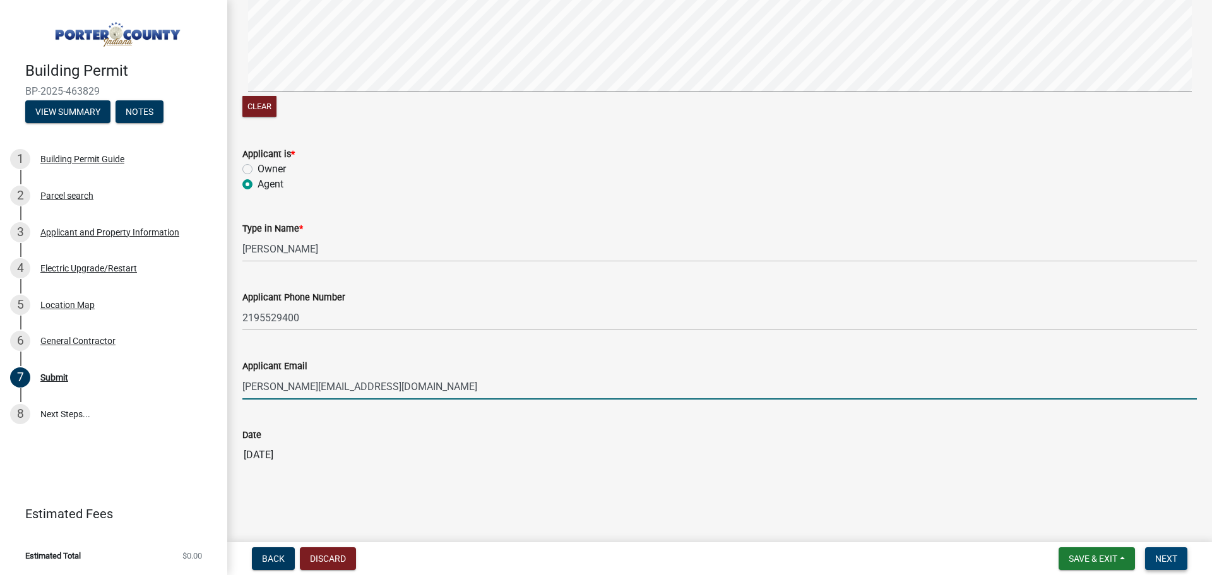
type input "[PERSON_NAME][EMAIL_ADDRESS][DOMAIN_NAME]"
click at [1160, 555] on span "Next" at bounding box center [1166, 559] width 22 height 10
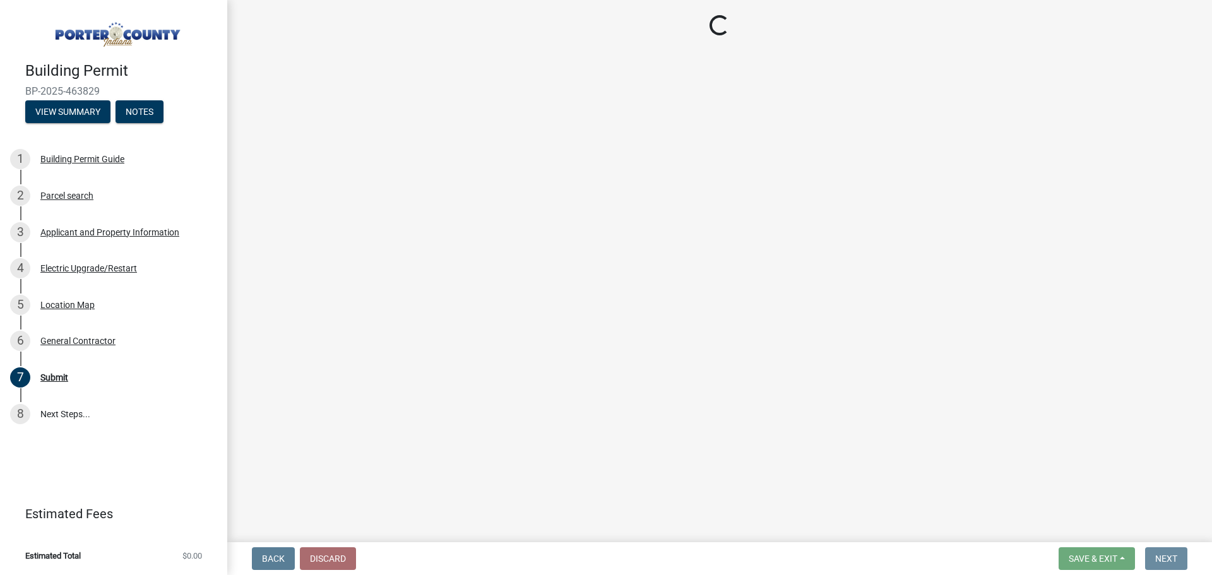
scroll to position [0, 0]
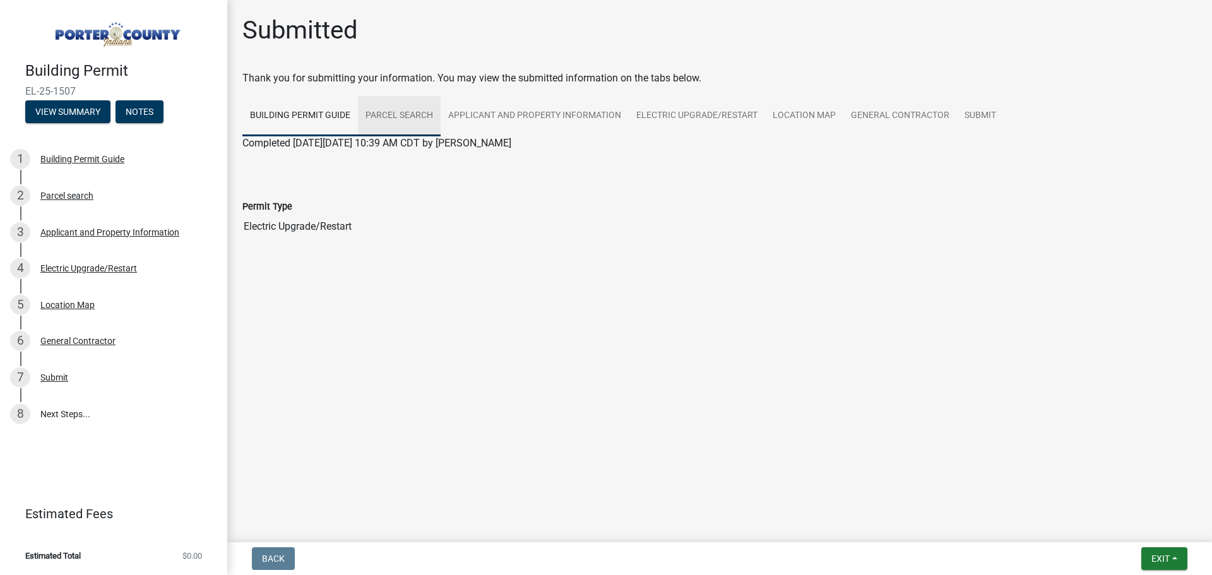
click at [383, 109] on link "Parcel search" at bounding box center [399, 116] width 83 height 40
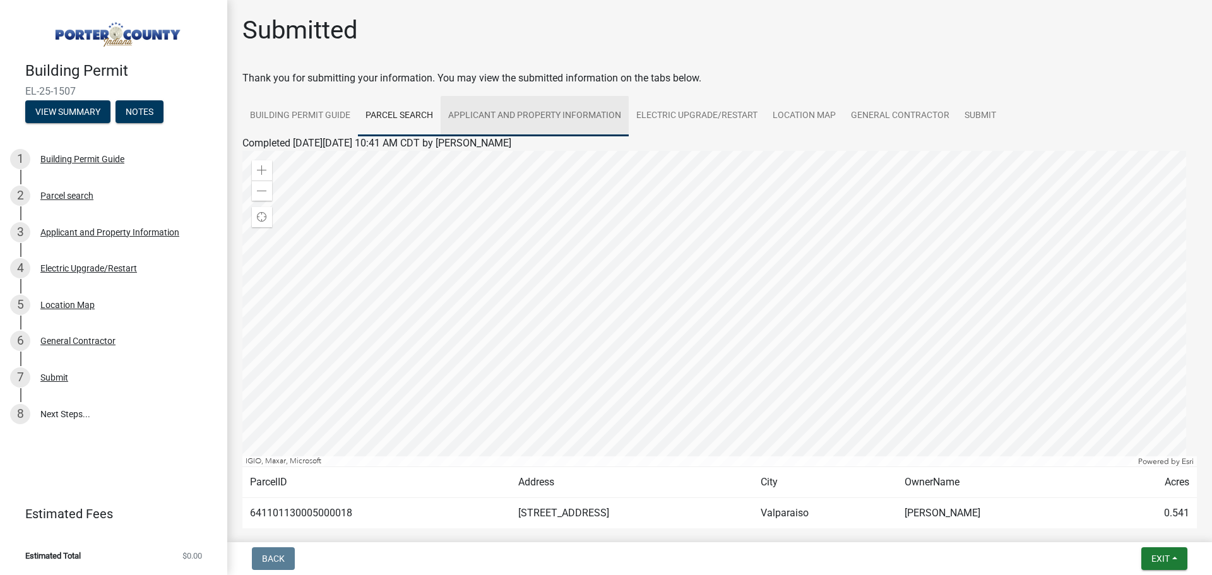
click at [461, 113] on link "Applicant and Property Information" at bounding box center [535, 116] width 188 height 40
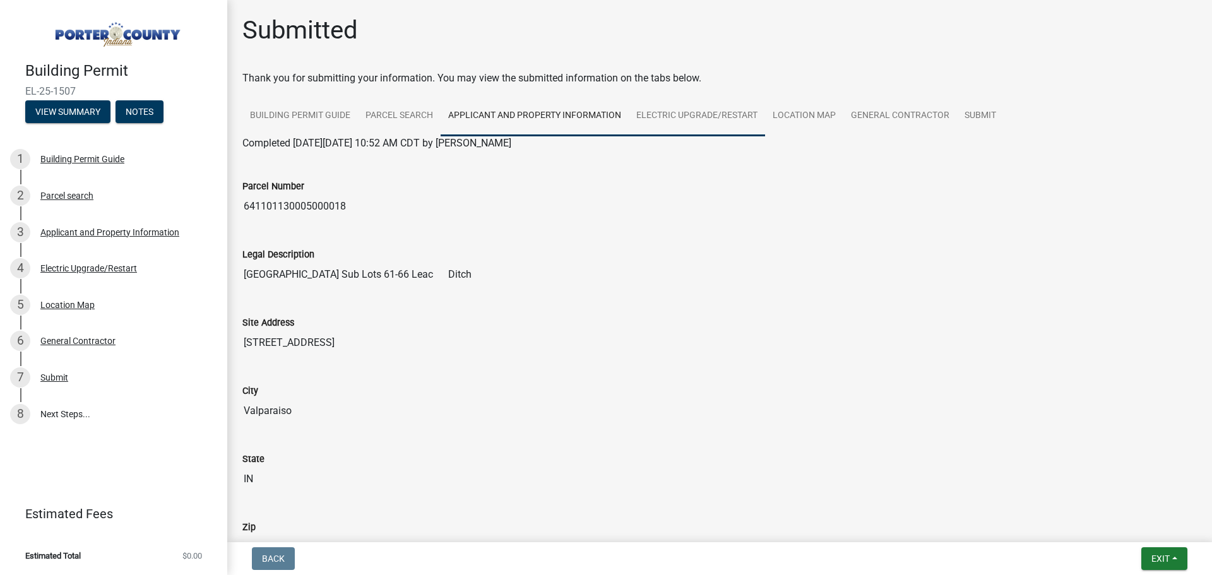
click at [694, 107] on link "Electric Upgrade/Restart" at bounding box center [697, 116] width 136 height 40
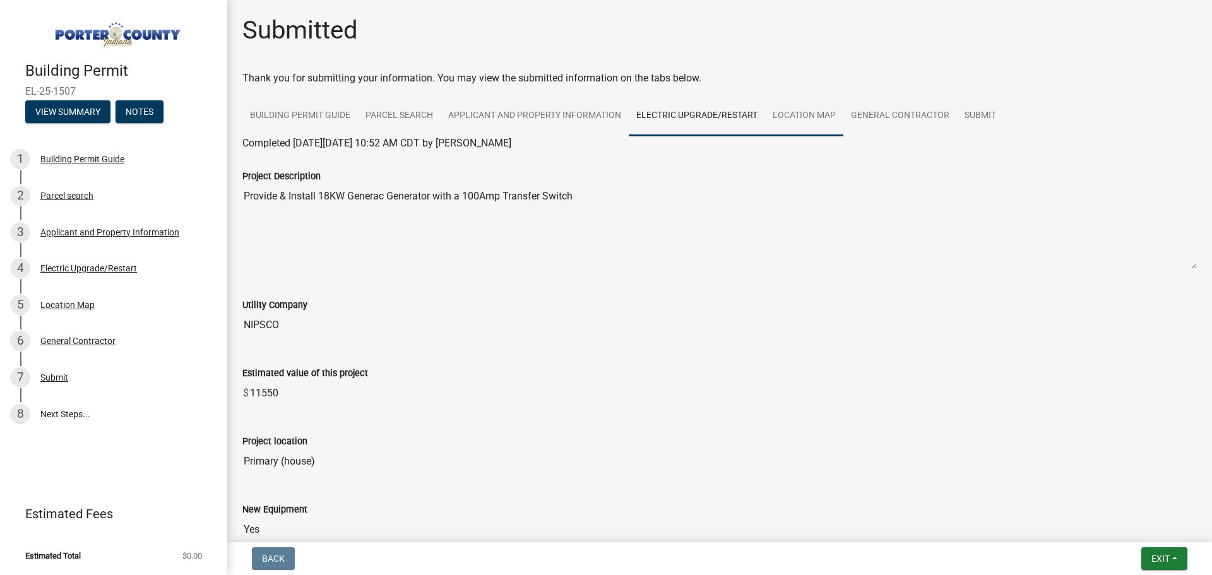
click at [812, 112] on link "Location Map" at bounding box center [804, 116] width 78 height 40
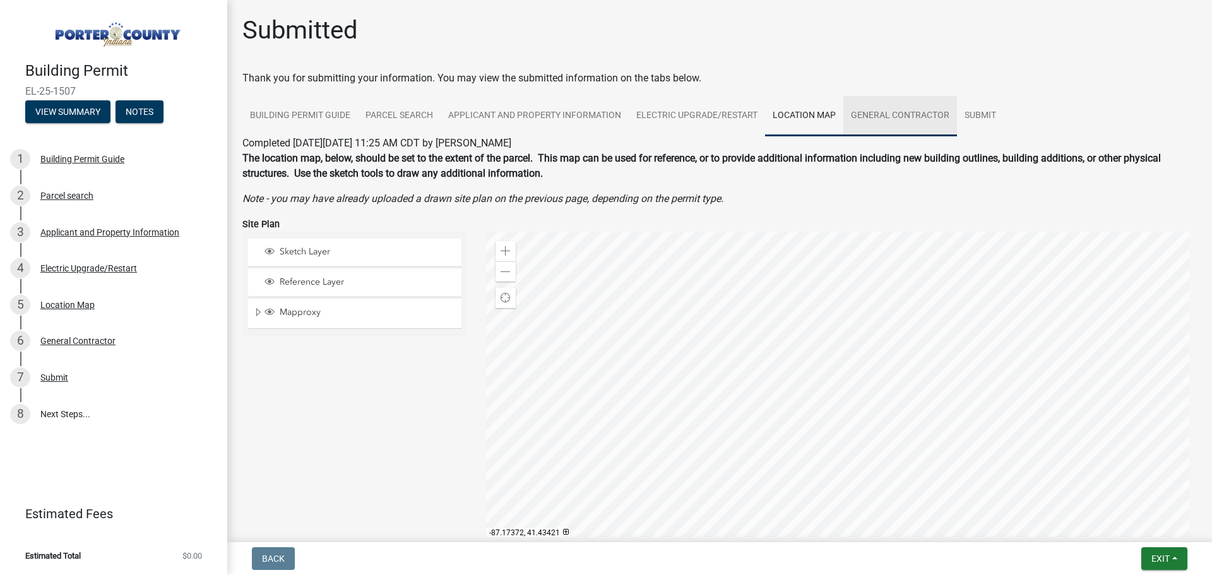
click at [883, 107] on link "General Contractor" at bounding box center [900, 116] width 114 height 40
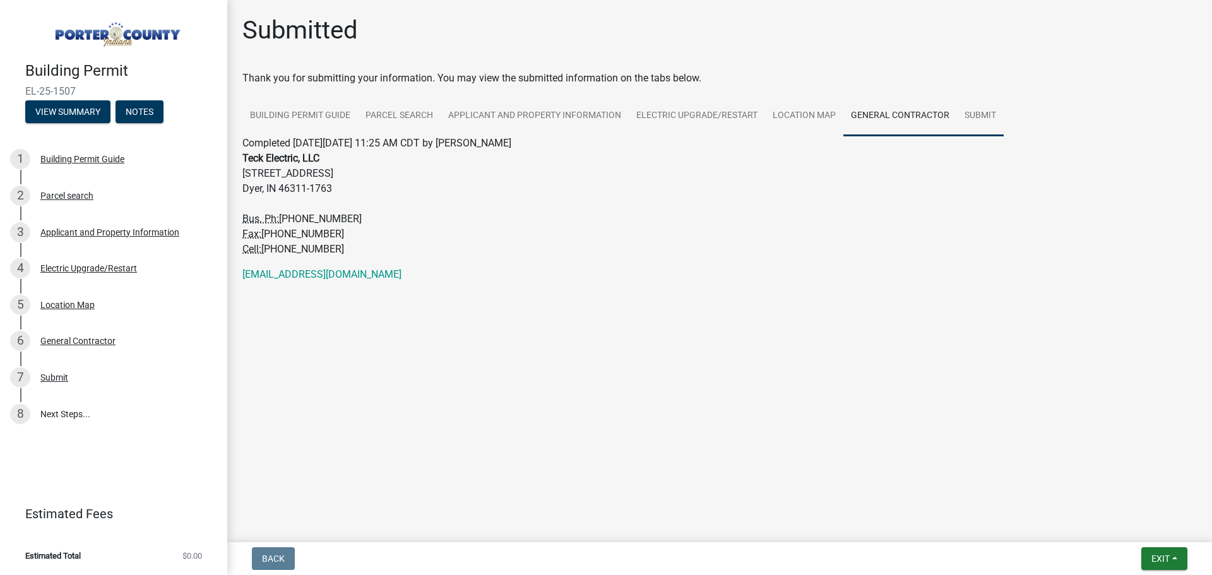
click at [964, 115] on link "Submit" at bounding box center [980, 116] width 47 height 40
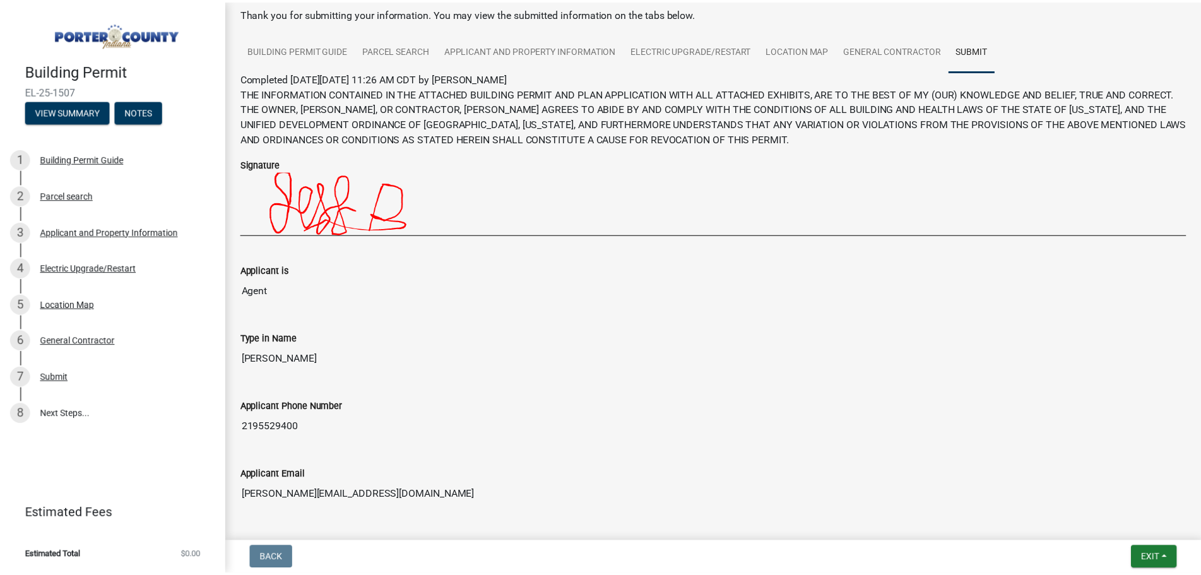
scroll to position [189, 0]
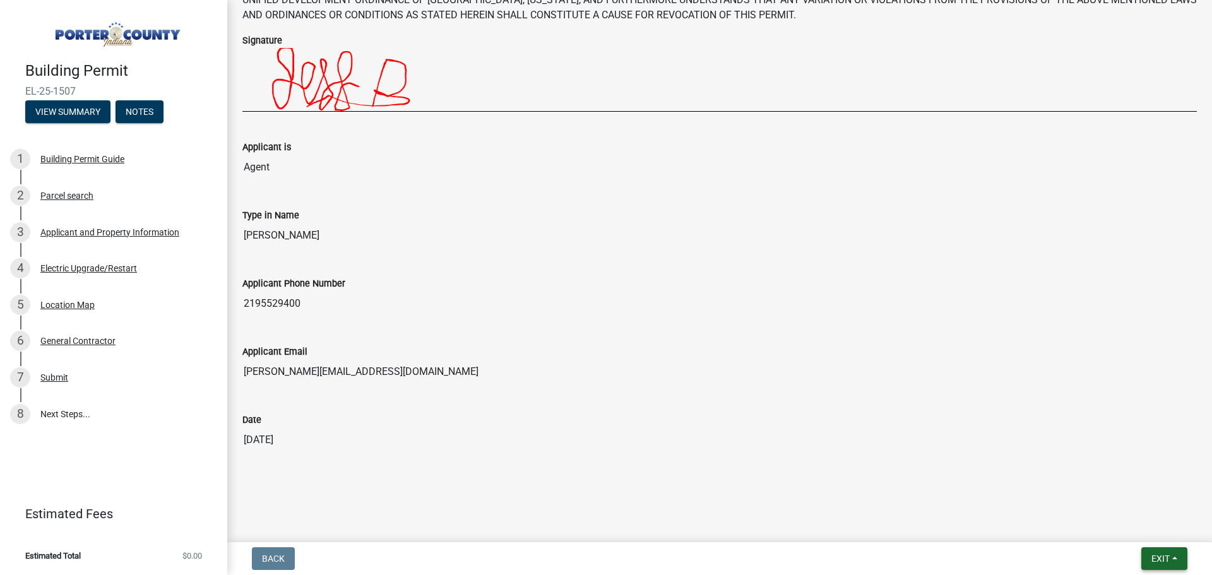
click at [1160, 561] on span "Exit" at bounding box center [1160, 559] width 18 height 10
click at [1142, 533] on button "Save & Exit" at bounding box center [1136, 526] width 101 height 30
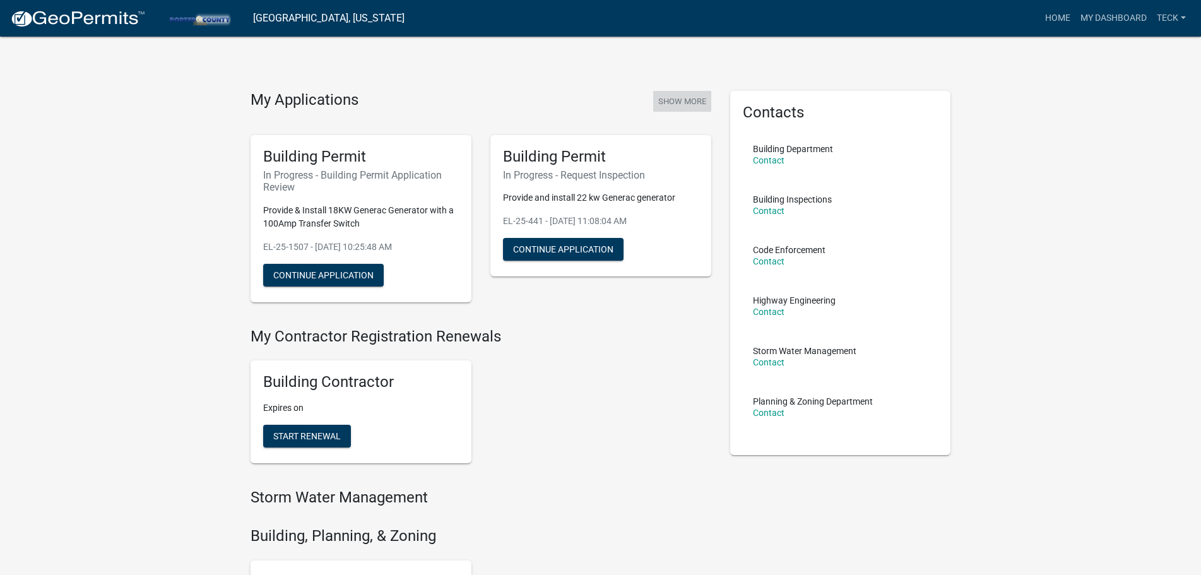
click at [679, 104] on button "Show More" at bounding box center [682, 101] width 58 height 21
